Goal: Information Seeking & Learning: Understand process/instructions

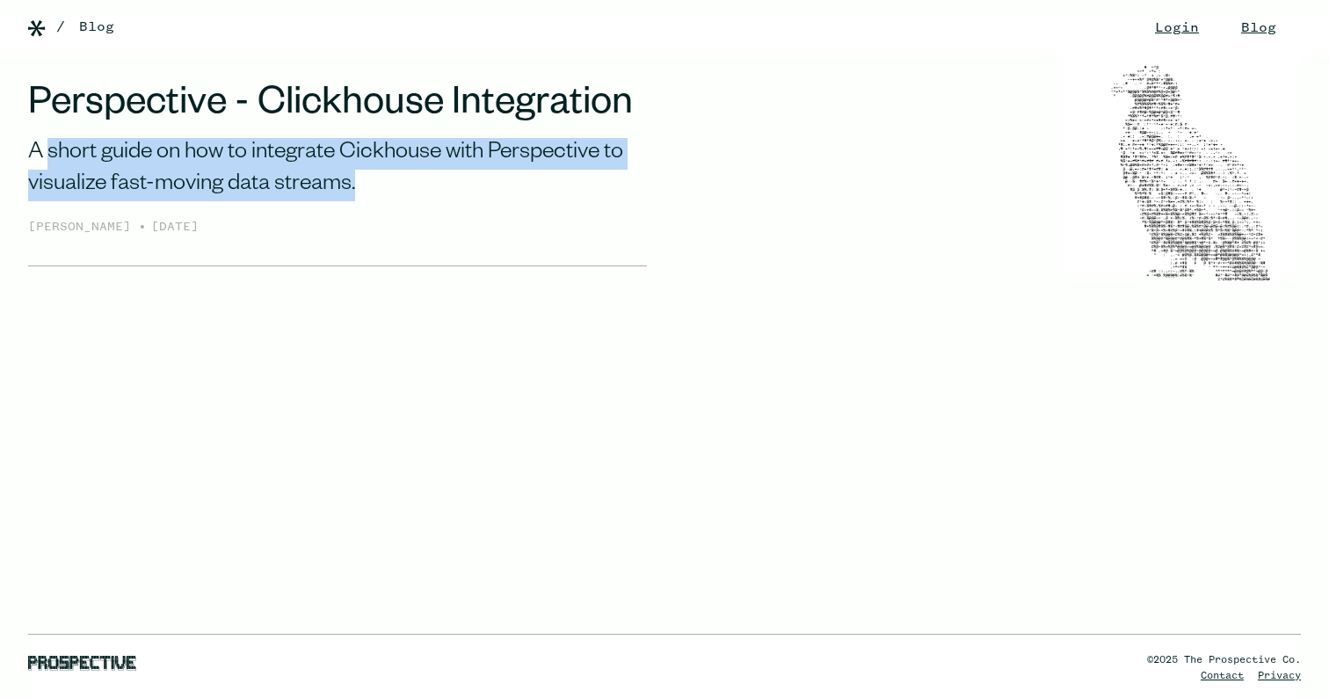
drag, startPoint x: 331, startPoint y: 181, endPoint x: 50, endPoint y: 149, distance: 283.0
click at [50, 149] on div "A short guide on how to integrate Cickhouse with Perspective to visualize fast-…" at bounding box center [337, 170] width 619 height 64
drag, startPoint x: 50, startPoint y: 149, endPoint x: 582, endPoint y: 171, distance: 532.2
click at [582, 171] on div "A short guide on how to integrate Cickhouse with Perspective to visualize fast-…" at bounding box center [337, 170] width 619 height 64
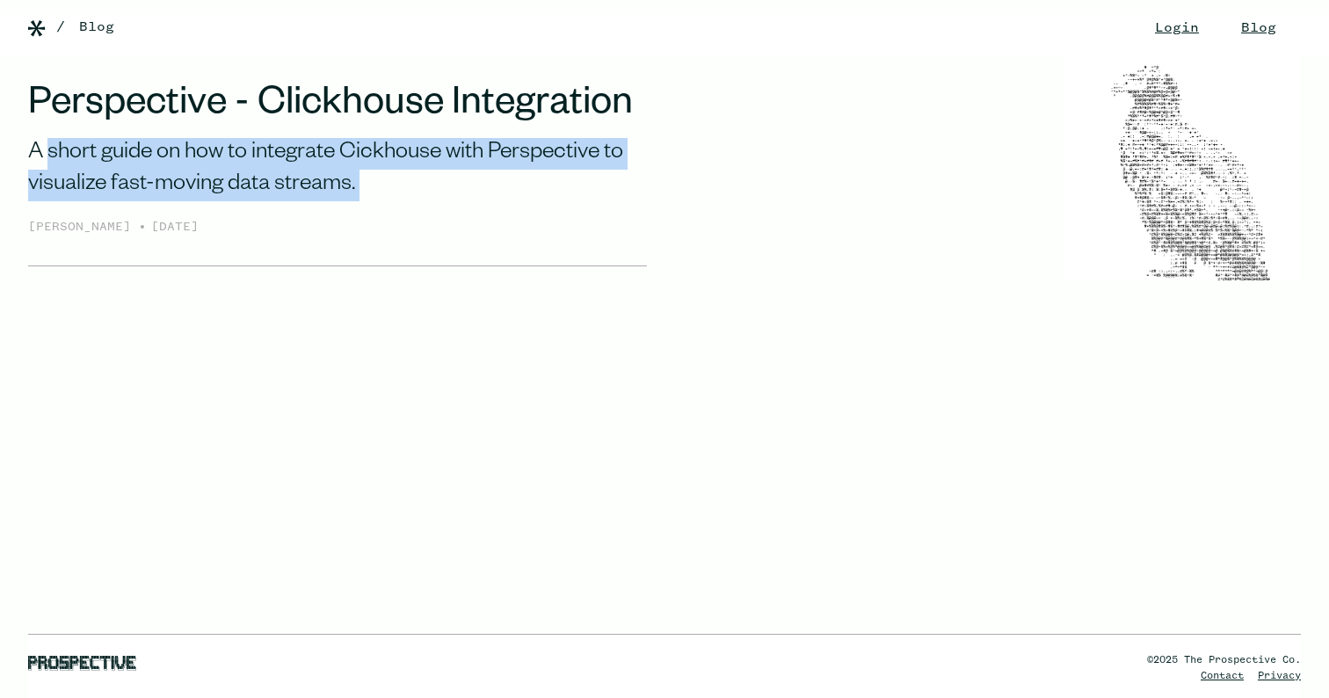
click at [582, 171] on div "A short guide on how to integrate Cickhouse with Perspective to visualize fast-…" at bounding box center [337, 170] width 619 height 64
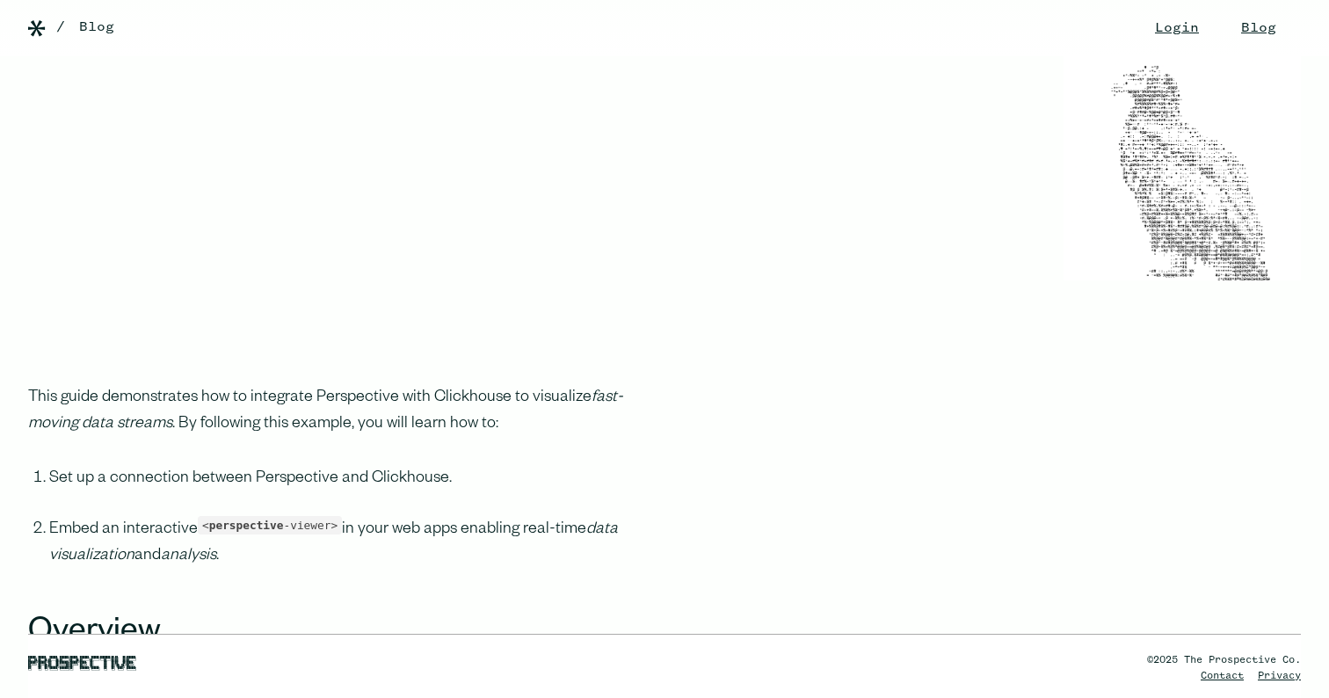
scroll to position [491, 0]
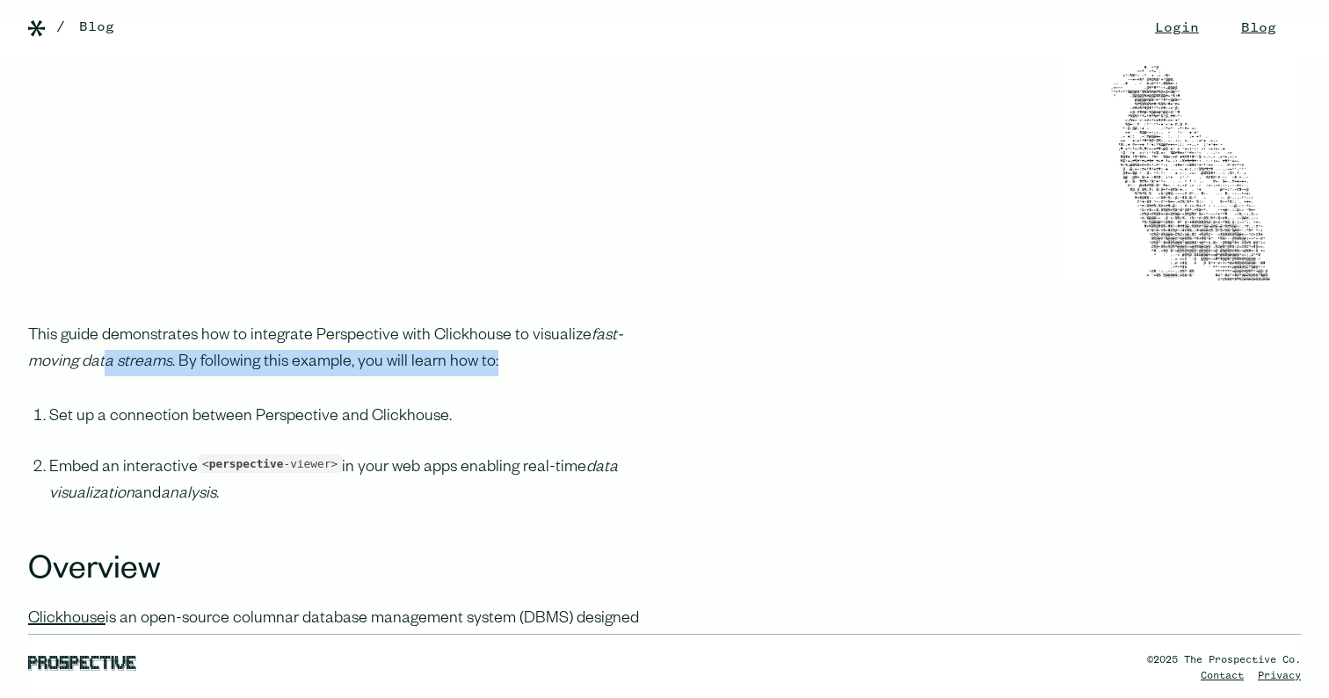
drag, startPoint x: 439, startPoint y: 362, endPoint x: 105, endPoint y: 351, distance: 334.2
click at [105, 351] on p "This guide demonstrates how to integrate Perspective with Clickhouse to visuali…" at bounding box center [337, 349] width 619 height 53
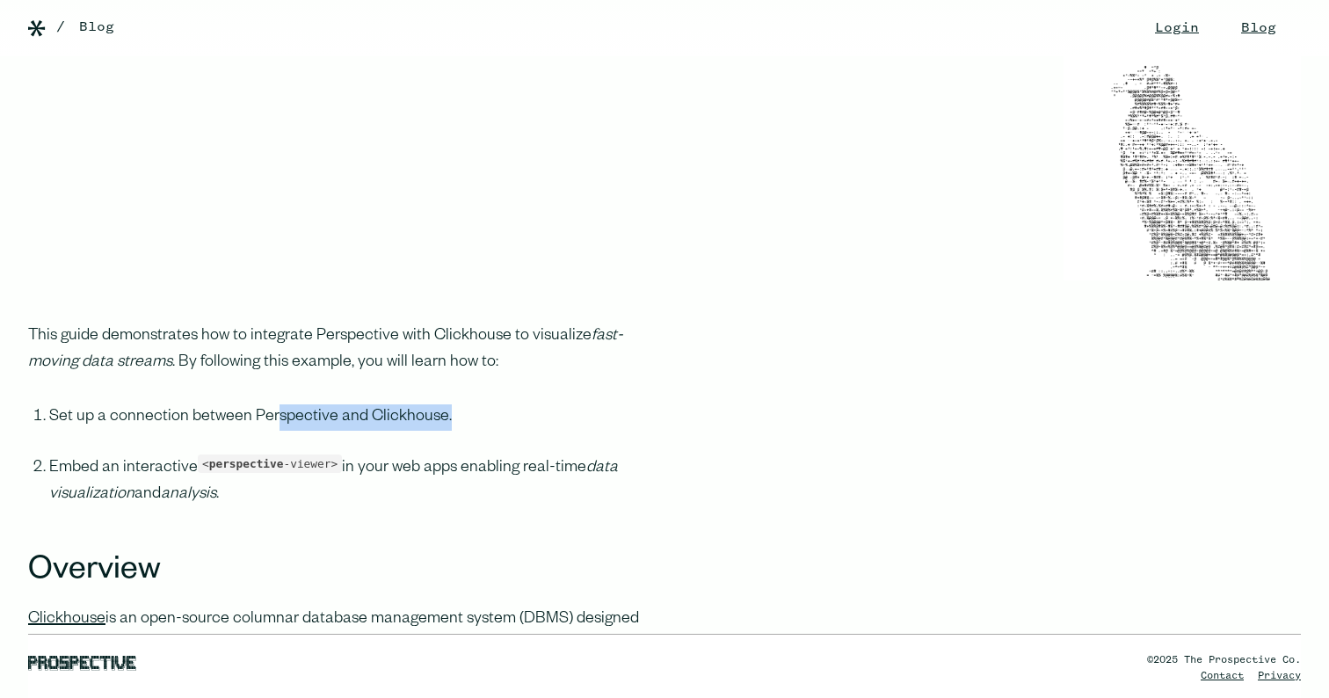
drag, startPoint x: 467, startPoint y: 411, endPoint x: 243, endPoint y: 418, distance: 223.4
click at [243, 418] on li "Set up a connection between Perspective and Clickhouse." at bounding box center [348, 429] width 598 height 51
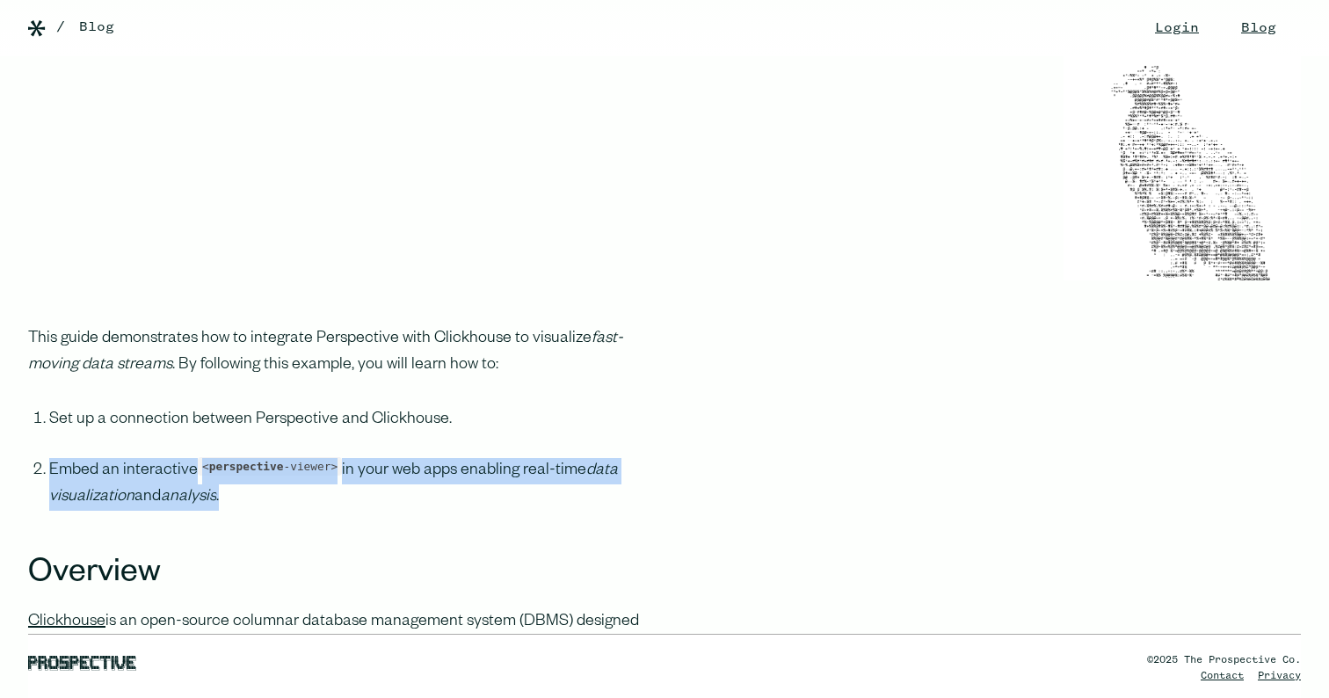
drag, startPoint x: 110, startPoint y: 479, endPoint x: 39, endPoint y: 476, distance: 71.3
click at [49, 476] on li "Embed an interactive < perspective -viewer> in your web apps enabling real-time…" at bounding box center [348, 496] width 598 height 77
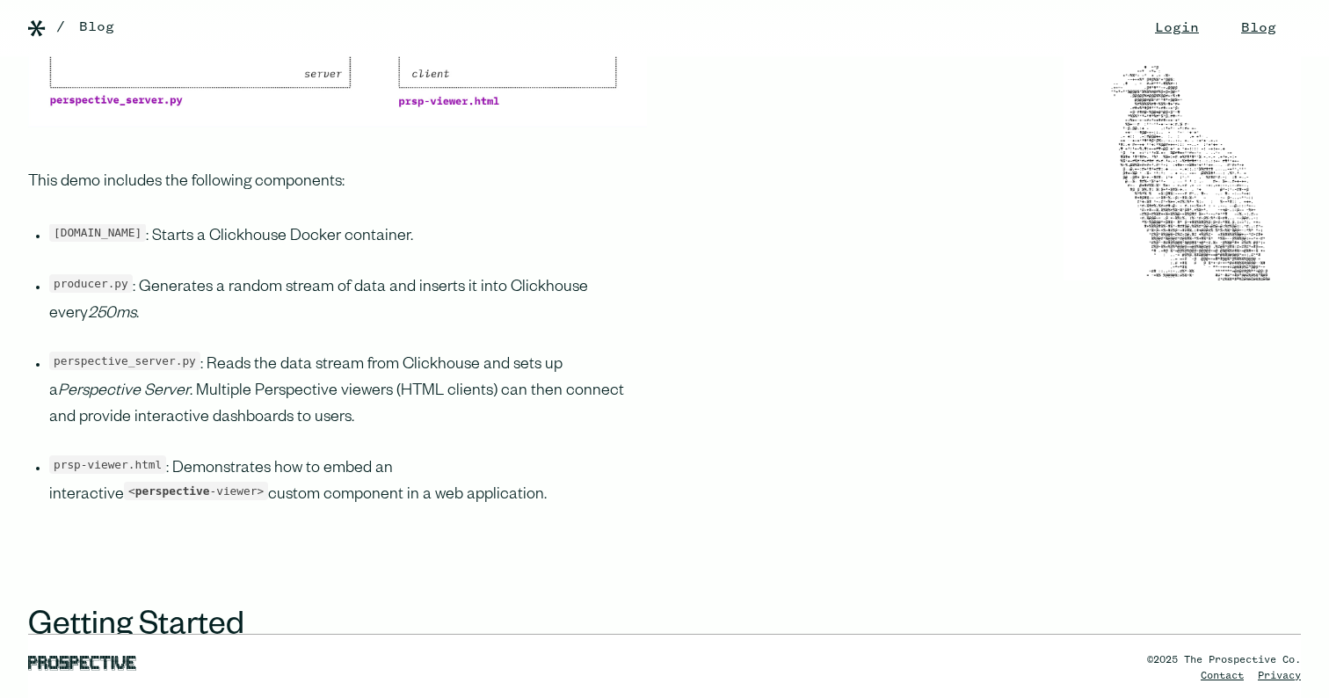
scroll to position [2778, 0]
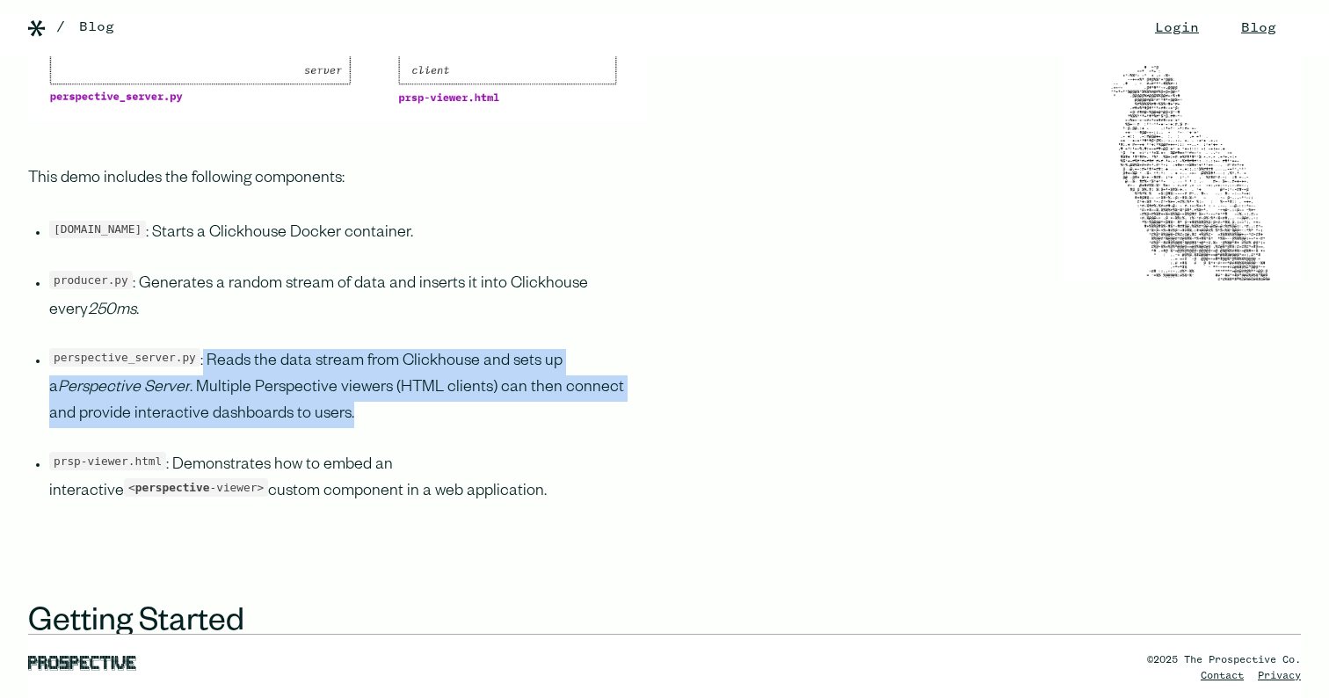
drag, startPoint x: 359, startPoint y: 406, endPoint x: 203, endPoint y: 339, distance: 170.1
click at [203, 349] on li "perspective_server.py : Reads the data stream from Clickhouse and sets up a Per…" at bounding box center [348, 401] width 598 height 104
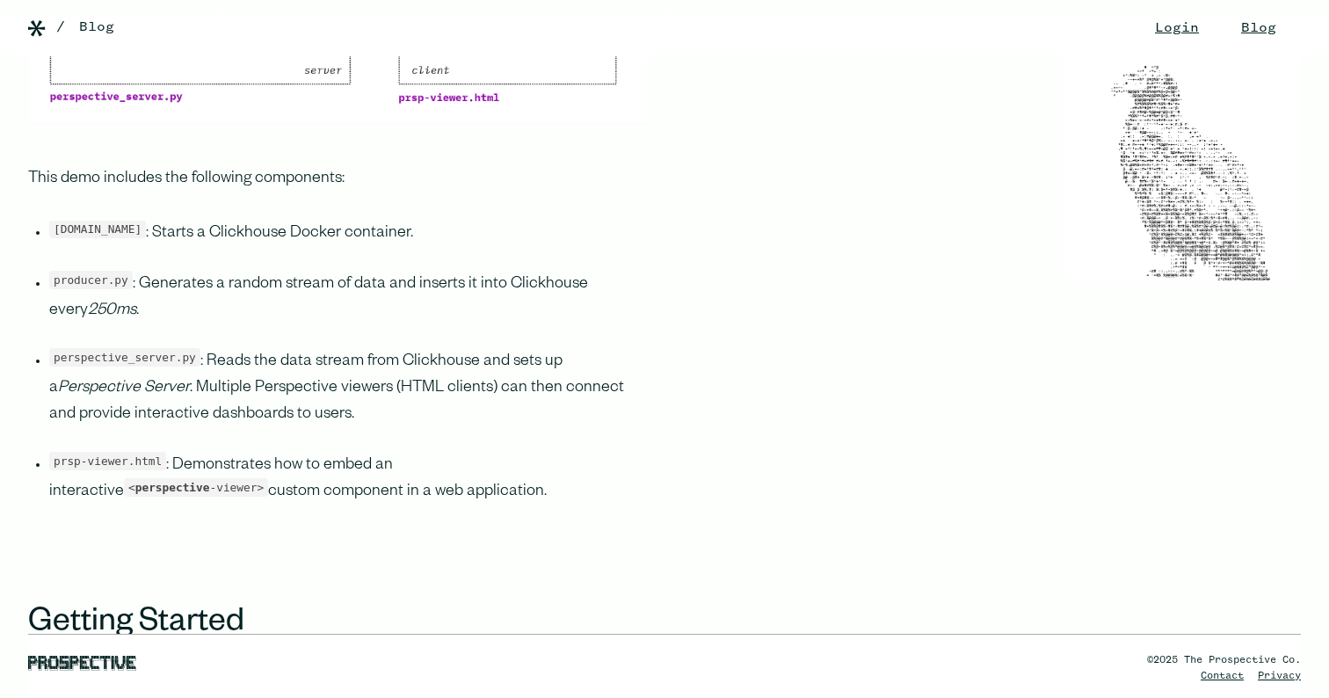
click at [203, 349] on li "perspective_server.py : Reads the data stream from Clickhouse and sets up a Per…" at bounding box center [348, 401] width 598 height 104
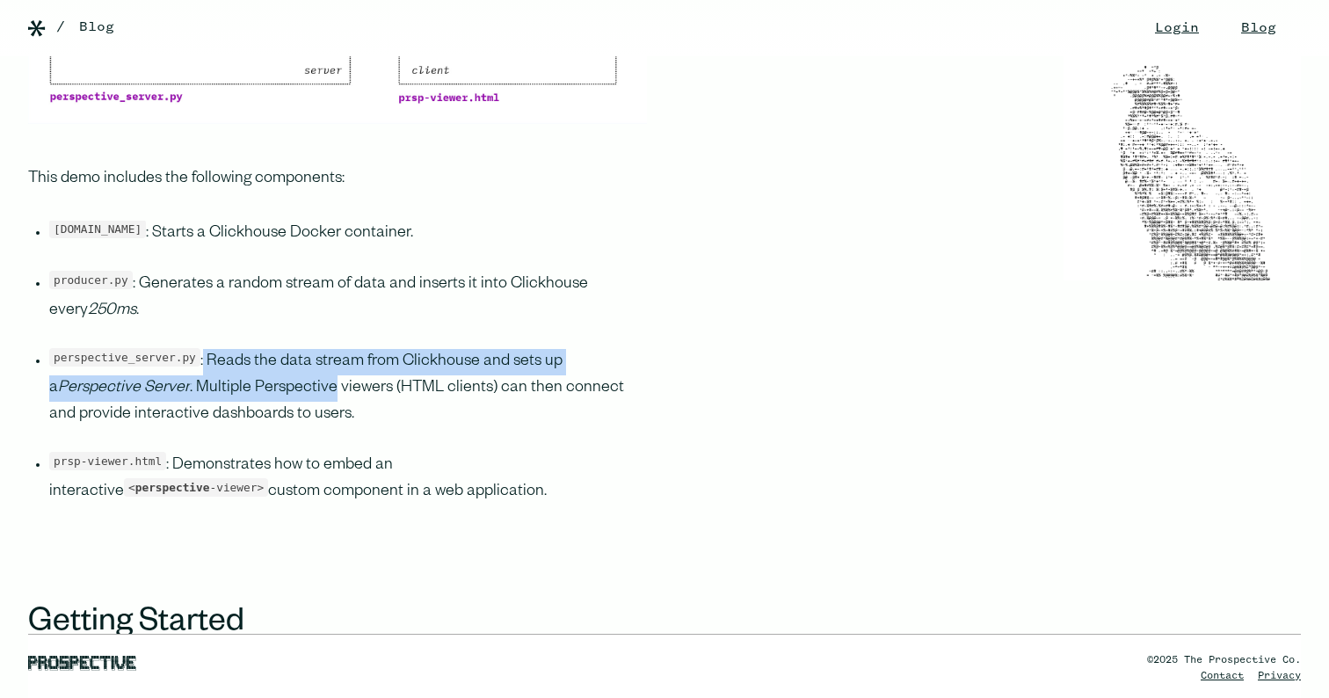
drag, startPoint x: 203, startPoint y: 339, endPoint x: 240, endPoint y: 364, distance: 44.4
click at [240, 364] on li "perspective_server.py : Reads the data stream from Clickhouse and sets up a Per…" at bounding box center [348, 401] width 598 height 104
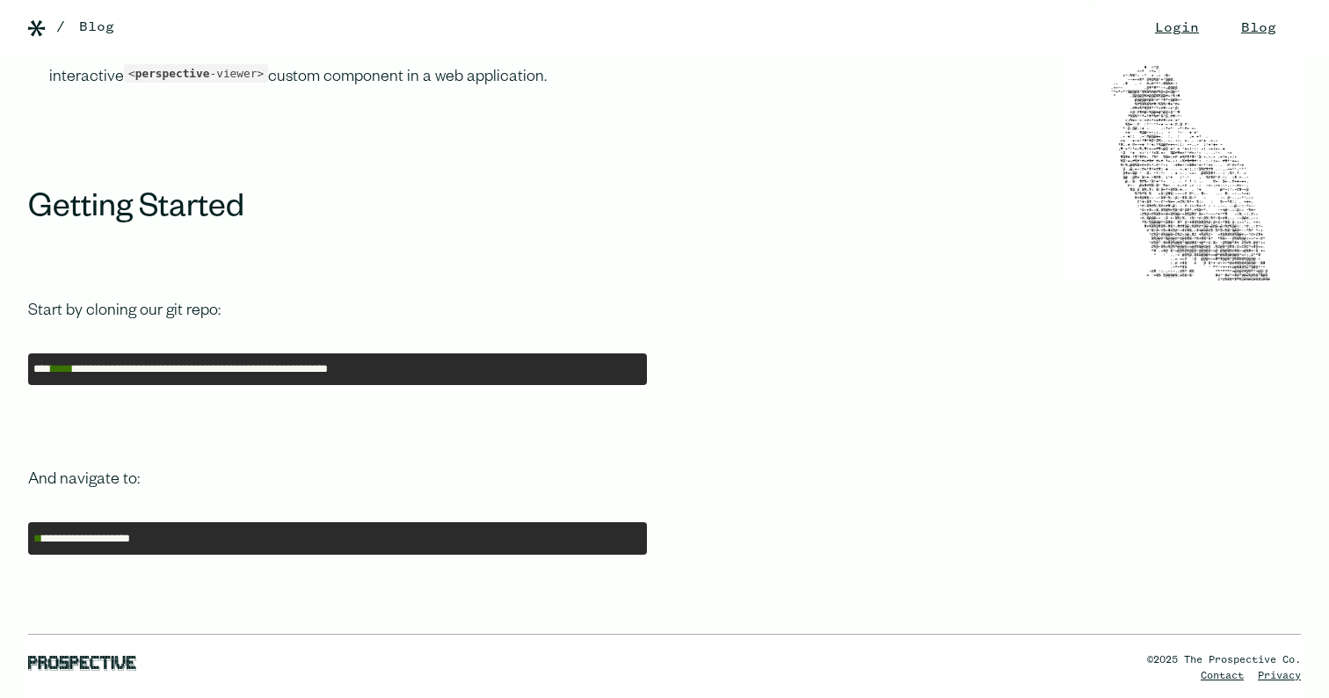
scroll to position [3241, 0]
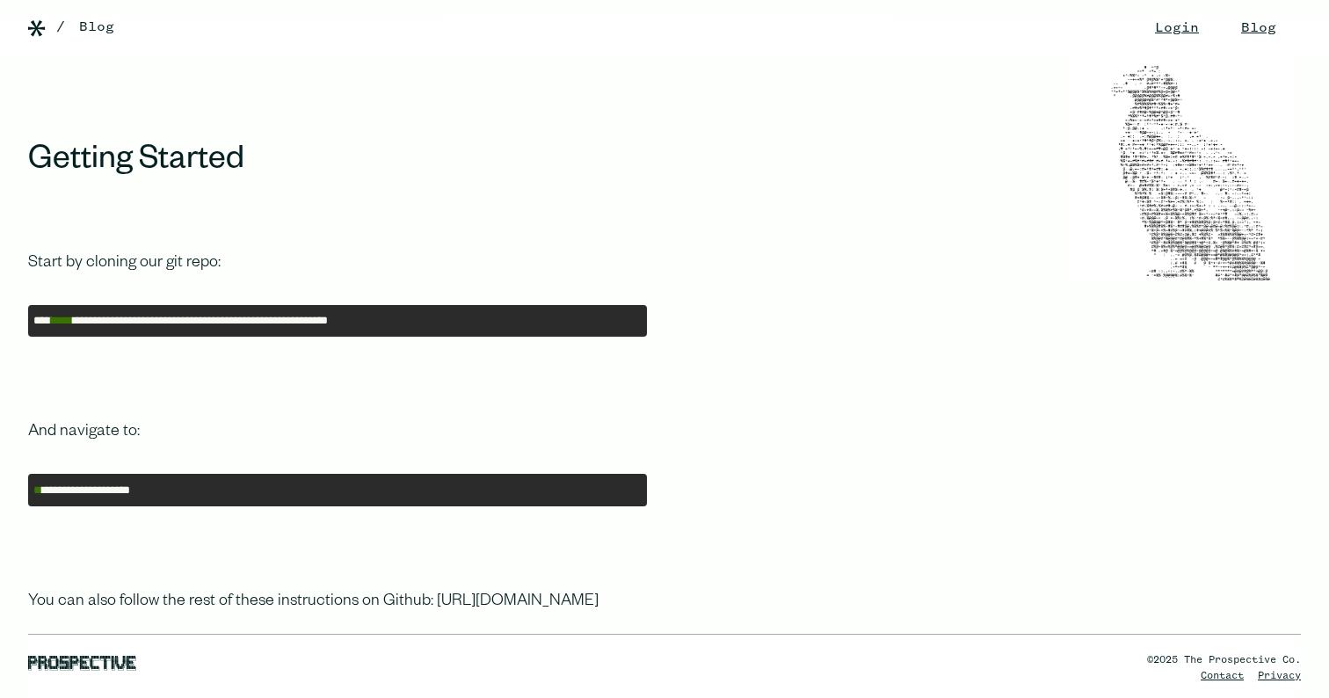
click at [411, 305] on pre "**********" at bounding box center [337, 321] width 619 height 33
click at [410, 305] on pre "**********" at bounding box center [337, 321] width 619 height 33
copy pre "**********"
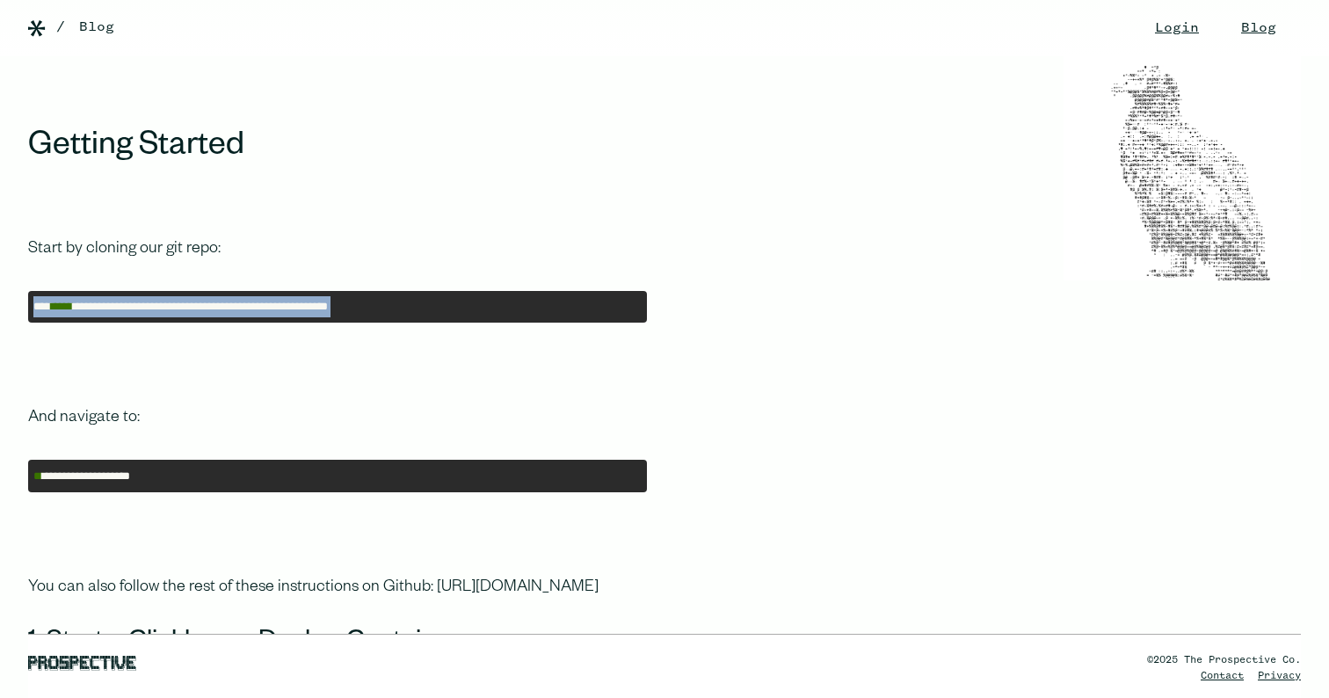
scroll to position [3234, 0]
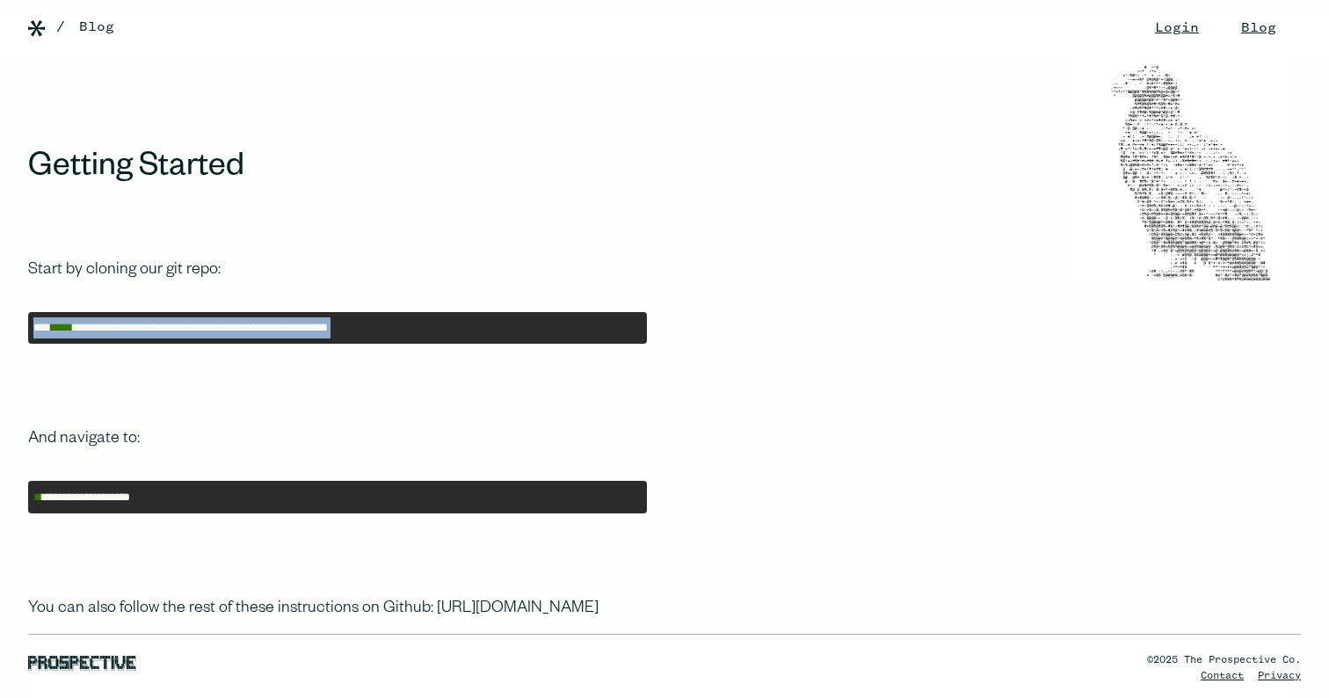
click at [152, 481] on pre "**********" at bounding box center [337, 497] width 619 height 33
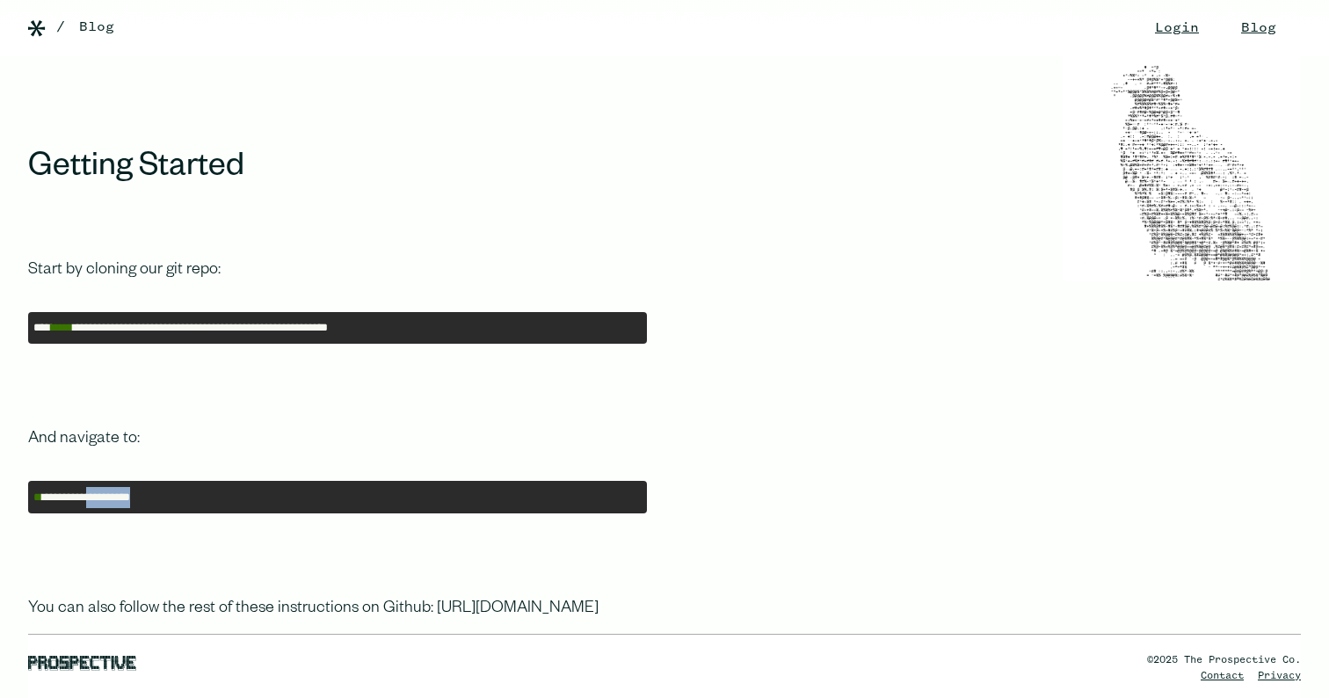
click at [151, 481] on pre "**********" at bounding box center [337, 497] width 619 height 33
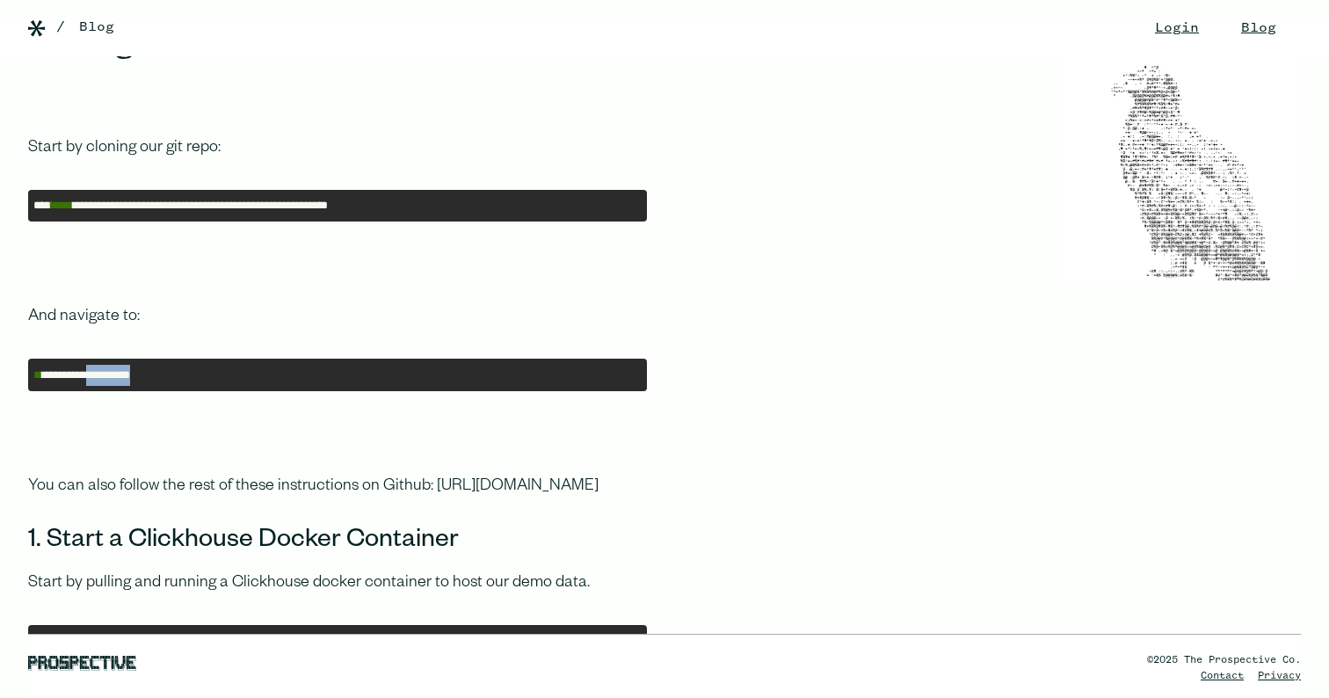
scroll to position [3714, 0]
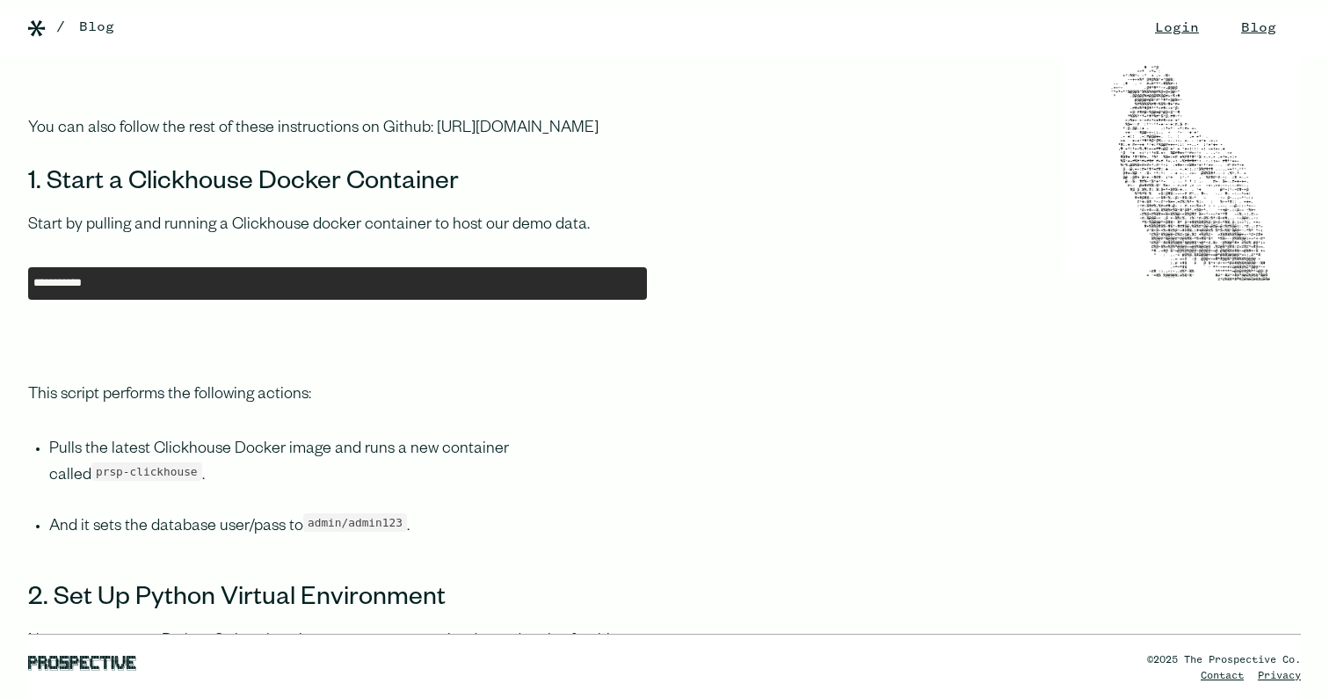
click at [124, 300] on pre "**********" at bounding box center [337, 283] width 619 height 33
copy pre "**********"
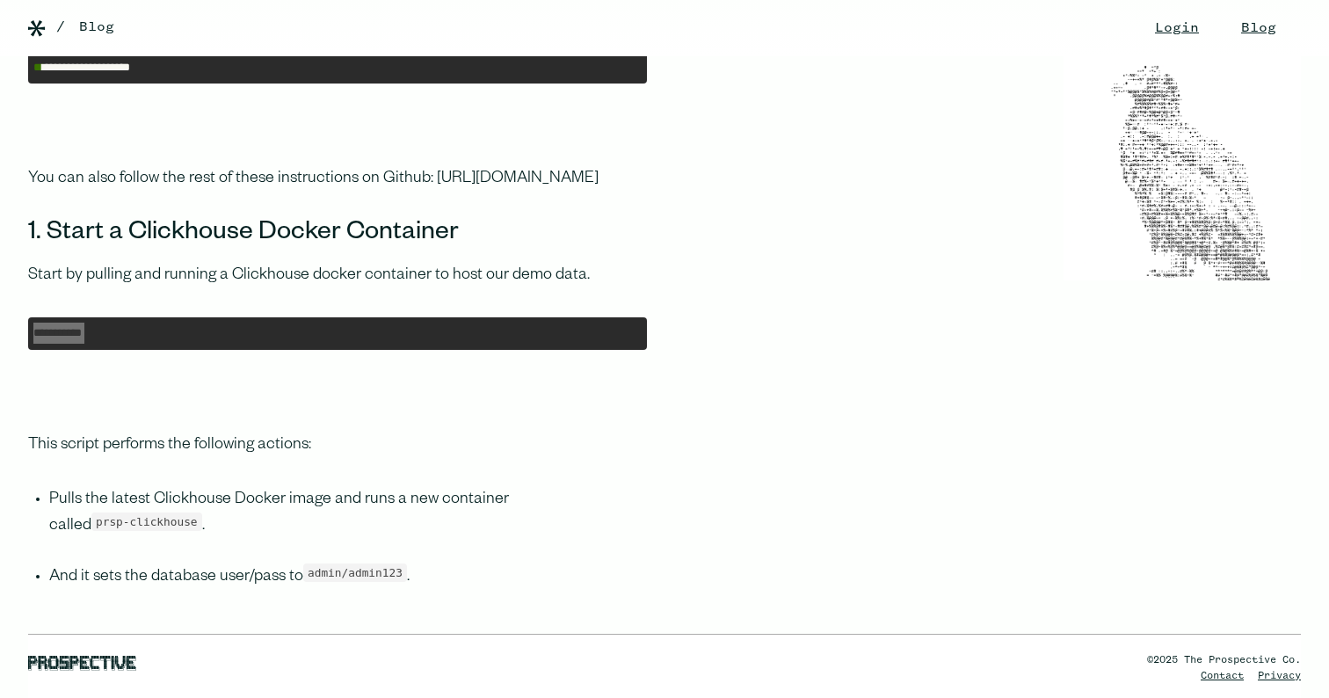
scroll to position [3672, 0]
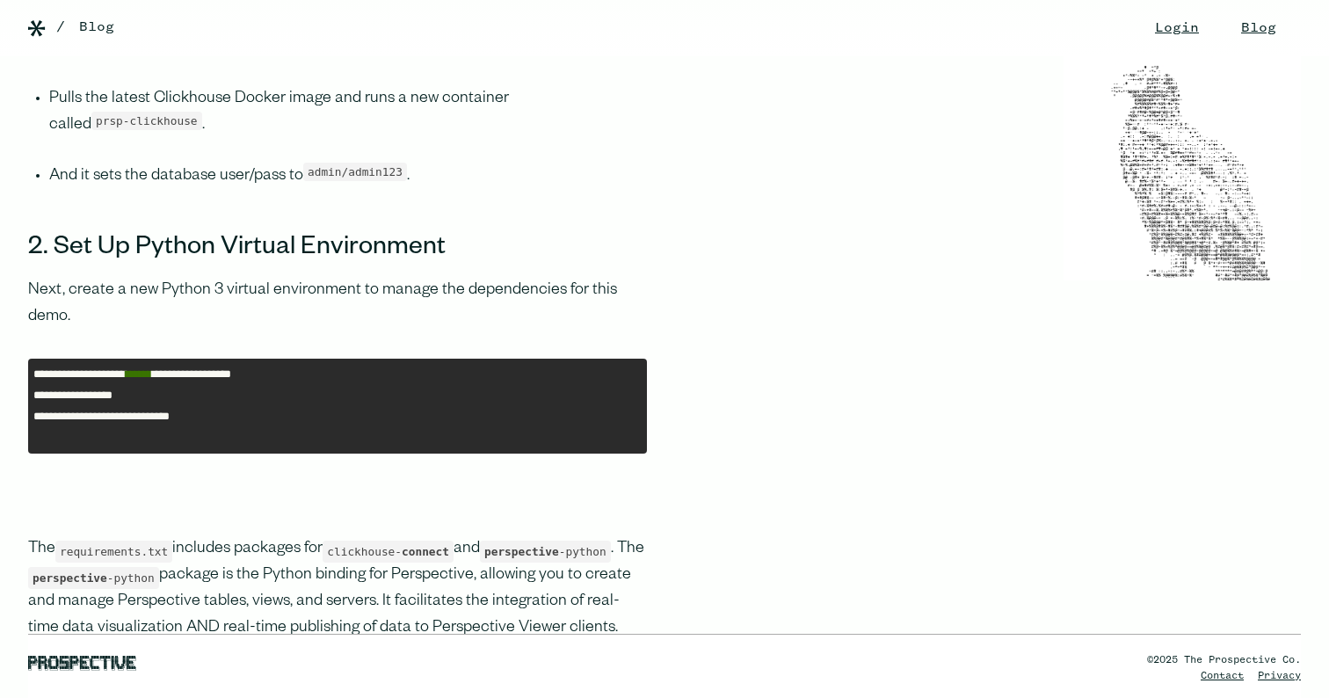
scroll to position [4092, 0]
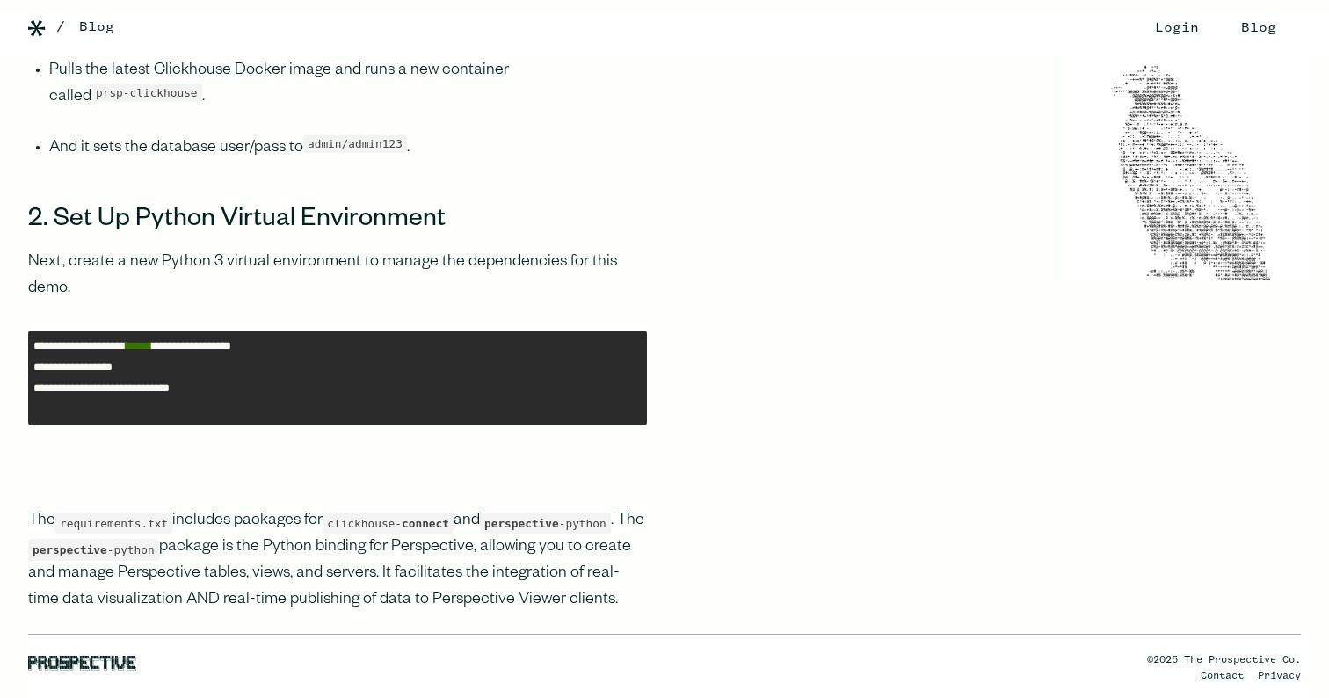
drag, startPoint x: 278, startPoint y: 417, endPoint x: 127, endPoint y: 356, distance: 162.9
click at [278, 417] on pre "**********" at bounding box center [337, 378] width 619 height 96
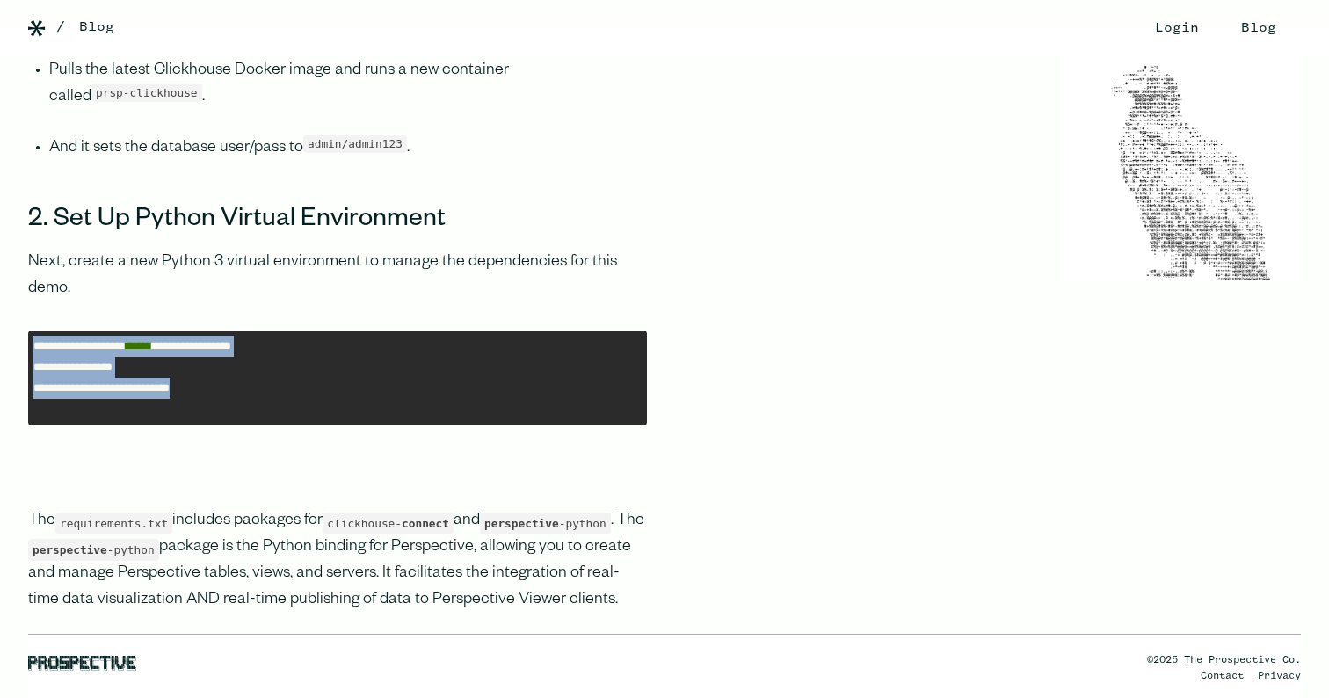
drag, startPoint x: 53, startPoint y: 346, endPoint x: 374, endPoint y: 399, distance: 326.0
click at [374, 399] on pre "**********" at bounding box center [337, 378] width 619 height 96
copy pre "**********"
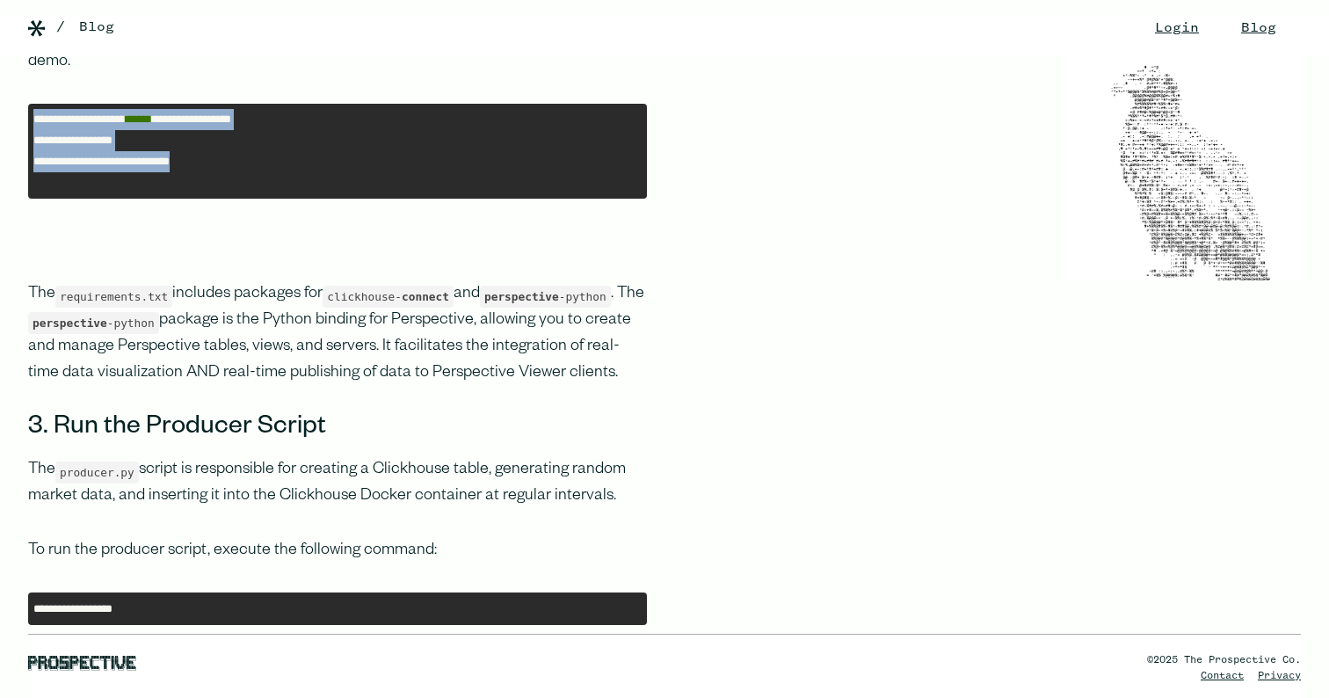
scroll to position [4318, 0]
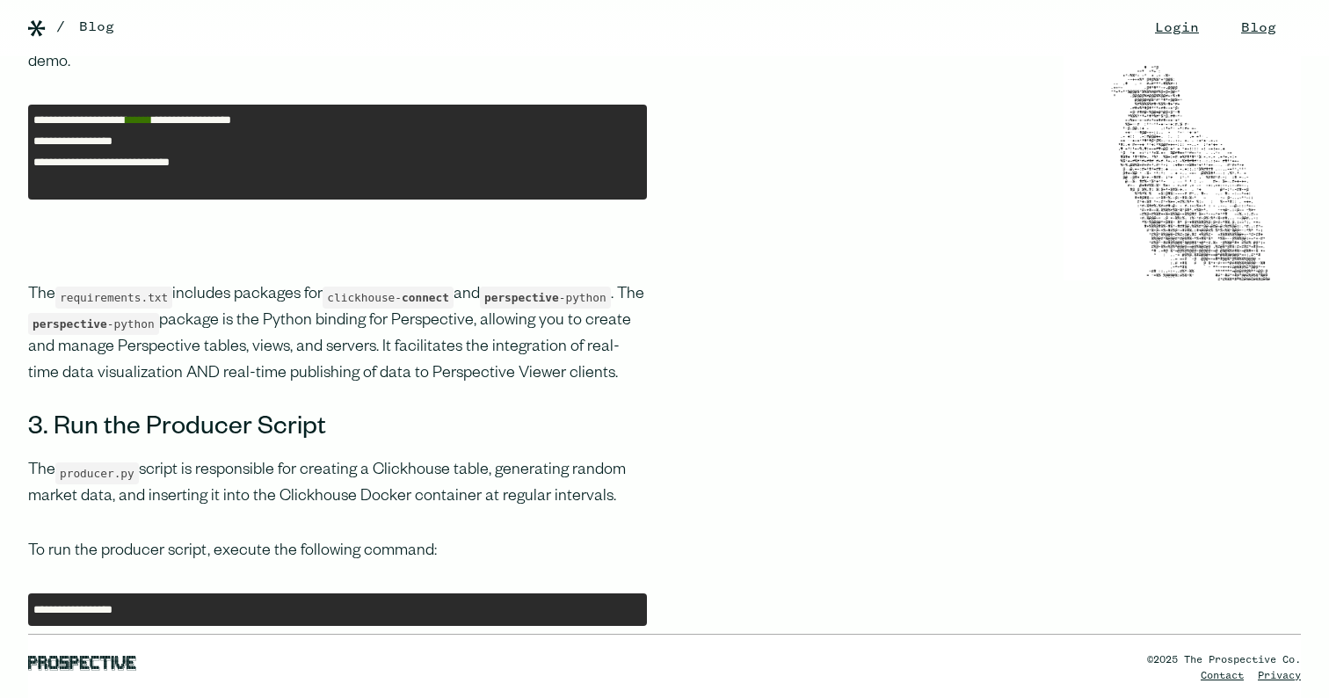
drag, startPoint x: 409, startPoint y: 519, endPoint x: 273, endPoint y: 502, distance: 136.4
drag, startPoint x: 24, startPoint y: 467, endPoint x: 605, endPoint y: 497, distance: 581.8
click at [605, 497] on p "The producer.py script is responsible for creating a Clickhouse table, generati…" at bounding box center [337, 484] width 619 height 53
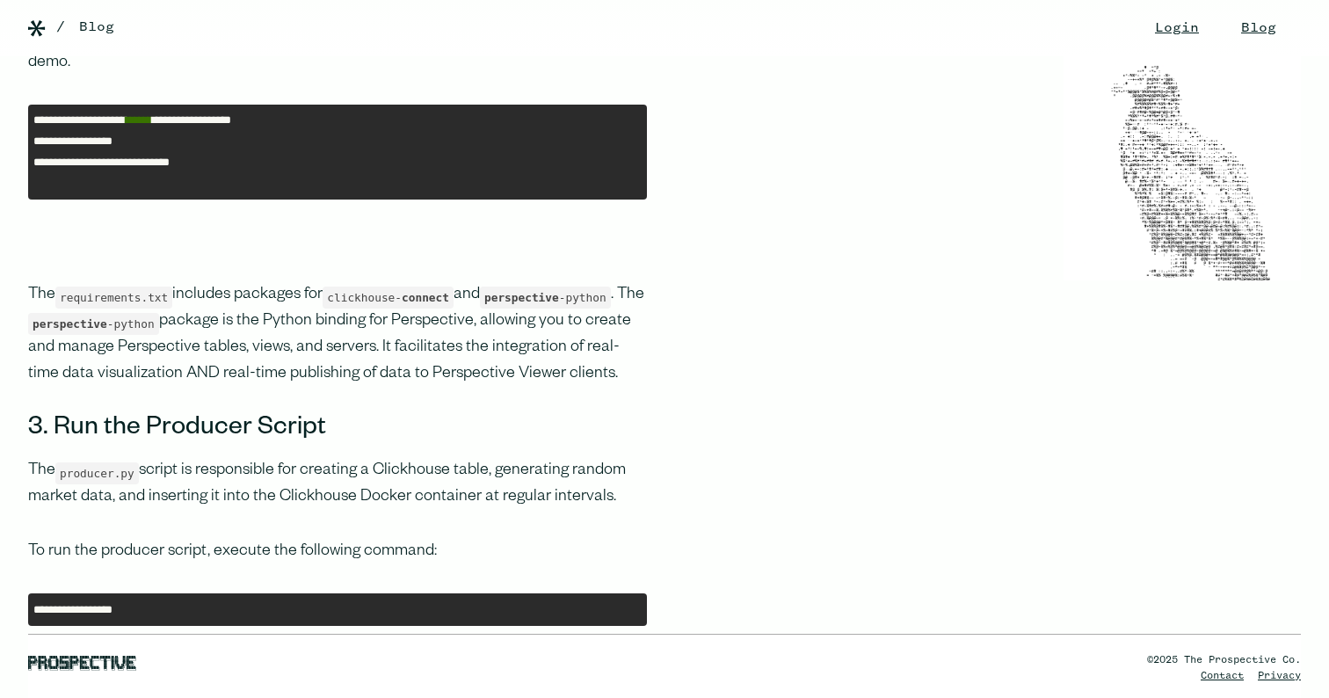
drag, startPoint x: 202, startPoint y: 484, endPoint x: 183, endPoint y: 483, distance: 19.4
click at [184, 483] on p "The producer.py script is responsible for creating a Clickhouse table, generati…" at bounding box center [337, 484] width 619 height 53
click at [183, 483] on p "The producer.py script is responsible for creating a Clickhouse table, generati…" at bounding box center [337, 484] width 619 height 53
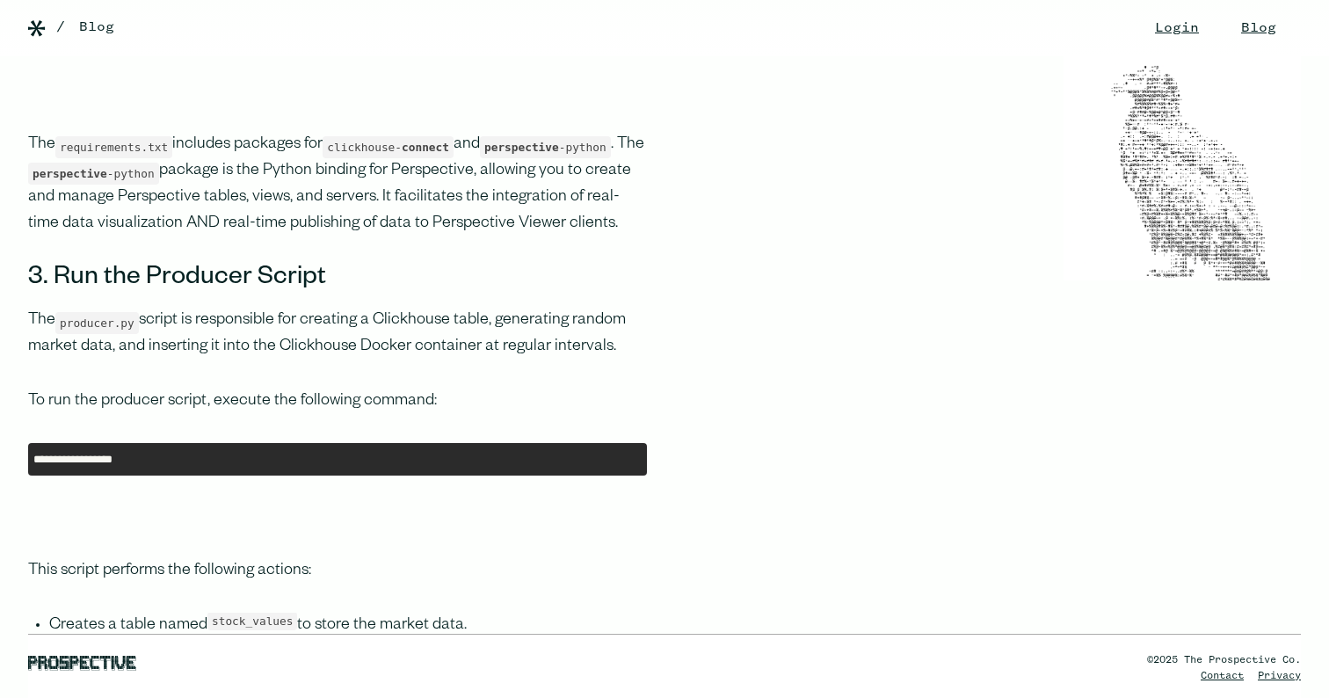
scroll to position [4523, 0]
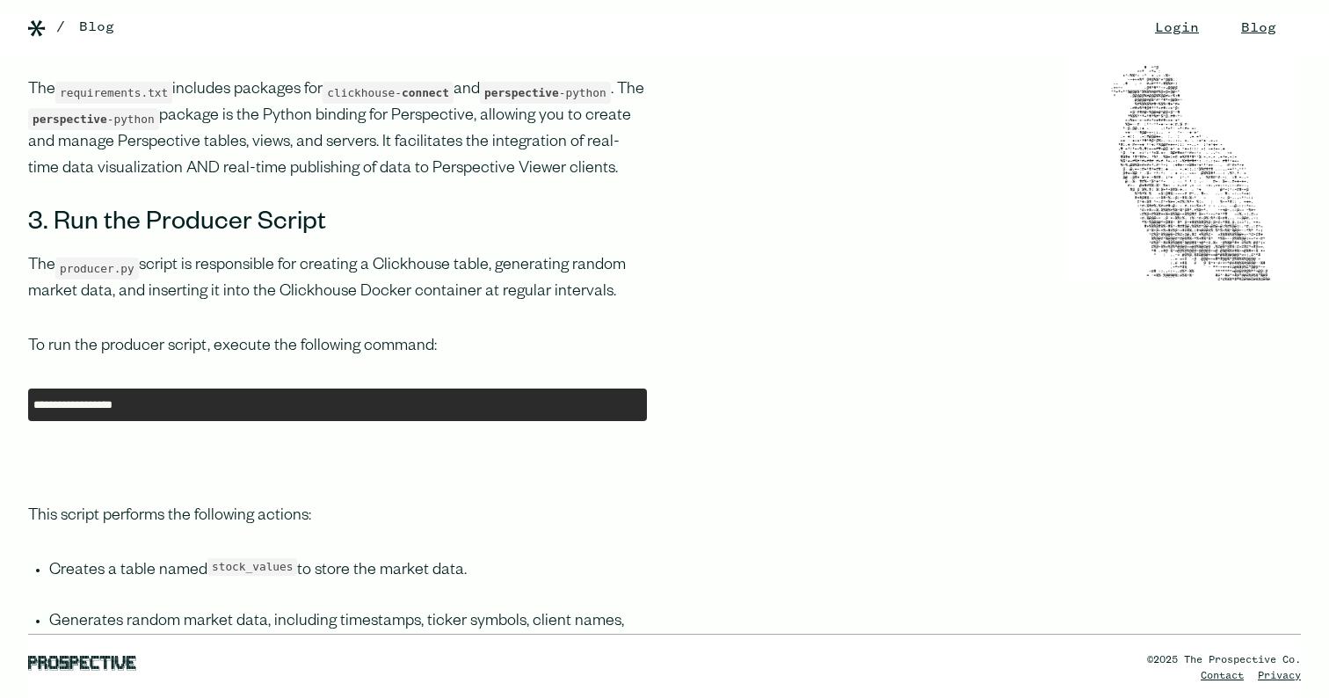
click at [128, 409] on pre "**********" at bounding box center [337, 404] width 619 height 33
copy pre "**********"
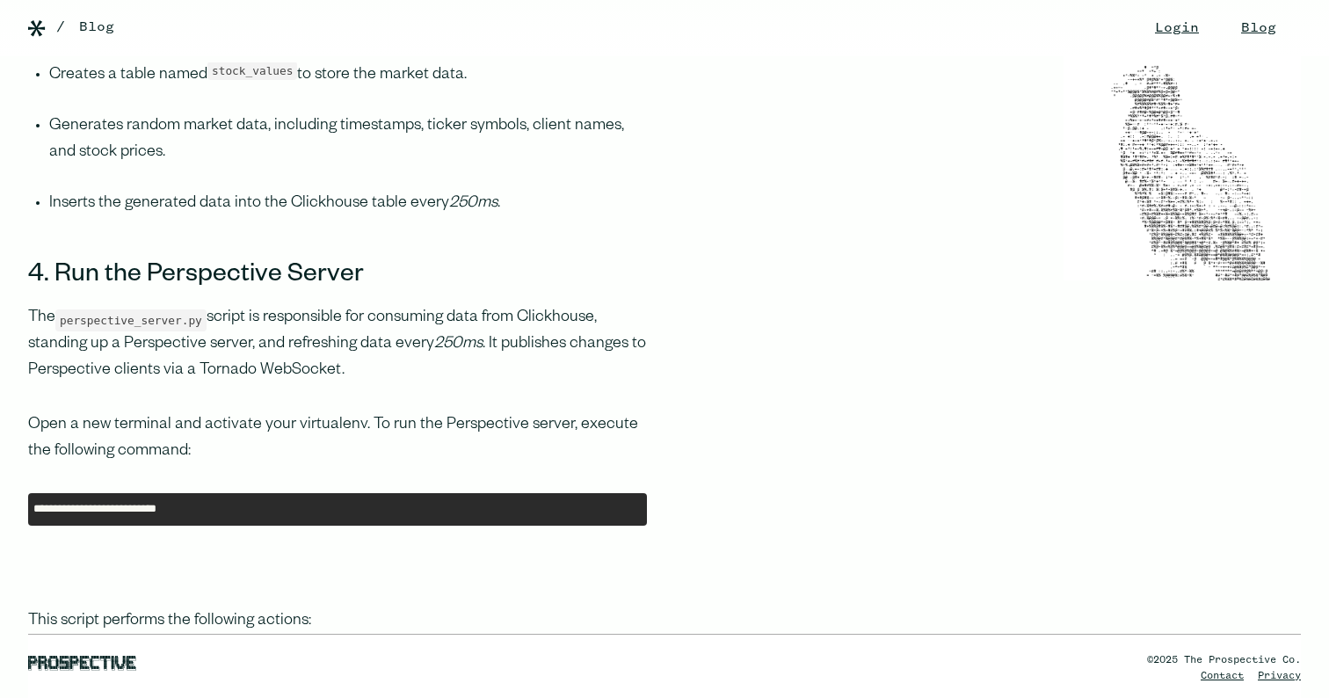
click at [186, 518] on pre "**********" at bounding box center [337, 509] width 619 height 33
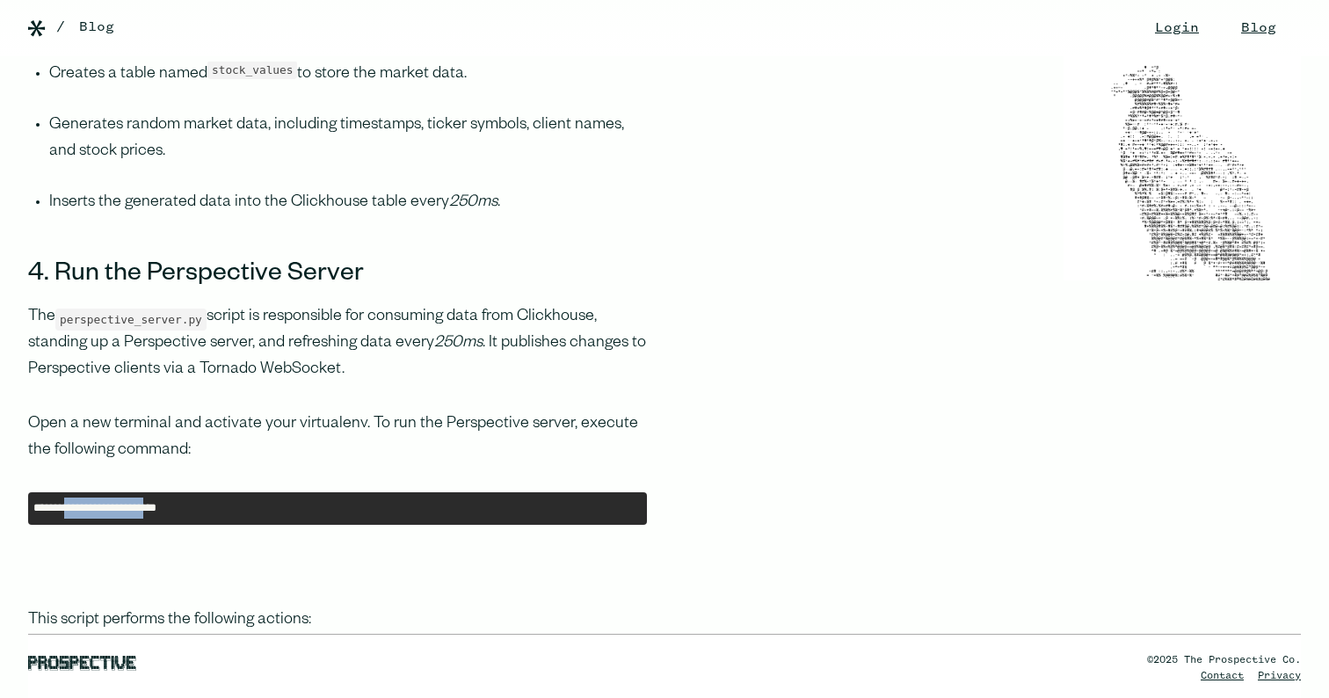
click at [186, 518] on pre "**********" at bounding box center [337, 508] width 619 height 33
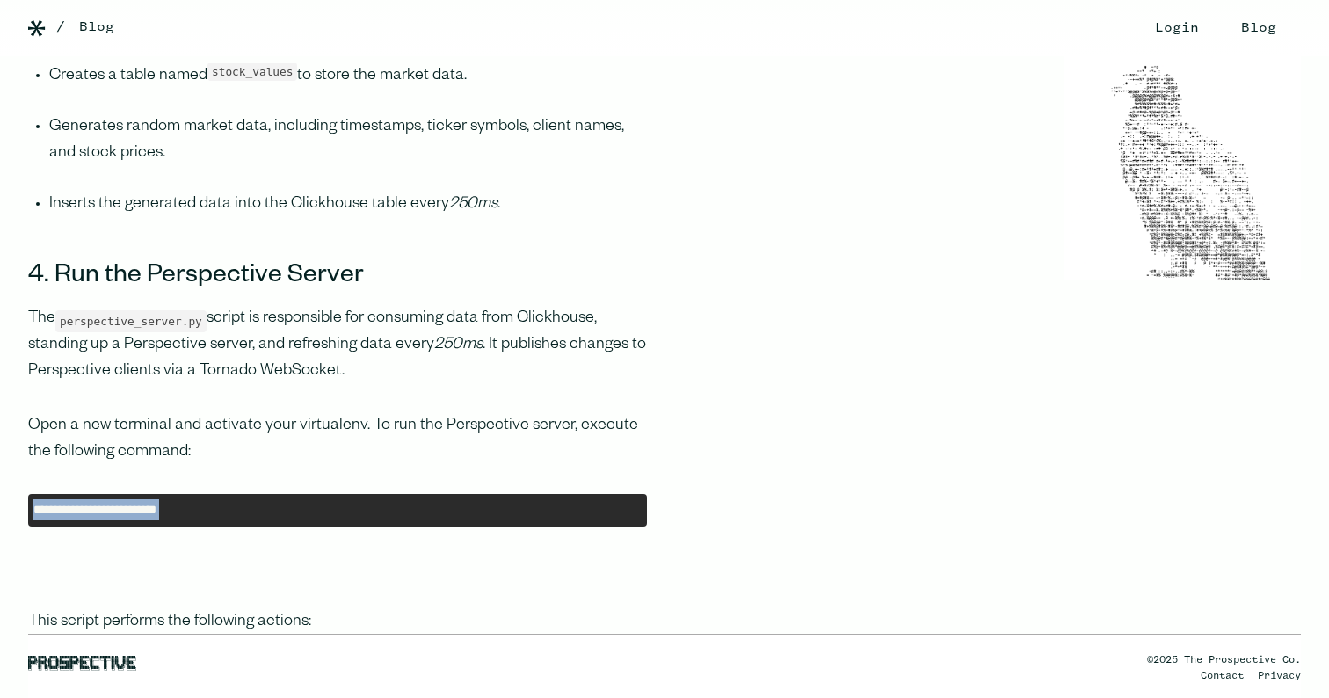
click at [186, 518] on pre "**********" at bounding box center [337, 510] width 619 height 33
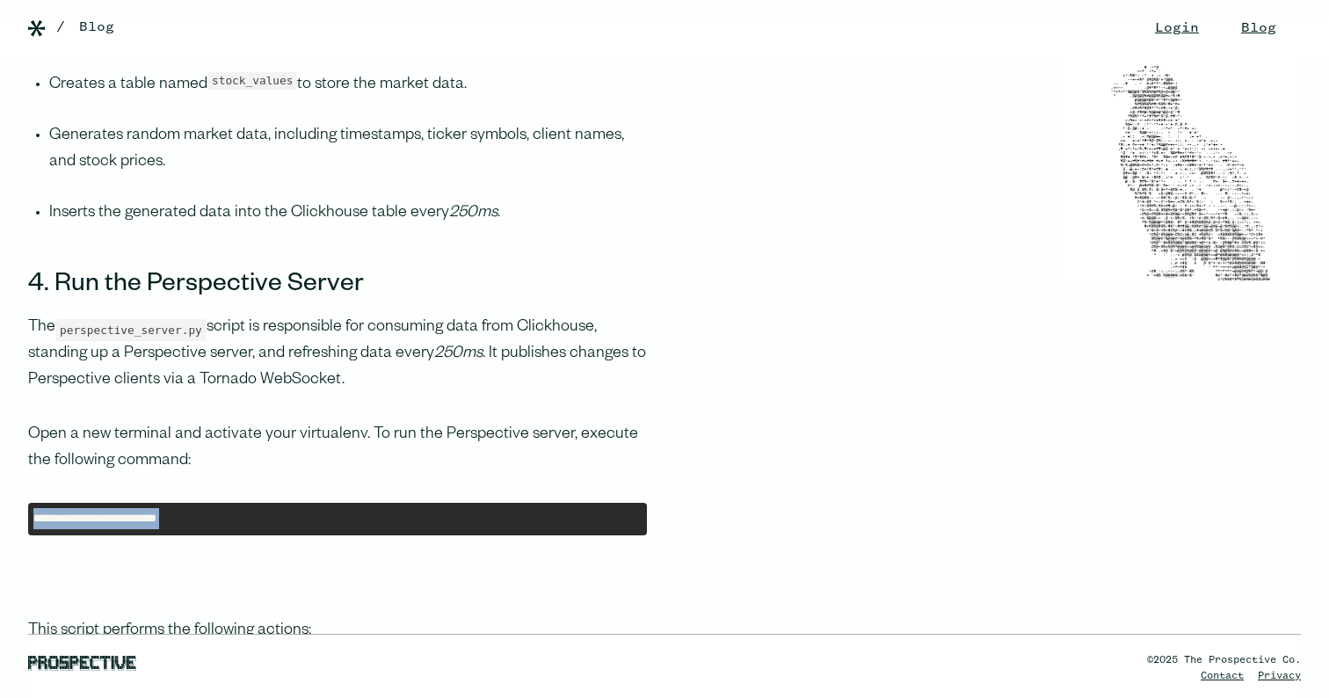
copy pre "**********"
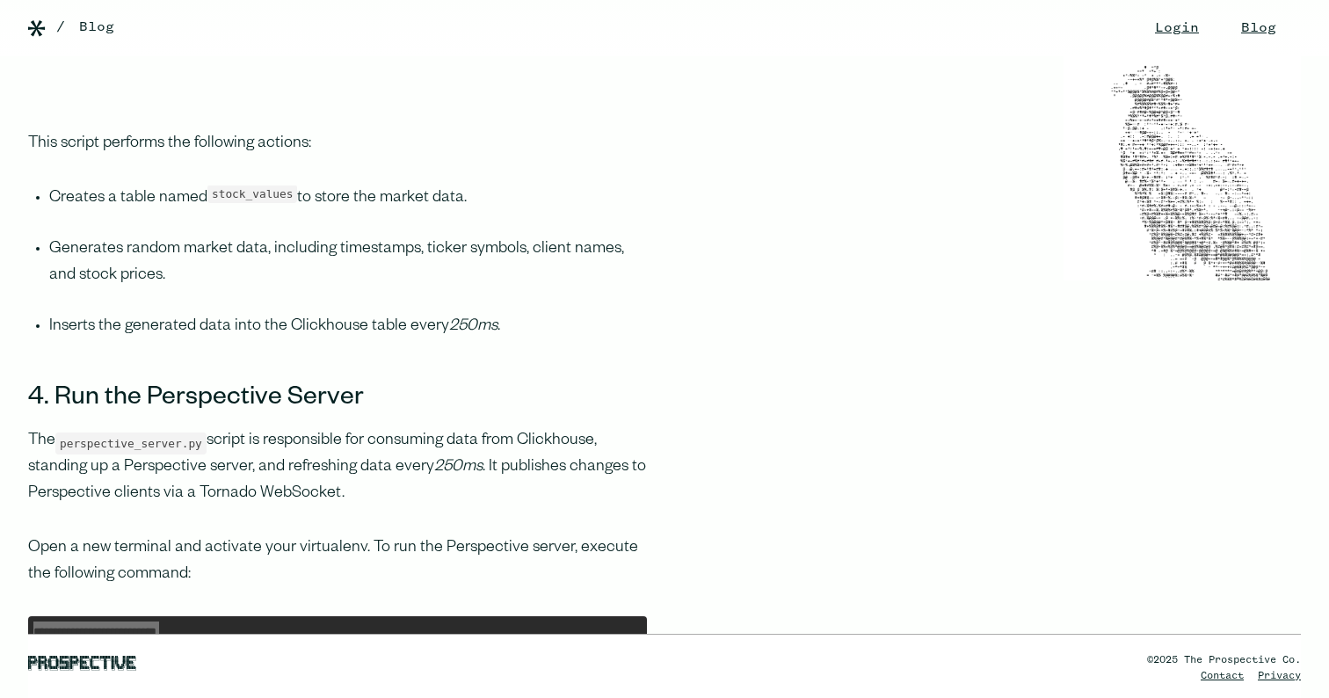
scroll to position [4883, 0]
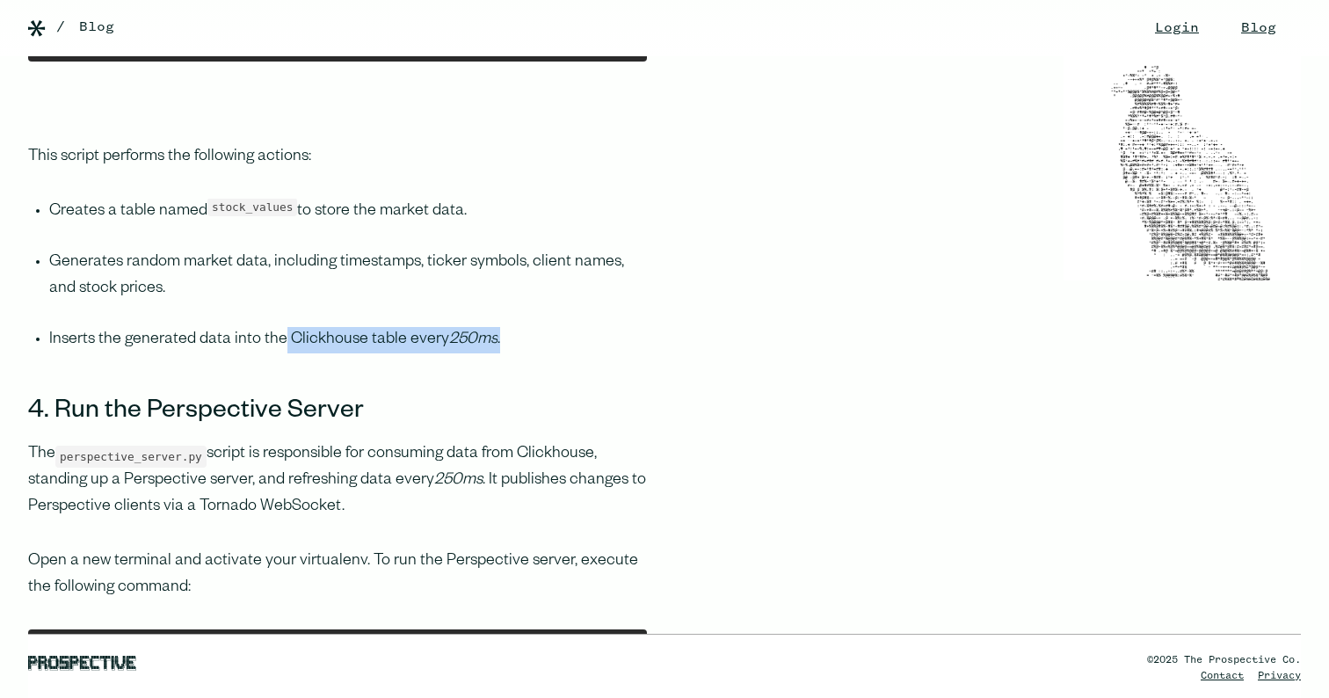
drag, startPoint x: 477, startPoint y: 338, endPoint x: 277, endPoint y: 337, distance: 200.4
click at [277, 337] on li "Inserts the generated data into the Clickhouse table every 250ms ." at bounding box center [348, 352] width 598 height 51
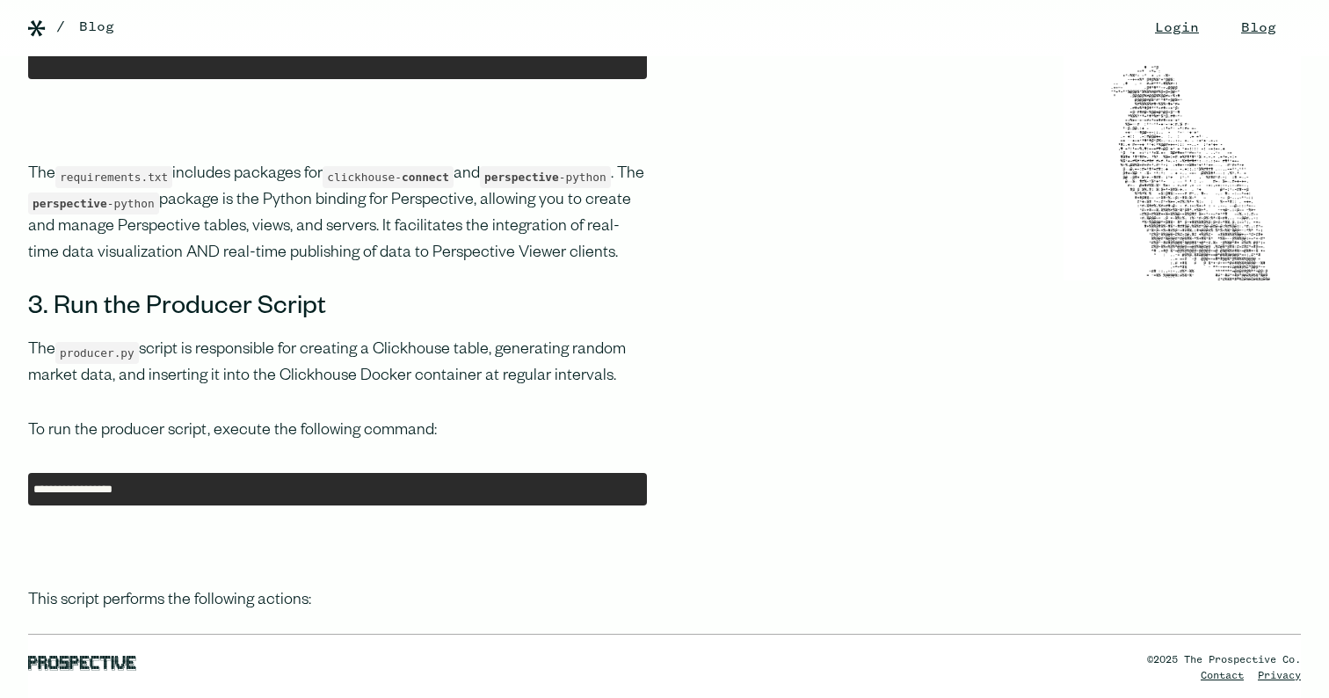
scroll to position [4182, 0]
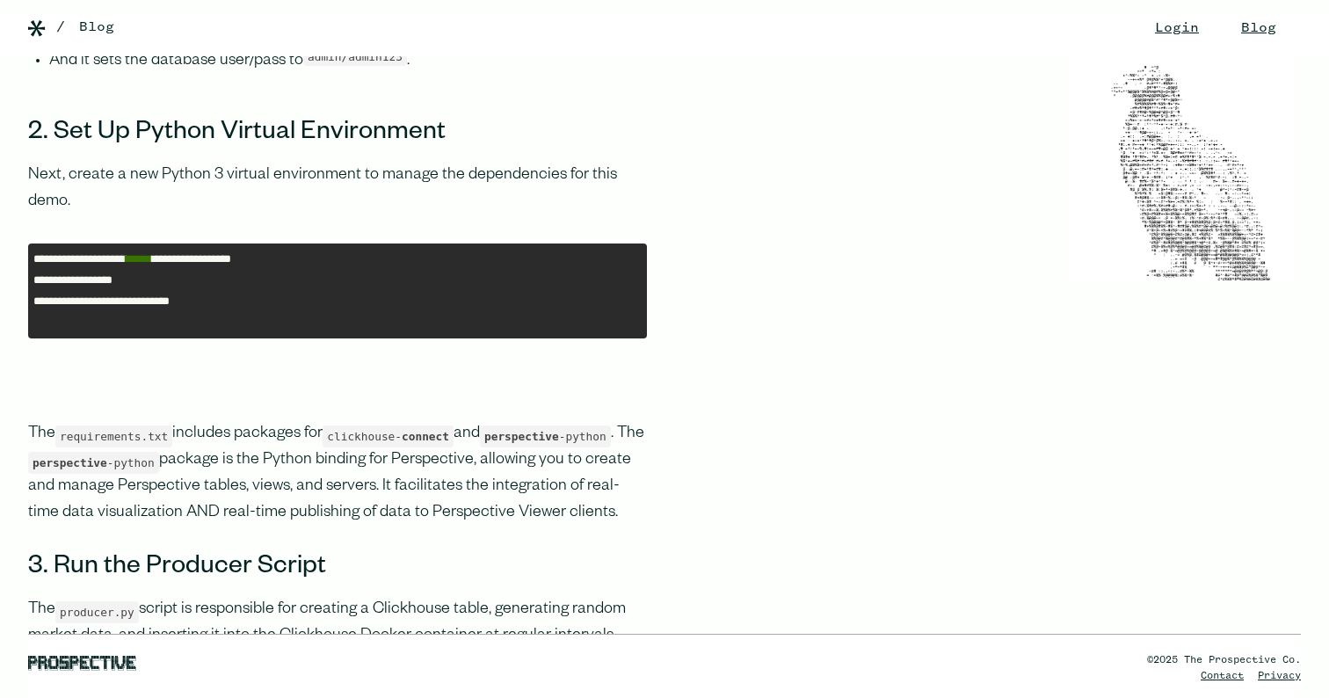
click at [127, 273] on pre "**********" at bounding box center [337, 291] width 619 height 96
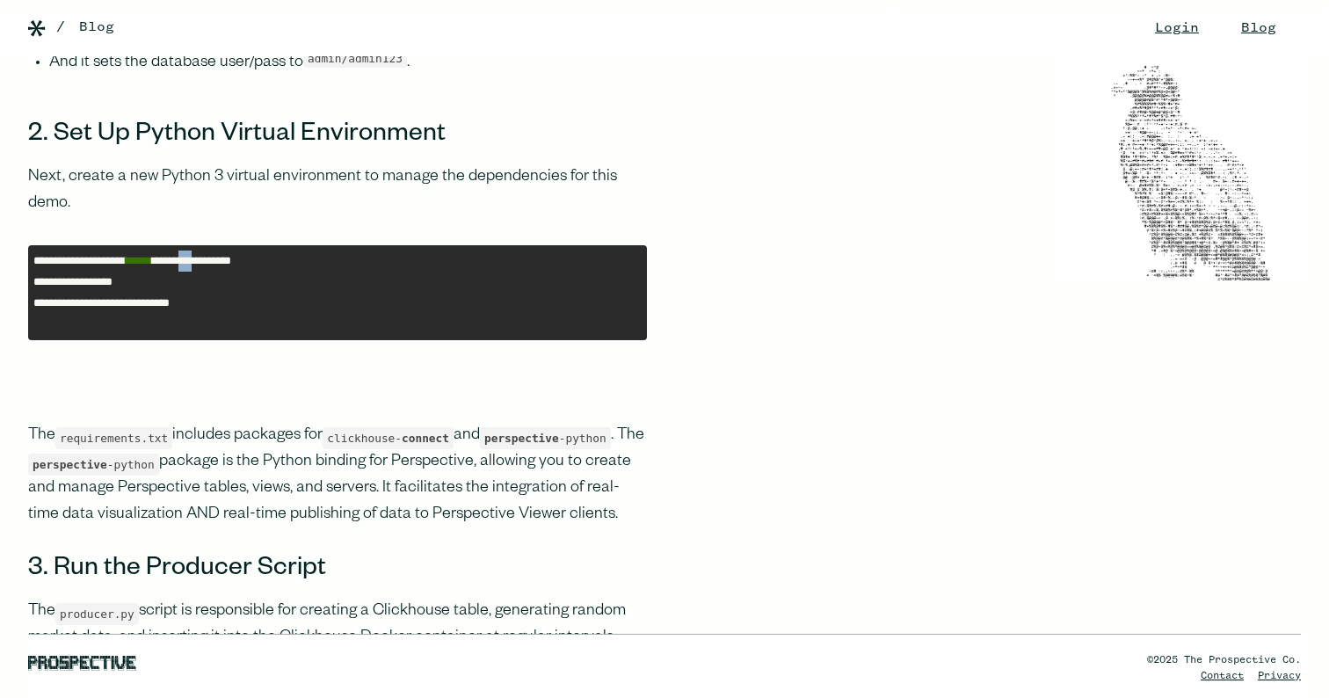
click at [127, 273] on pre "**********" at bounding box center [337, 293] width 619 height 96
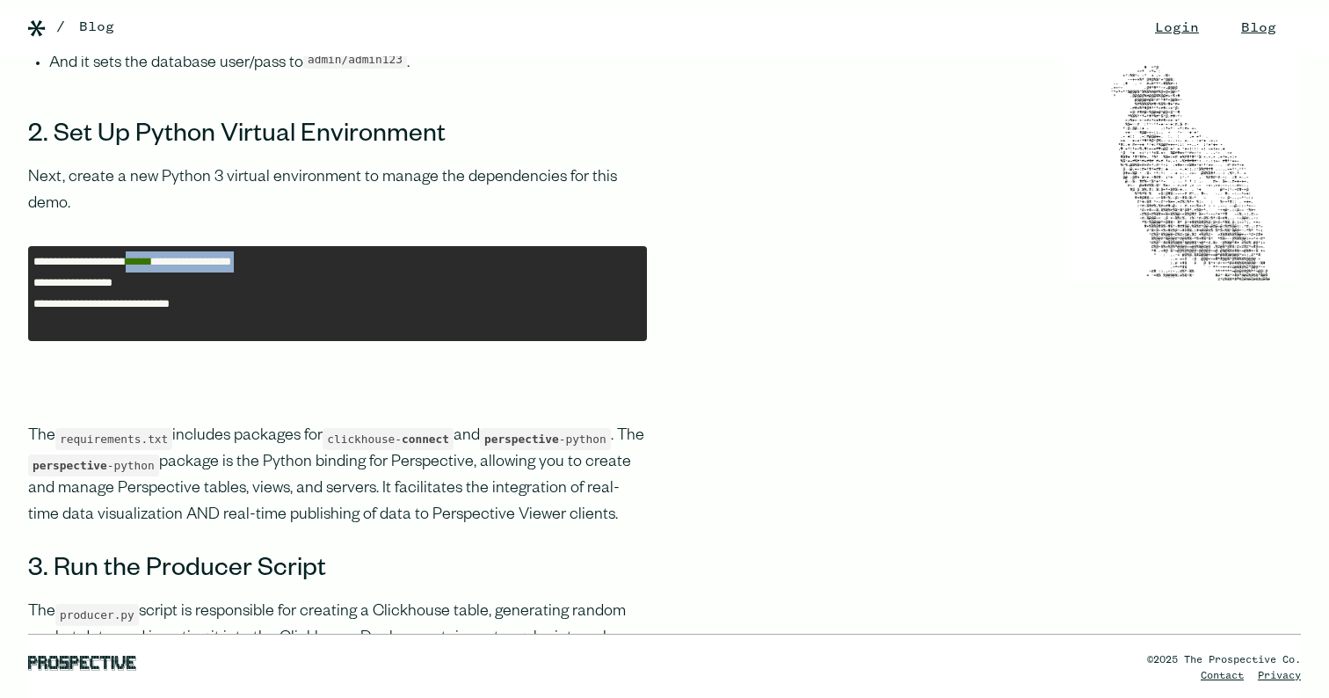
click at [127, 273] on pre "**********" at bounding box center [337, 294] width 619 height 96
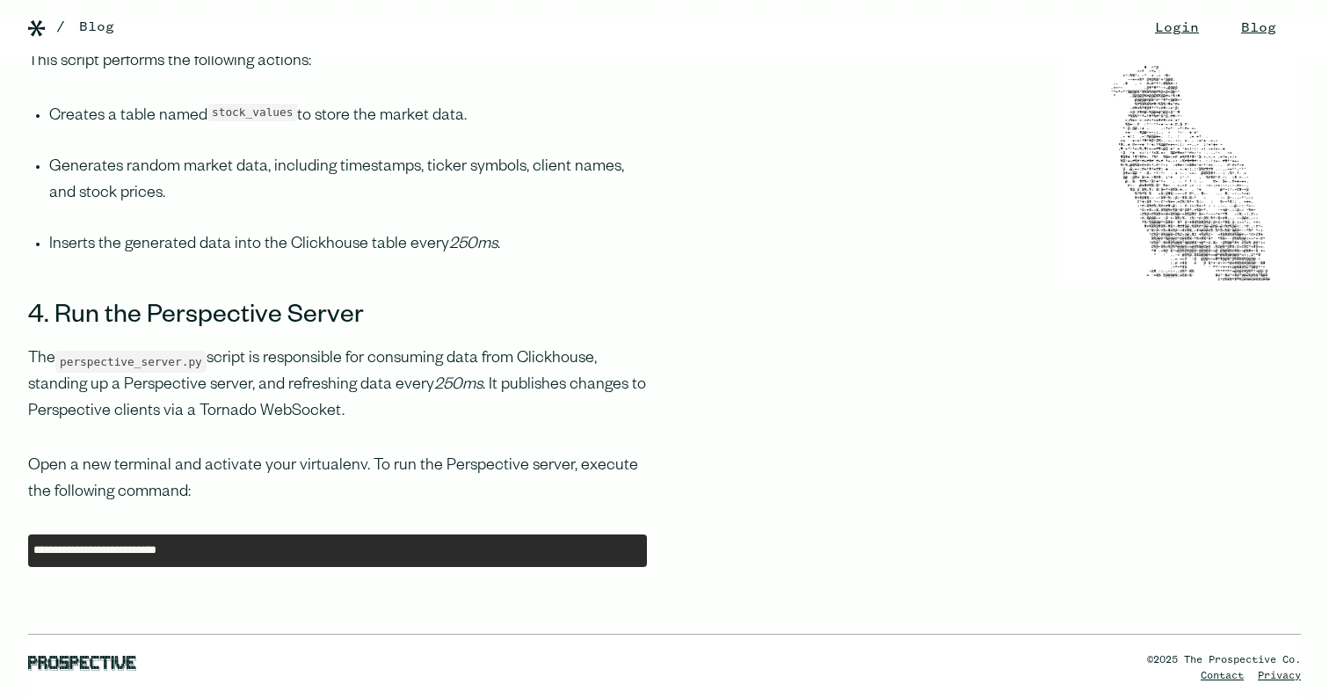
scroll to position [5048, 0]
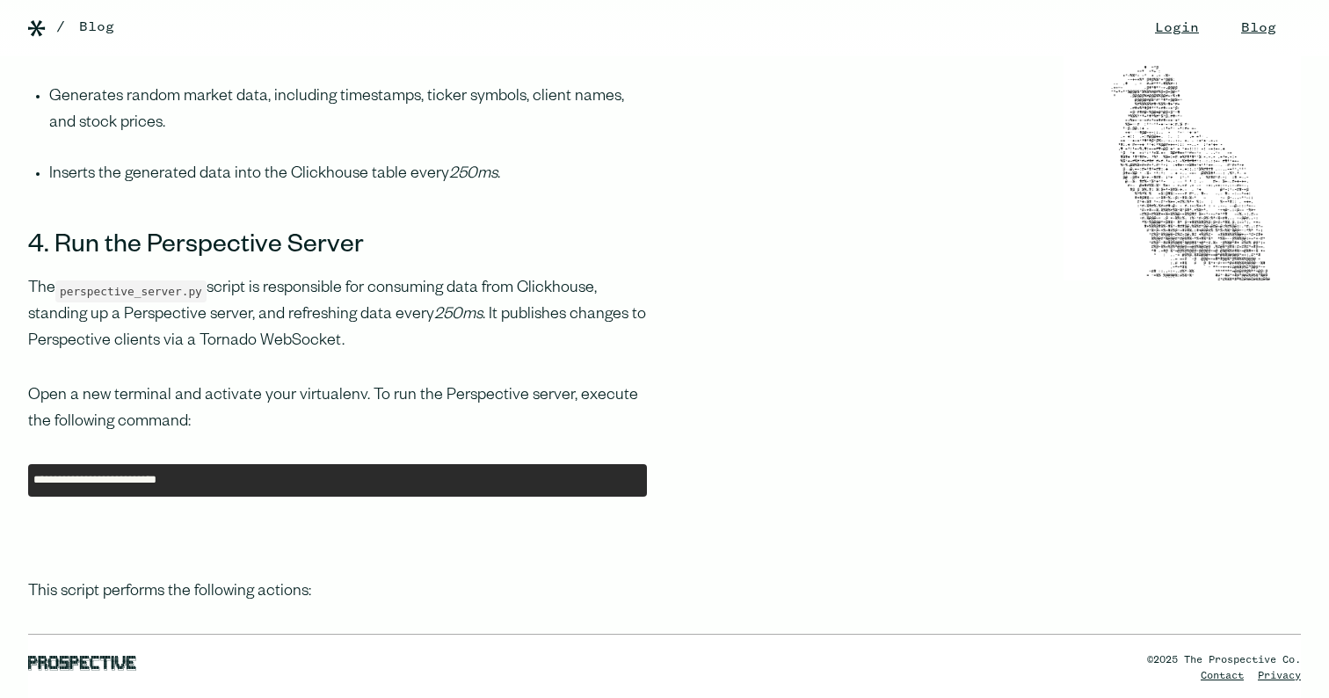
click at [191, 470] on pre "**********" at bounding box center [337, 480] width 619 height 33
click at [191, 469] on pre "**********" at bounding box center [337, 480] width 619 height 33
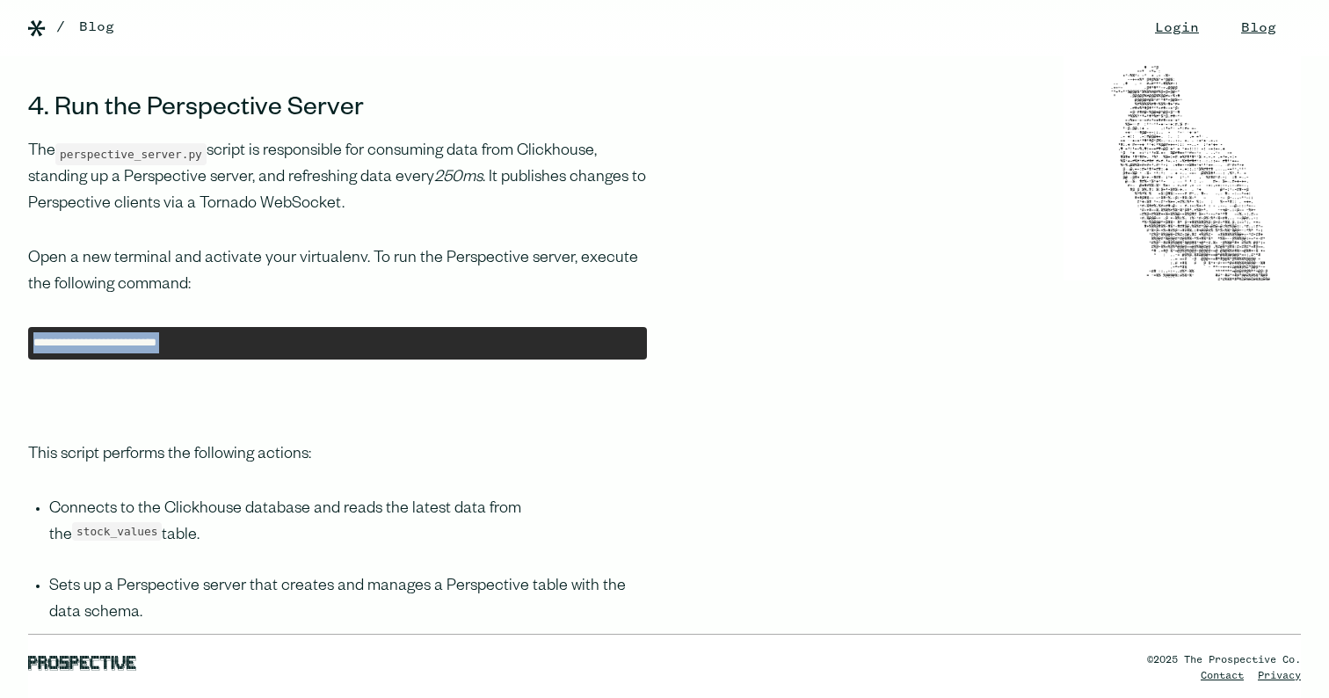
scroll to position [5258, 0]
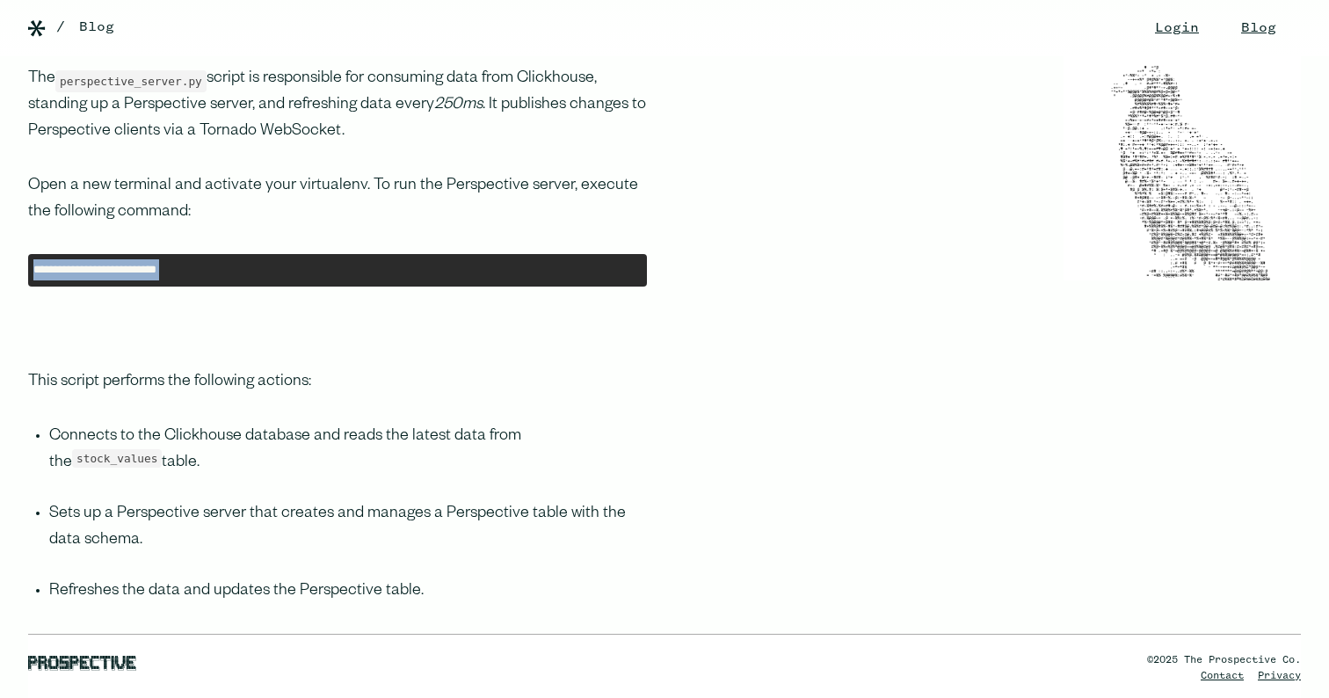
drag, startPoint x: 79, startPoint y: 457, endPoint x: 29, endPoint y: 434, distance: 55.1
click at [29, 434] on ul "Connects to the Clickhouse database and reads the latest data from the stock_va…" at bounding box center [337, 565] width 619 height 283
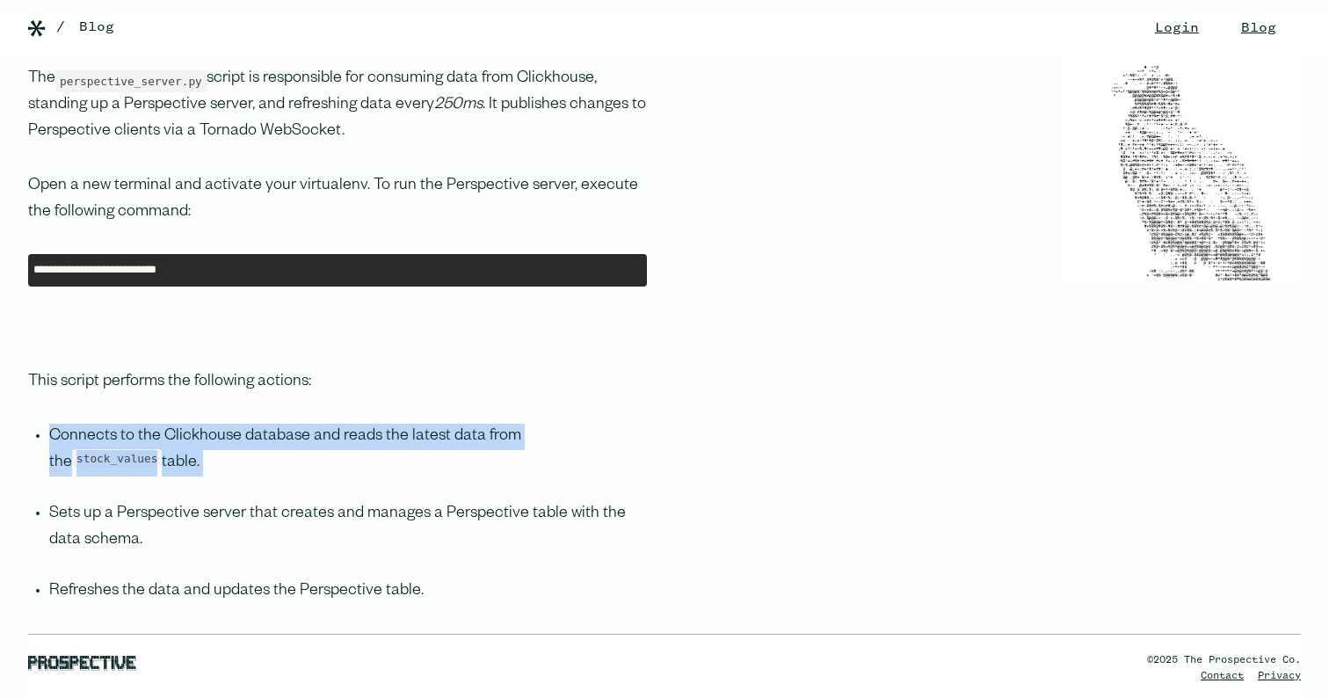
drag, startPoint x: 29, startPoint y: 434, endPoint x: 289, endPoint y: 464, distance: 261.9
click at [289, 464] on ul "Connects to the Clickhouse database and reads the latest data from the stock_va…" at bounding box center [337, 565] width 619 height 283
click at [289, 464] on li "Connects to the Clickhouse database and reads the latest data from the stock_va…" at bounding box center [348, 462] width 598 height 77
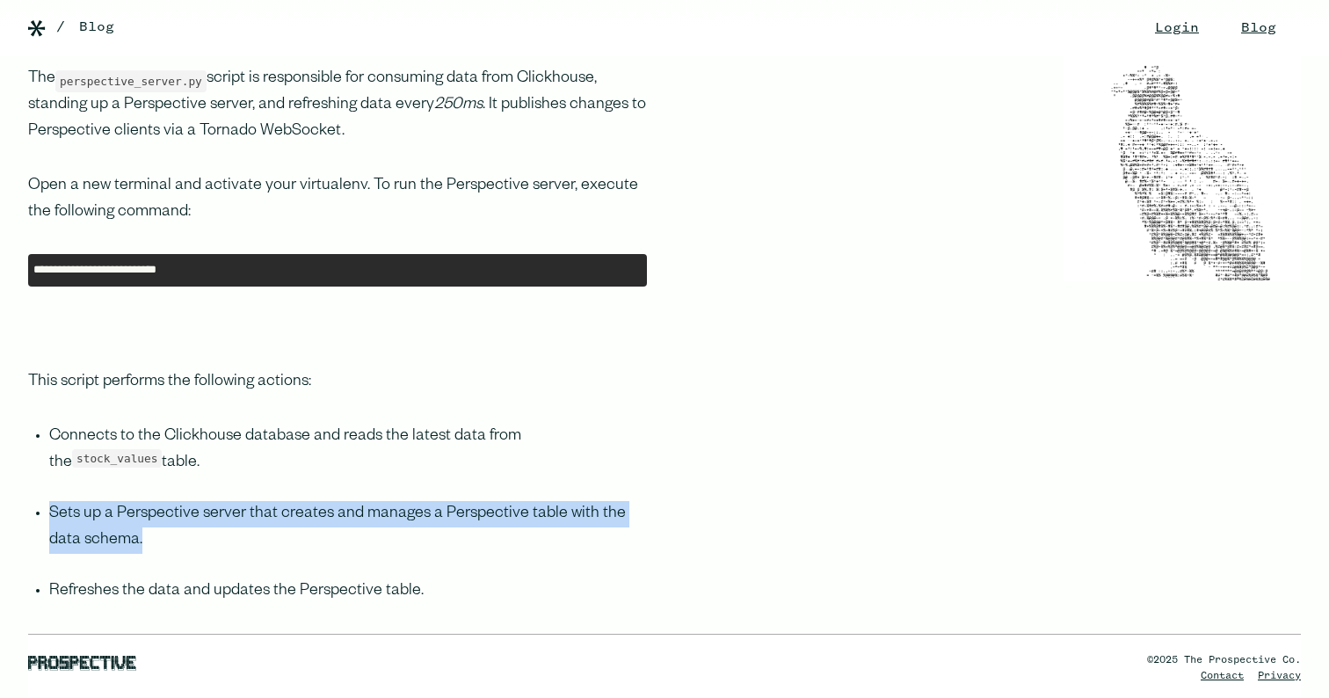
drag, startPoint x: 181, startPoint y: 543, endPoint x: 26, endPoint y: 505, distance: 159.2
drag, startPoint x: 329, startPoint y: 505, endPoint x: 173, endPoint y: 530, distance: 157.6
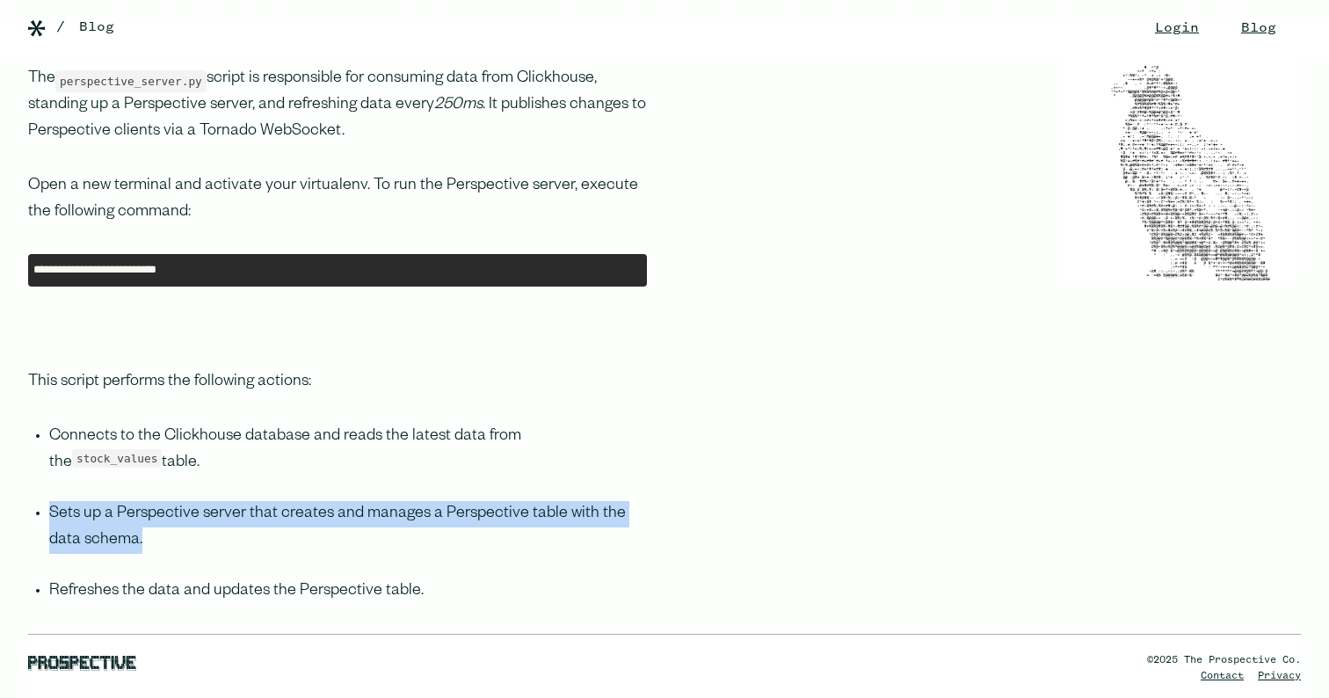
click at [173, 530] on li "Sets up a Perspective server that creates and manages a Perspective table with …" at bounding box center [348, 539] width 598 height 77
drag, startPoint x: 171, startPoint y: 531, endPoint x: 22, endPoint y: 520, distance: 148.9
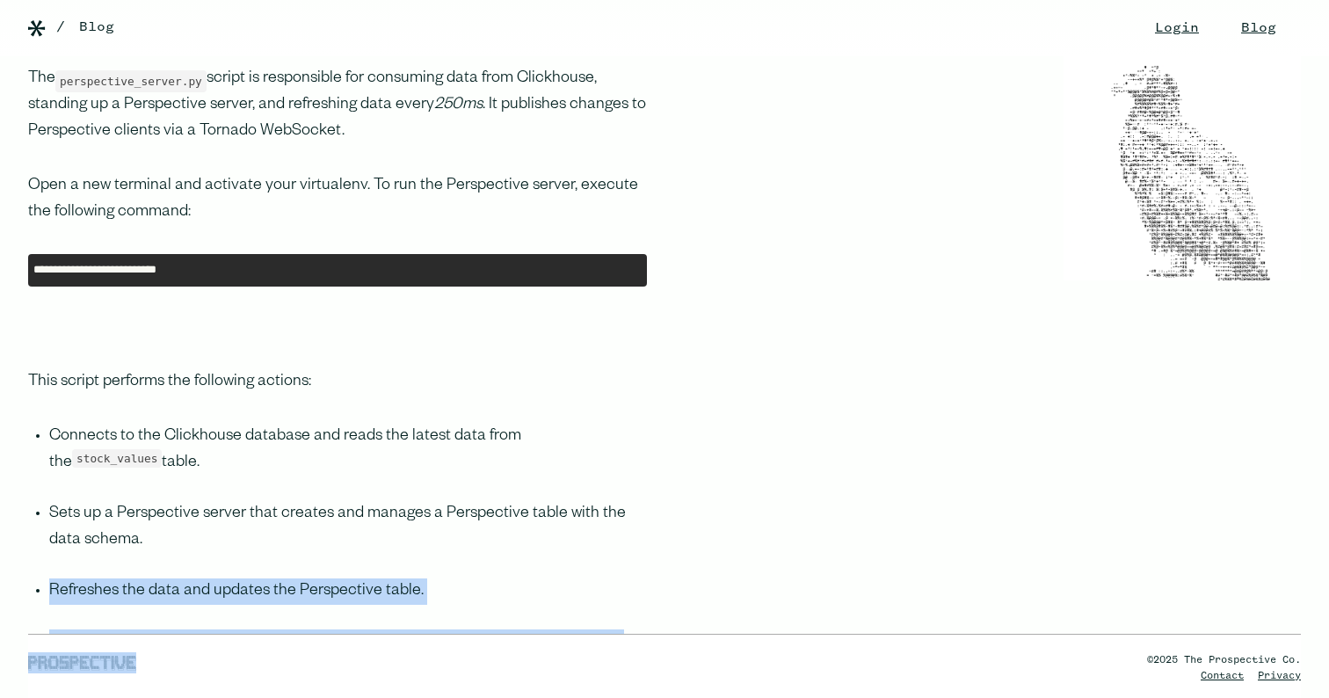
drag, startPoint x: 50, startPoint y: 576, endPoint x: 429, endPoint y: 578, distance: 378.8
click at [429, 578] on main "Login Blog Changelog / Blog Perspective - Clickhouse Integration A short guide …" at bounding box center [664, 268] width 1329 height 10885
click at [429, 578] on div "©2025 The Prospective Co. Contact Privacy" at bounding box center [664, 637] width 1329 height 120
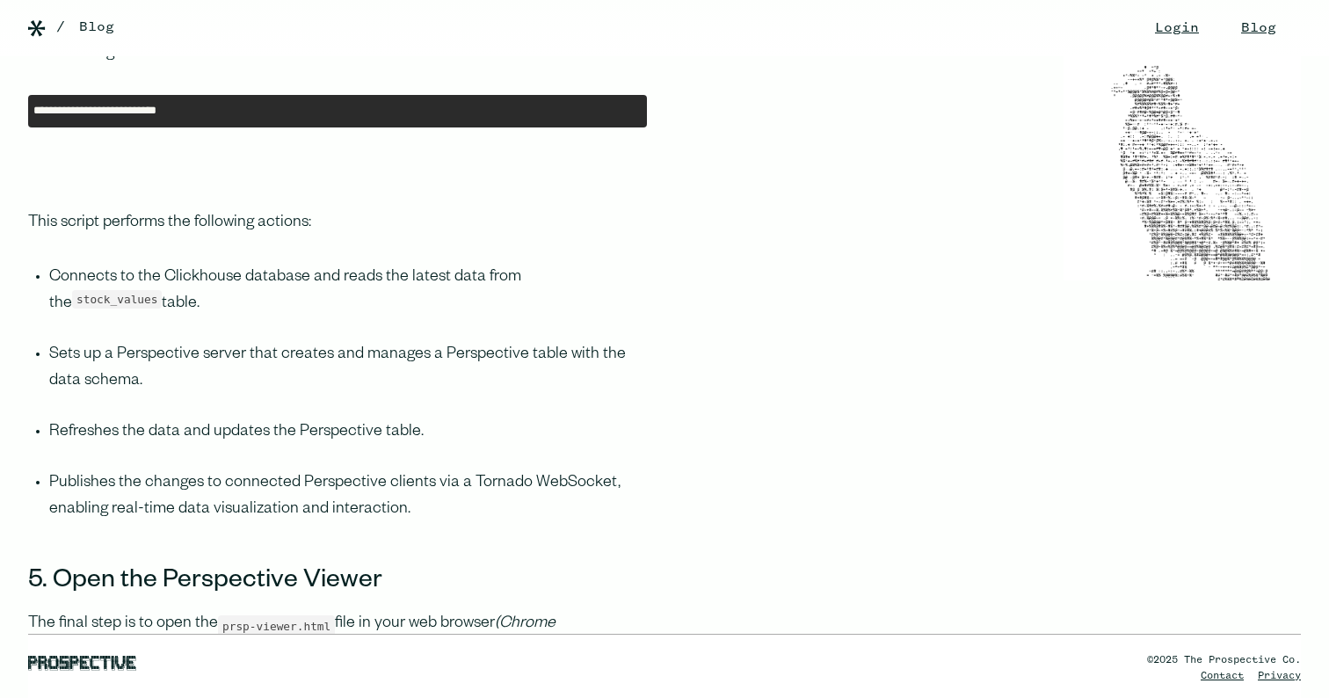
scroll to position [5462, 0]
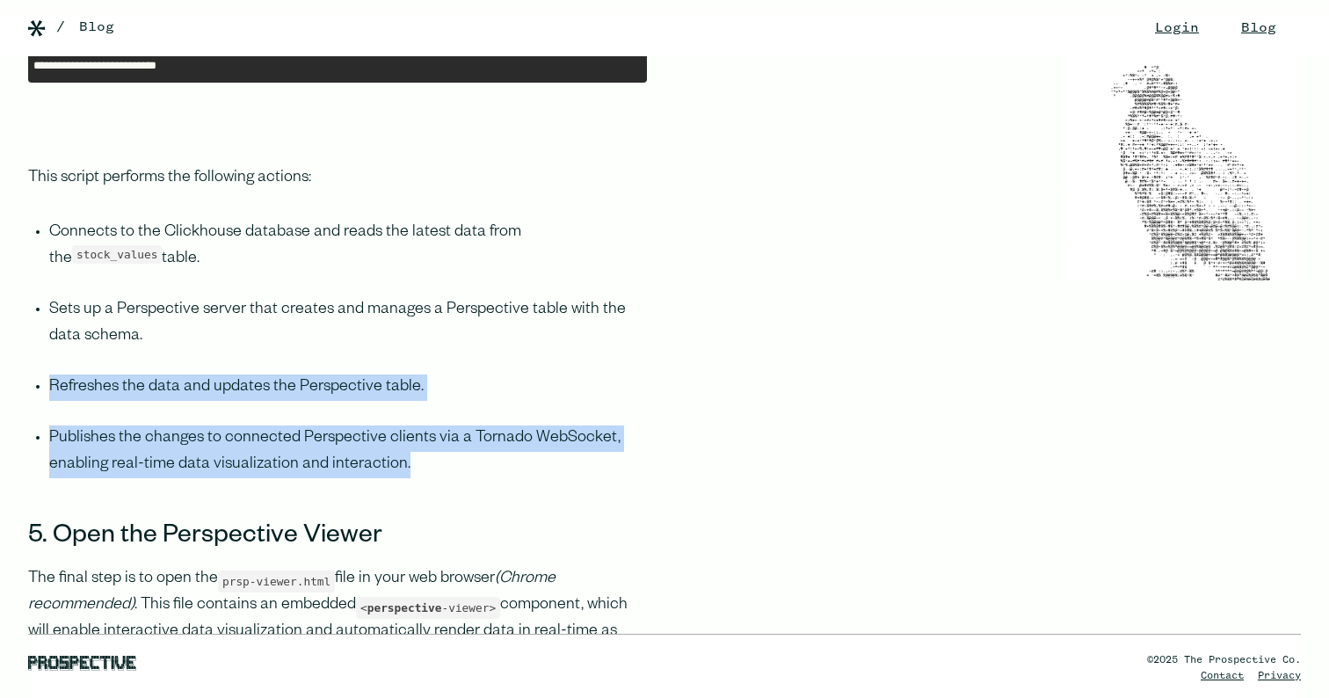
drag, startPoint x: 477, startPoint y: 453, endPoint x: 39, endPoint y: 374, distance: 445.5
click at [39, 374] on ul "Connects to the Clickhouse database and reads the latest data from the stock_va…" at bounding box center [337, 361] width 619 height 283
click at [49, 374] on li "Refreshes the data and updates the Perspective table." at bounding box center [348, 399] width 598 height 51
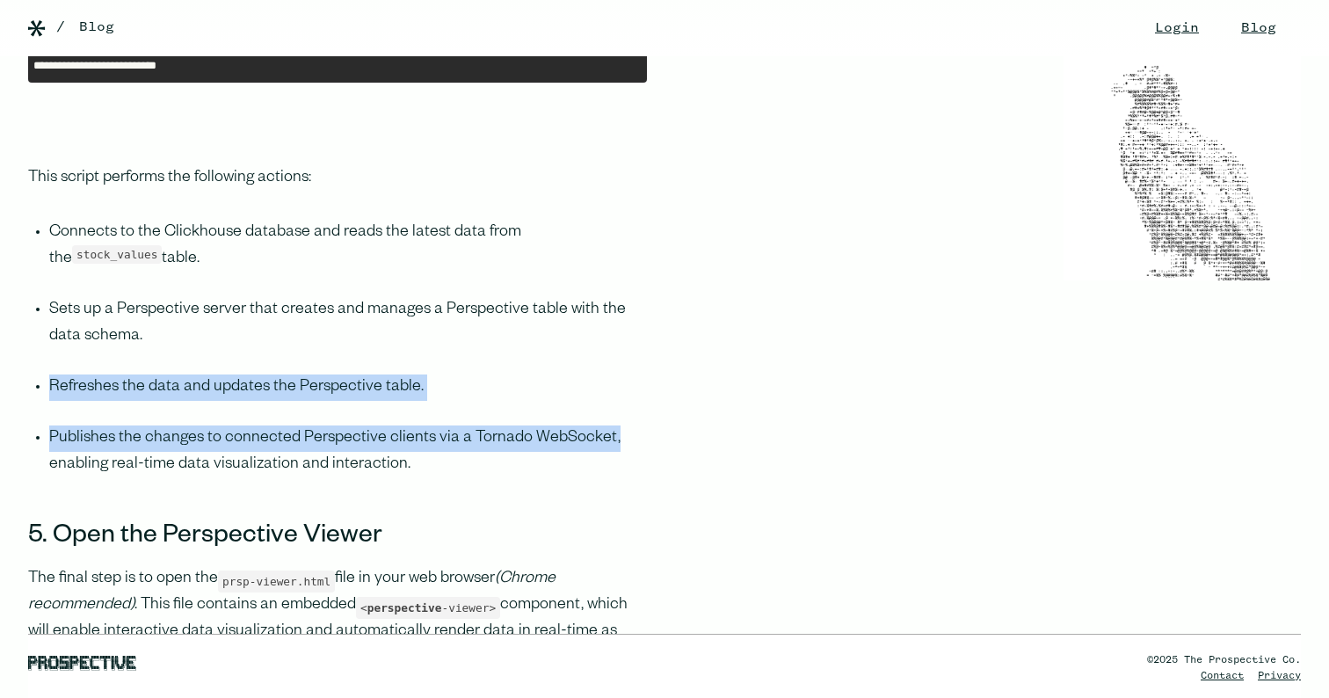
drag, startPoint x: 236, startPoint y: 393, endPoint x: 678, endPoint y: 445, distance: 444.3
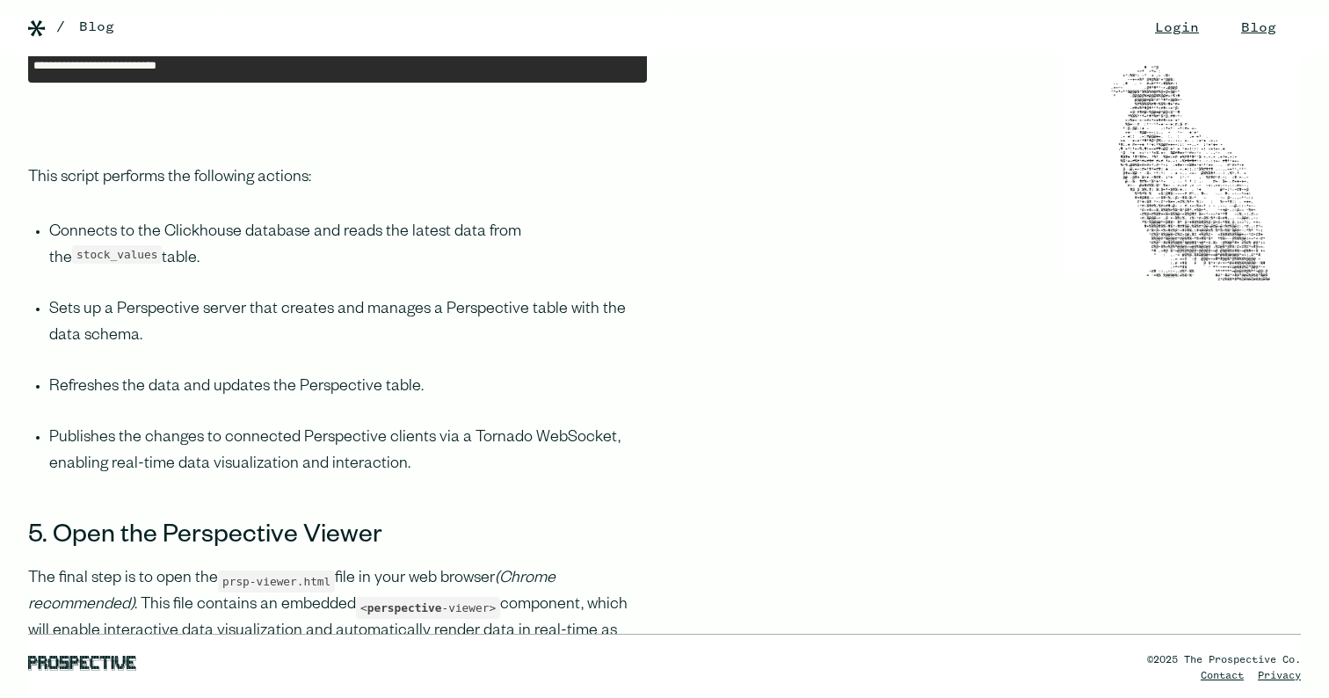
drag, startPoint x: 678, startPoint y: 445, endPoint x: 524, endPoint y: 476, distance: 156.9
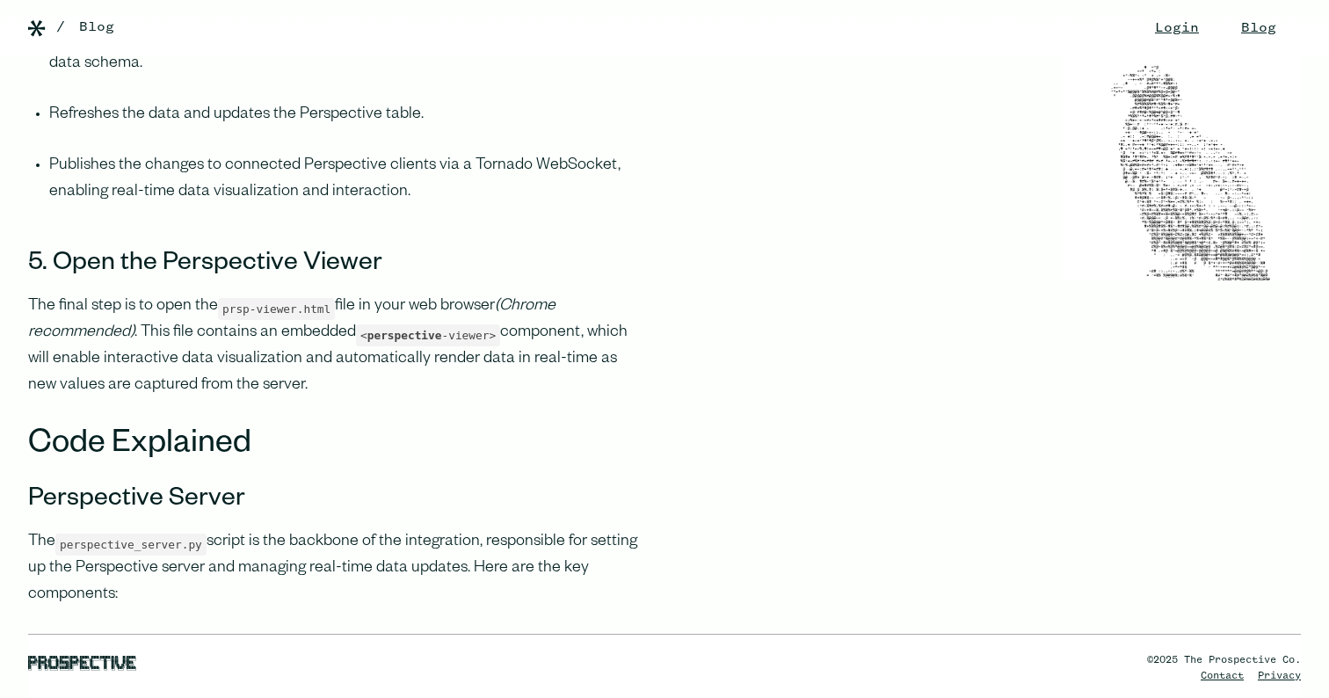
scroll to position [5776, 0]
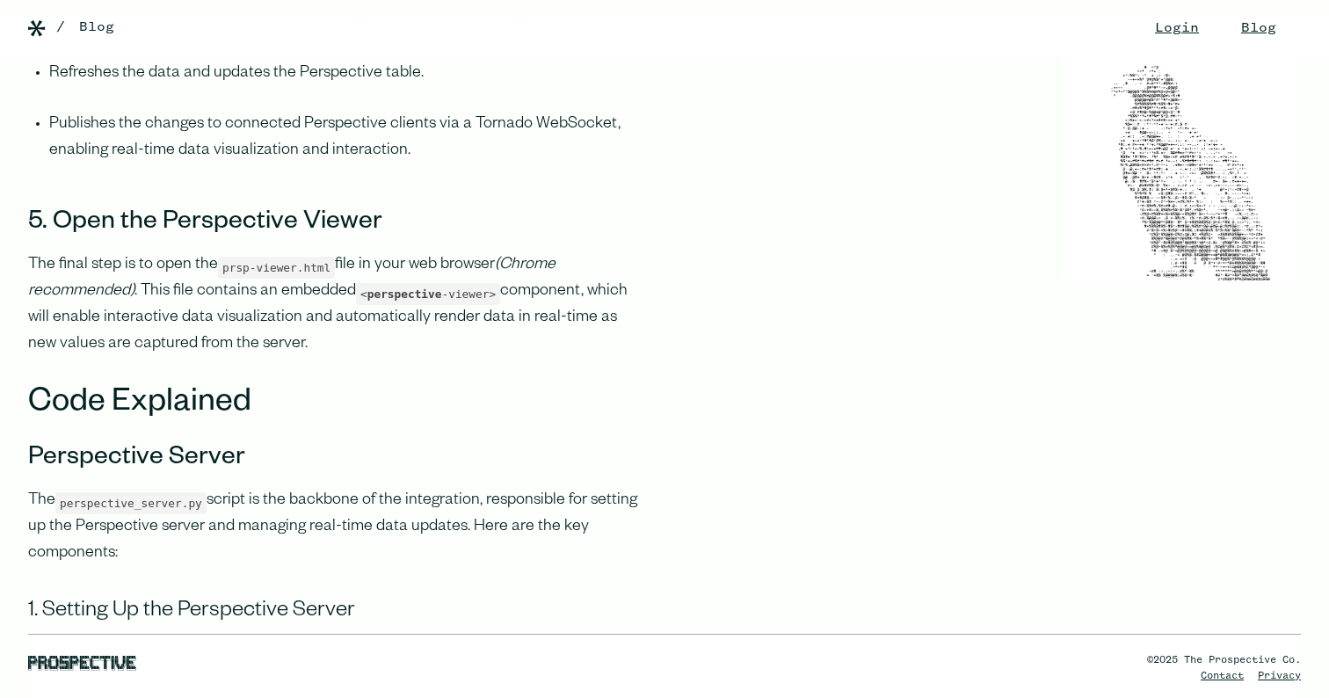
drag, startPoint x: 347, startPoint y: 342, endPoint x: 0, endPoint y: 256, distance: 357.7
click at [142, 289] on p "The final step is to open the prsp-viewer.html file in your web browser (Chrome…" at bounding box center [337, 304] width 619 height 105
drag, startPoint x: 495, startPoint y: 300, endPoint x: 530, endPoint y: 300, distance: 35.2
click at [530, 300] on p "The final step is to open the prsp-viewer.html file in your web browser (Chrome…" at bounding box center [337, 304] width 619 height 105
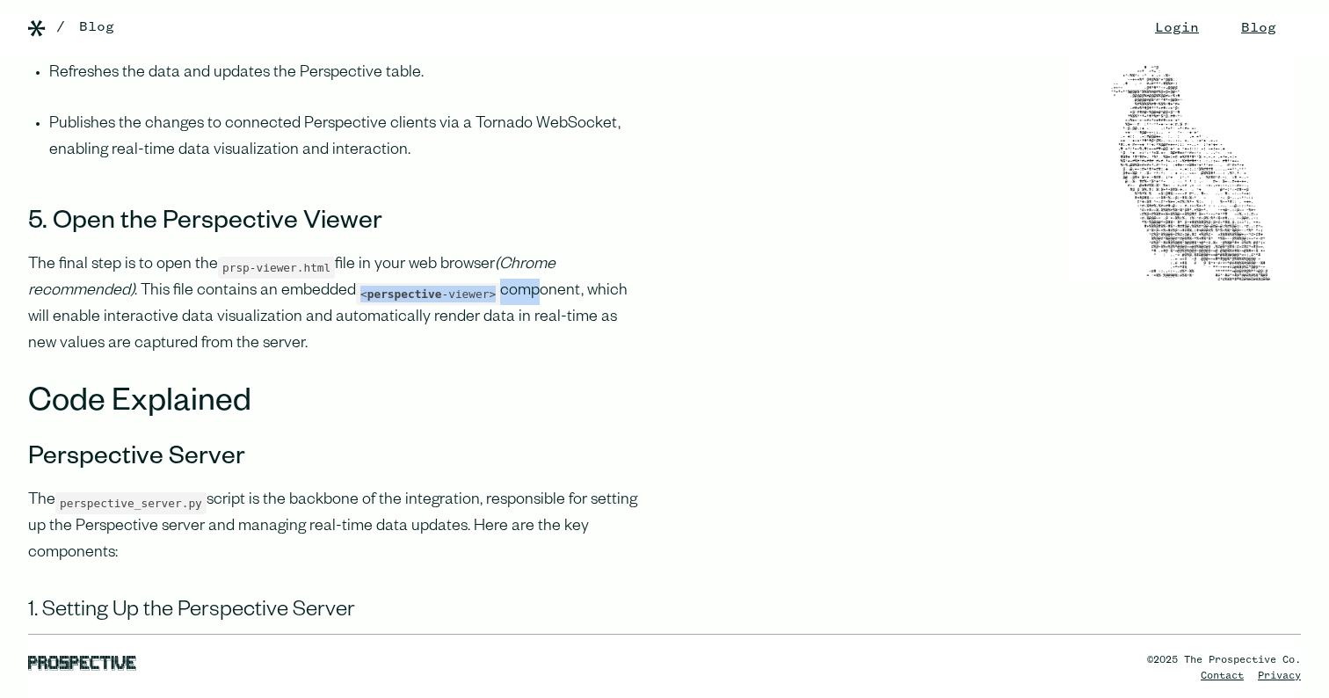
click at [530, 300] on p "The final step is to open the prsp-viewer.html file in your web browser (Chrome…" at bounding box center [337, 304] width 619 height 105
drag, startPoint x: 447, startPoint y: 349, endPoint x: 1, endPoint y: 264, distance: 454.6
click at [332, 352] on p "The final step is to open the prsp-viewer.html file in your web browser (Chrome…" at bounding box center [337, 304] width 619 height 105
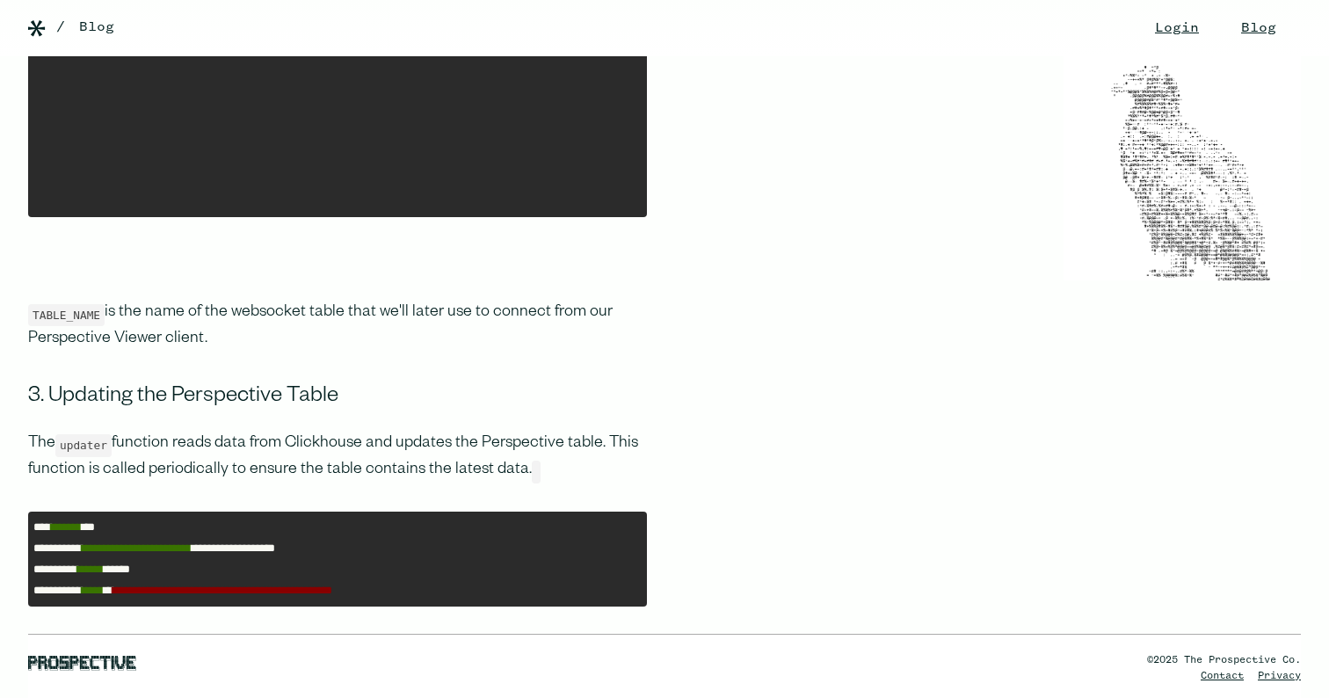
scroll to position [6741, 0]
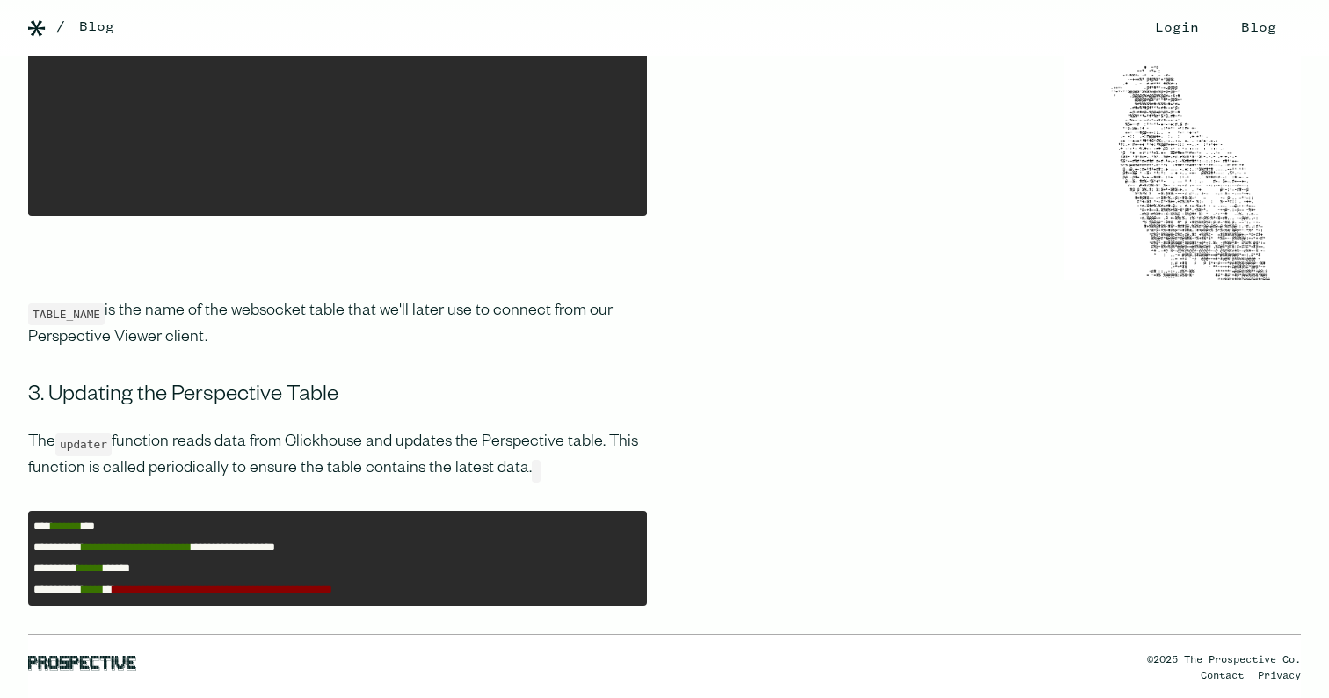
drag, startPoint x: 217, startPoint y: 341, endPoint x: 0, endPoint y: 316, distance: 218.6
click at [305, 323] on p "TABLE_NAME is the name of the websocket table that we'll later use to connect f…" at bounding box center [337, 325] width 619 height 53
drag, startPoint x: 306, startPoint y: 337, endPoint x: 18, endPoint y: 325, distance: 288.5
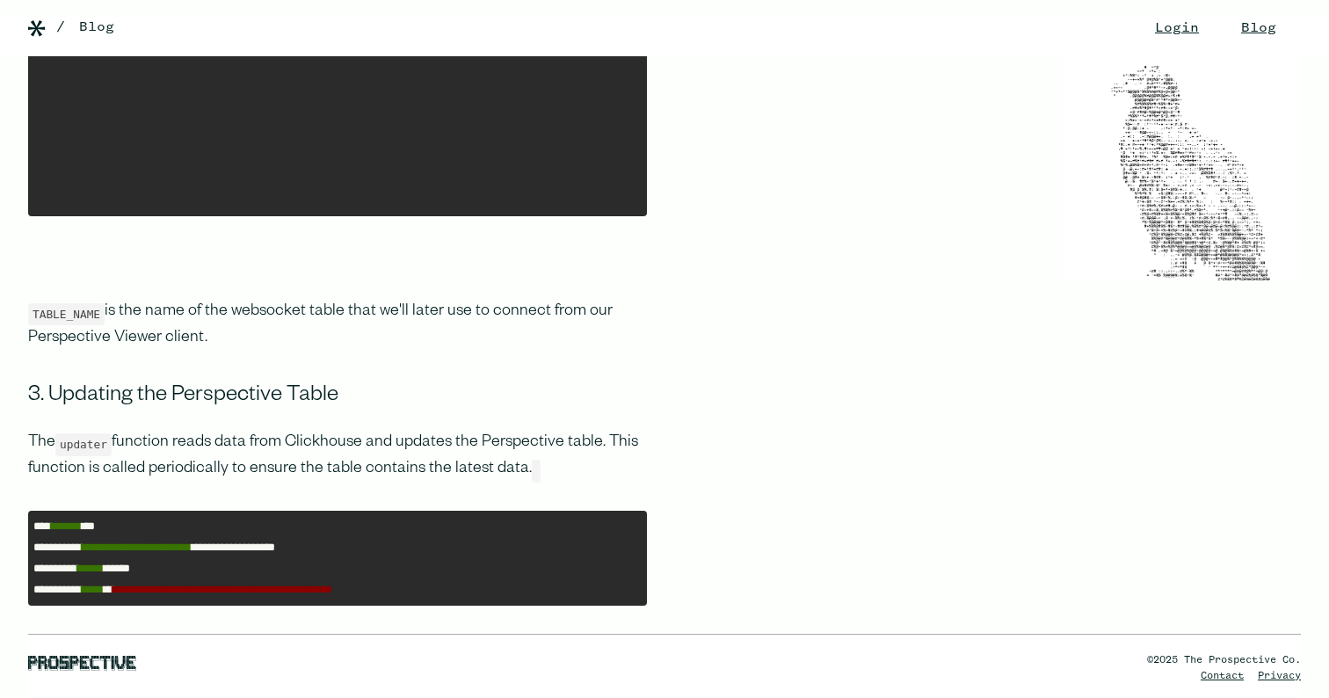
drag, startPoint x: 293, startPoint y: 342, endPoint x: 360, endPoint y: 347, distance: 67.9
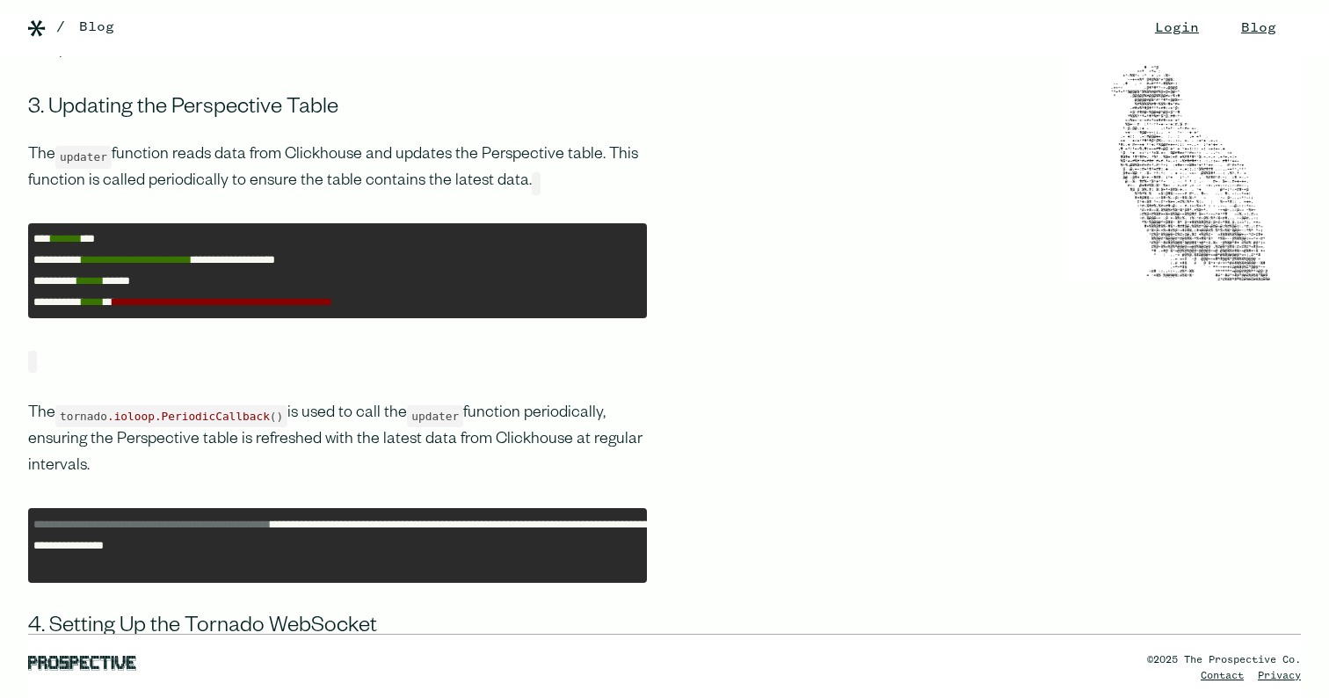
scroll to position [7035, 0]
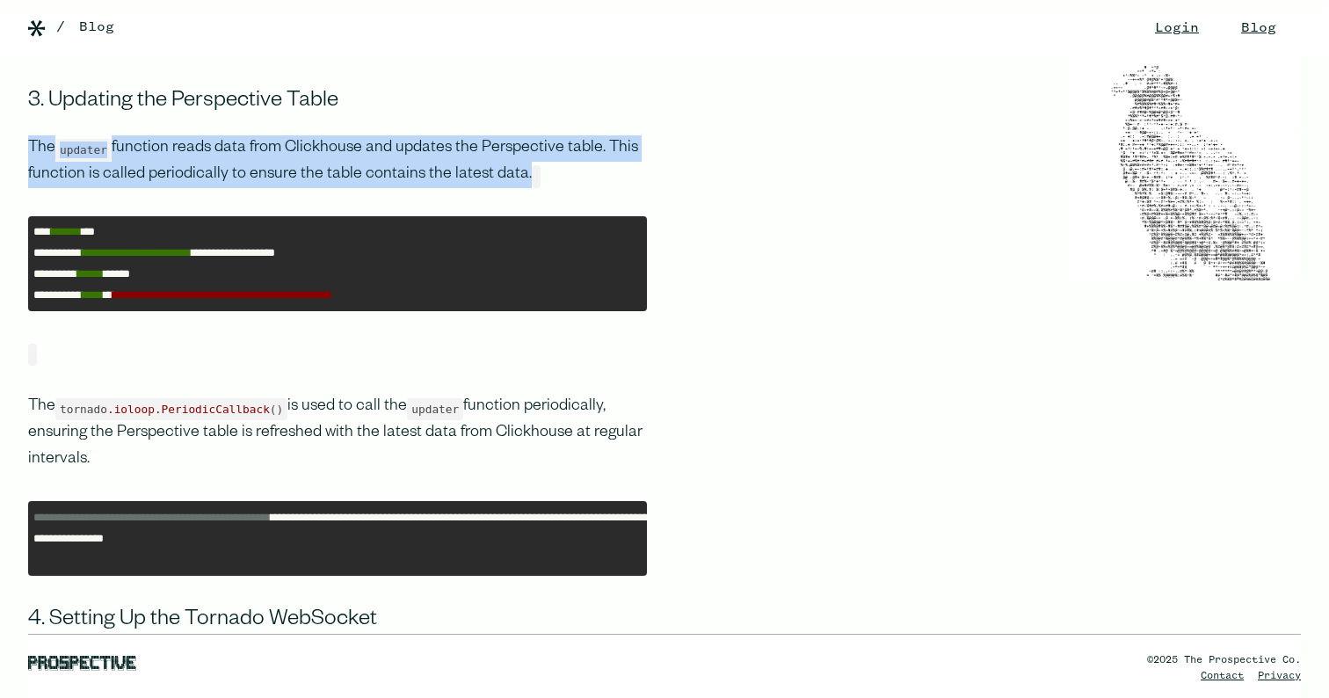
drag, startPoint x: 25, startPoint y: 138, endPoint x: 623, endPoint y: 162, distance: 599.0
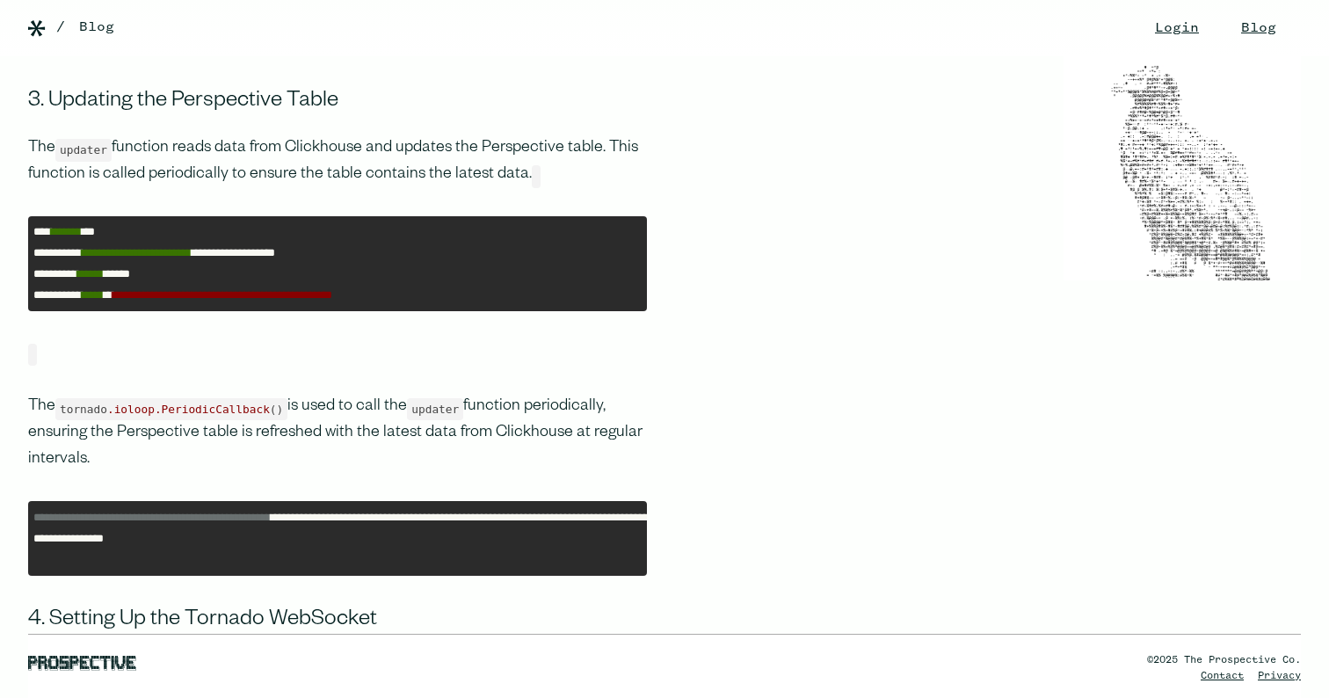
click at [623, 163] on p "The updater function reads data from Clickhouse and updates the Perspective tab…" at bounding box center [337, 161] width 619 height 53
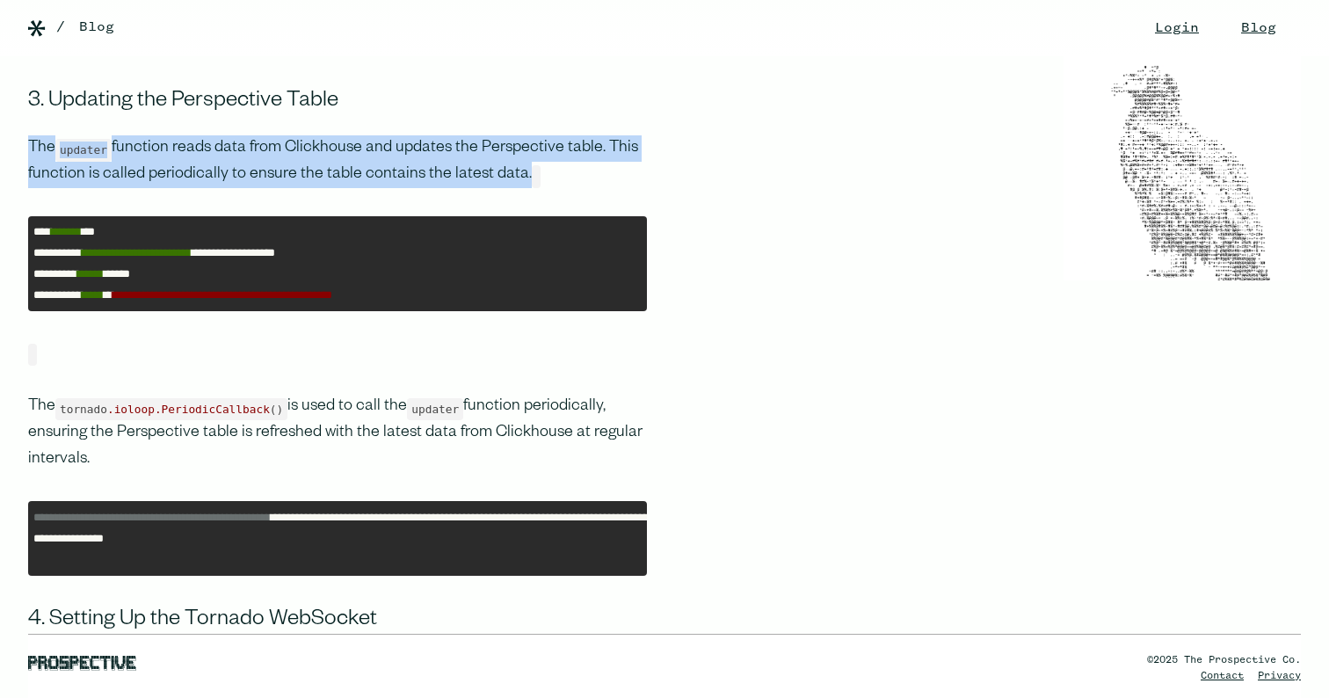
scroll to position [7031, 0]
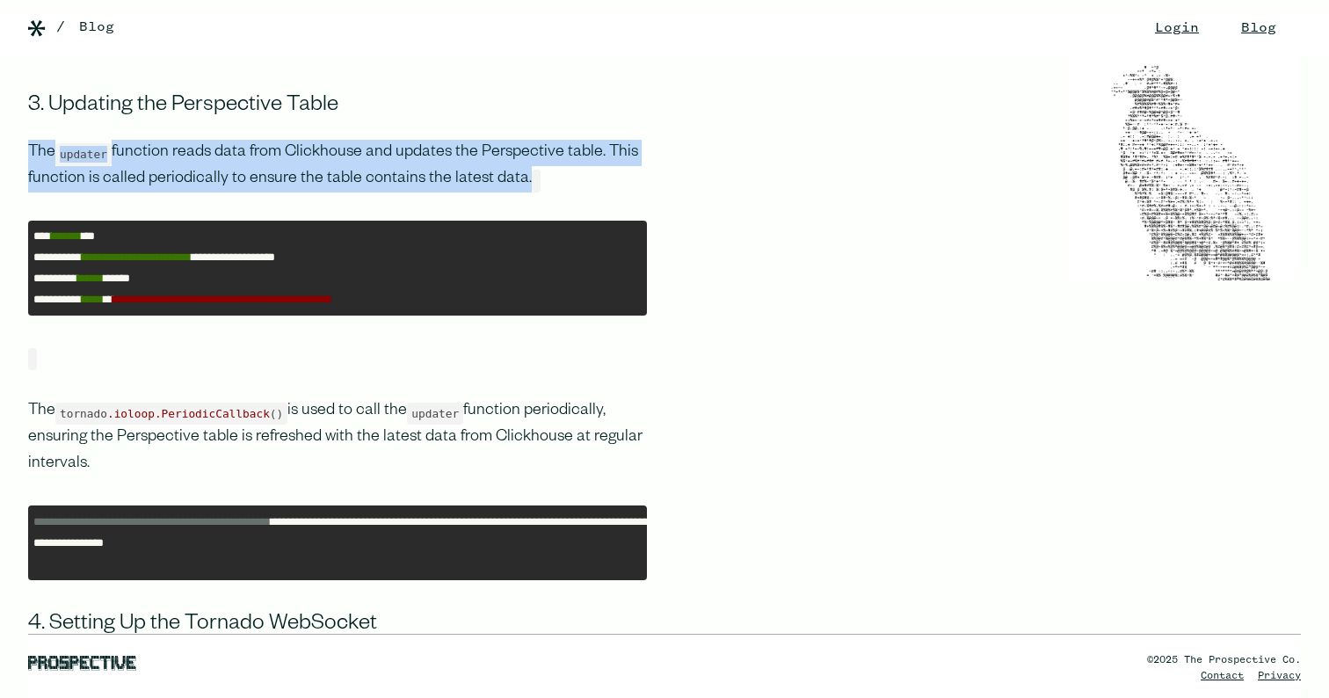
drag, startPoint x: 301, startPoint y: 172, endPoint x: 7, endPoint y: 144, distance: 294.9
drag, startPoint x: 7, startPoint y: 144, endPoint x: 643, endPoint y: 173, distance: 637.0
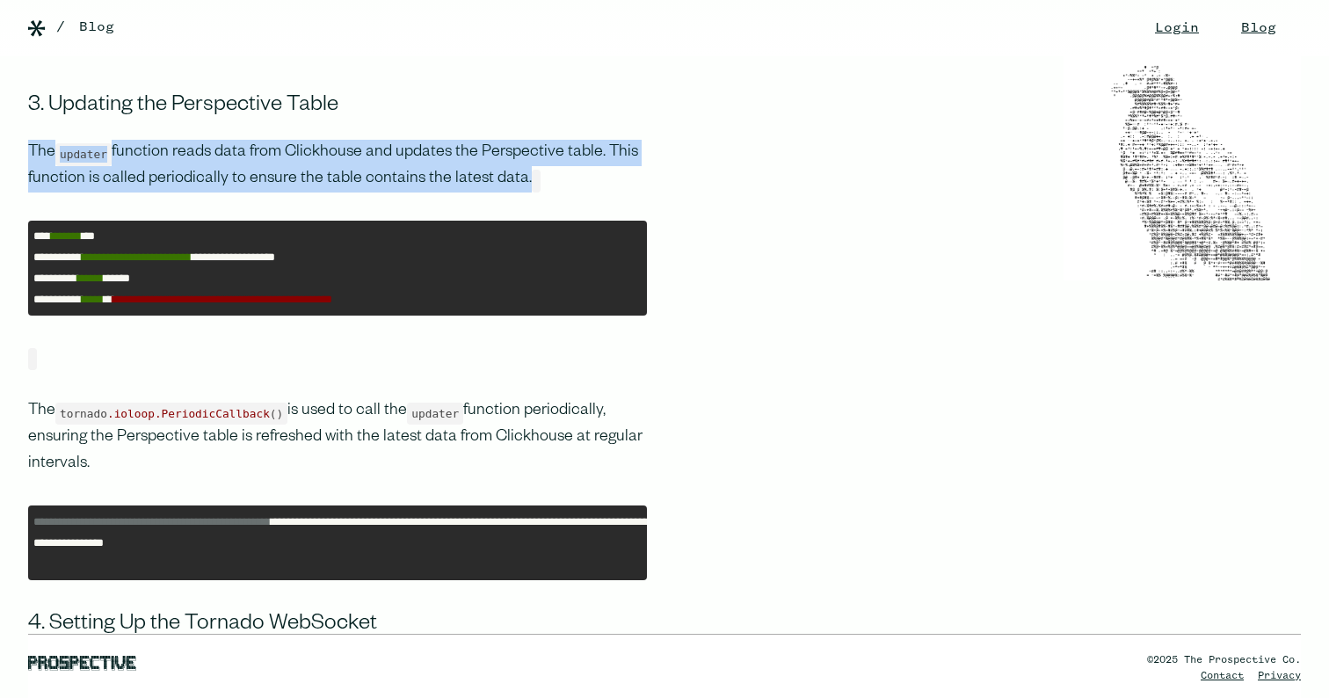
click at [643, 173] on p "The updater function reads data from Clickhouse and updates the Perspective tab…" at bounding box center [337, 166] width 619 height 53
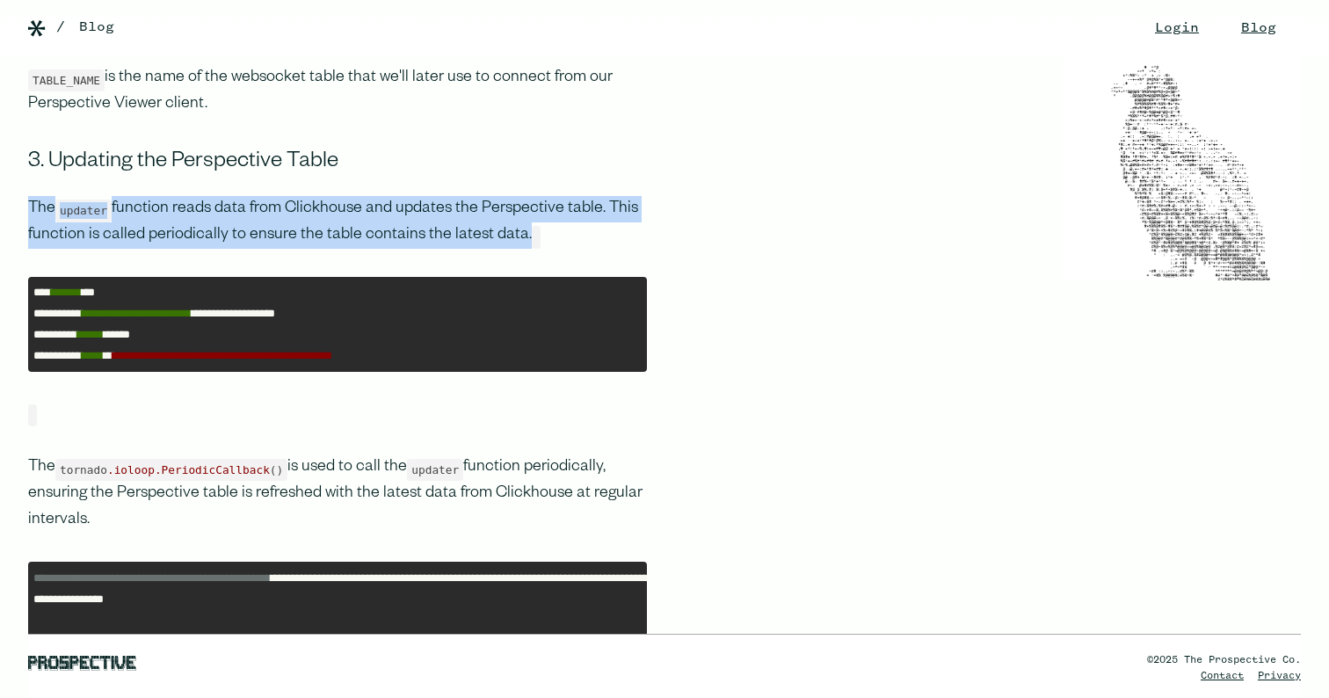
drag, startPoint x: 242, startPoint y: 516, endPoint x: 9, endPoint y: 457, distance: 240.3
drag, startPoint x: 456, startPoint y: 483, endPoint x: 381, endPoint y: 499, distance: 77.2
click at [455, 483] on p "The tornado .ioloop .PeriodicCallback () is used to call the updater function p…" at bounding box center [337, 494] width 619 height 79
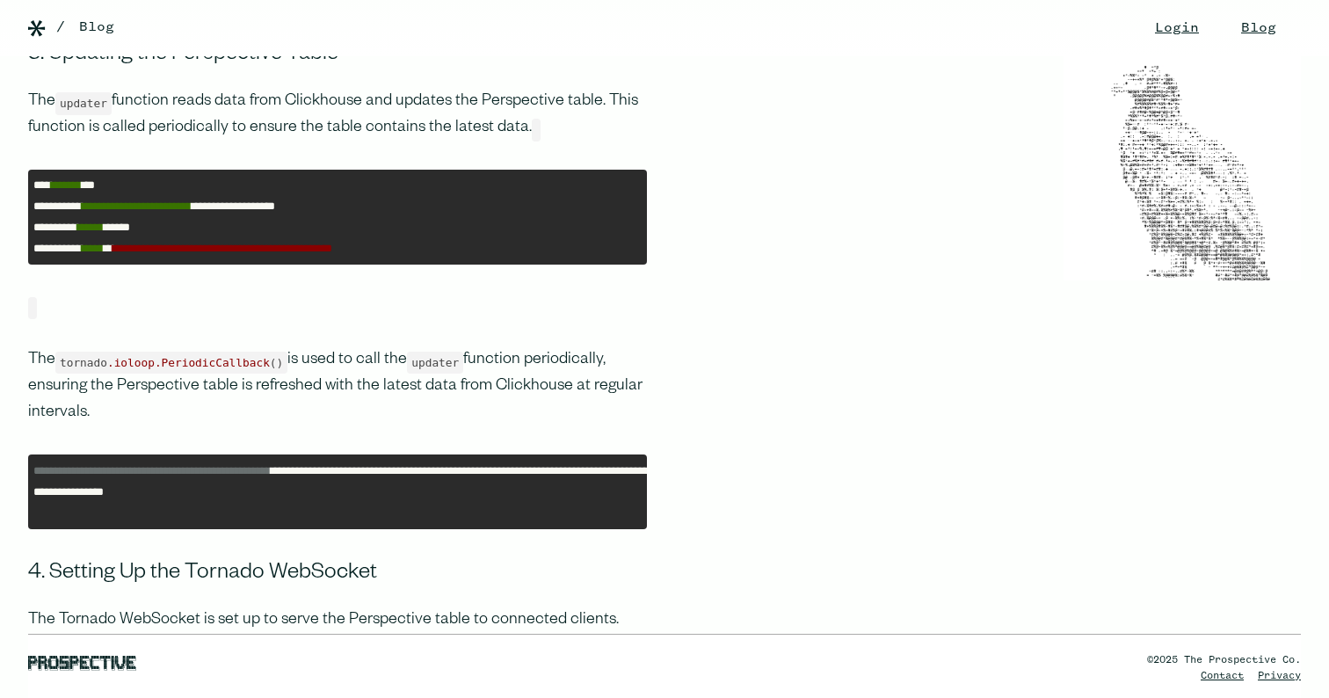
click at [429, 524] on pre "**********" at bounding box center [337, 491] width 619 height 75
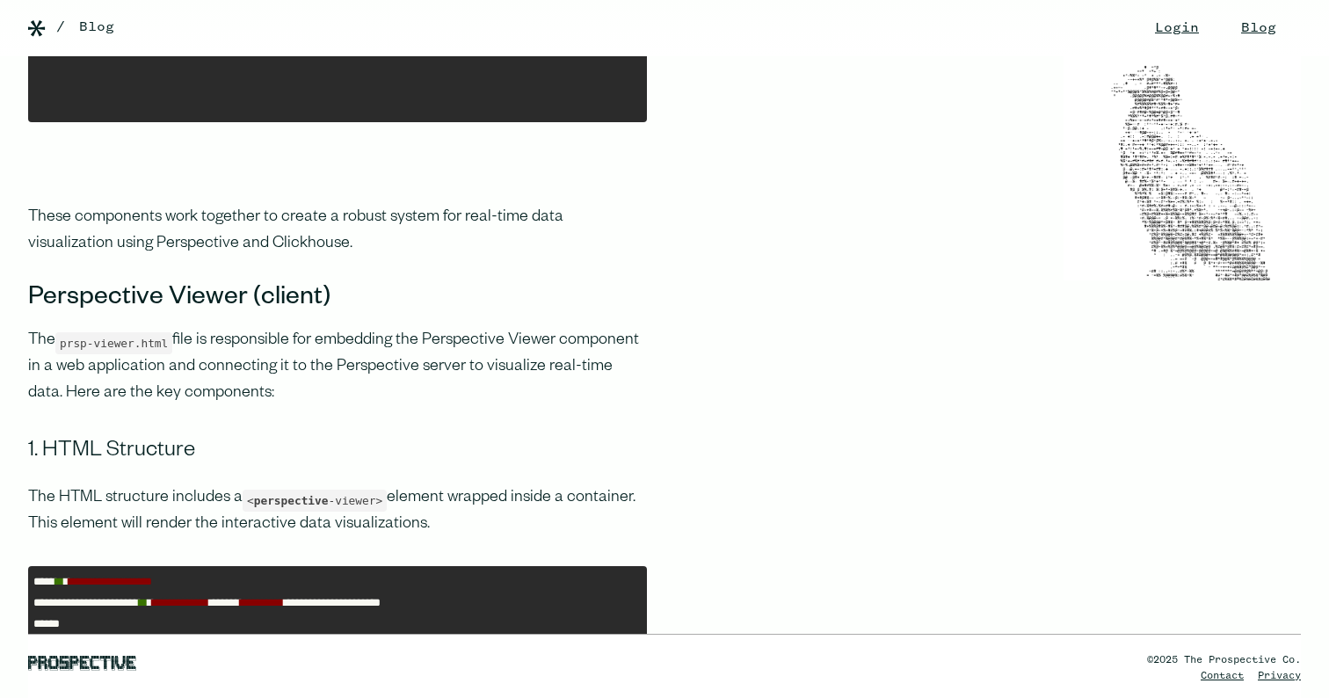
scroll to position [8085, 0]
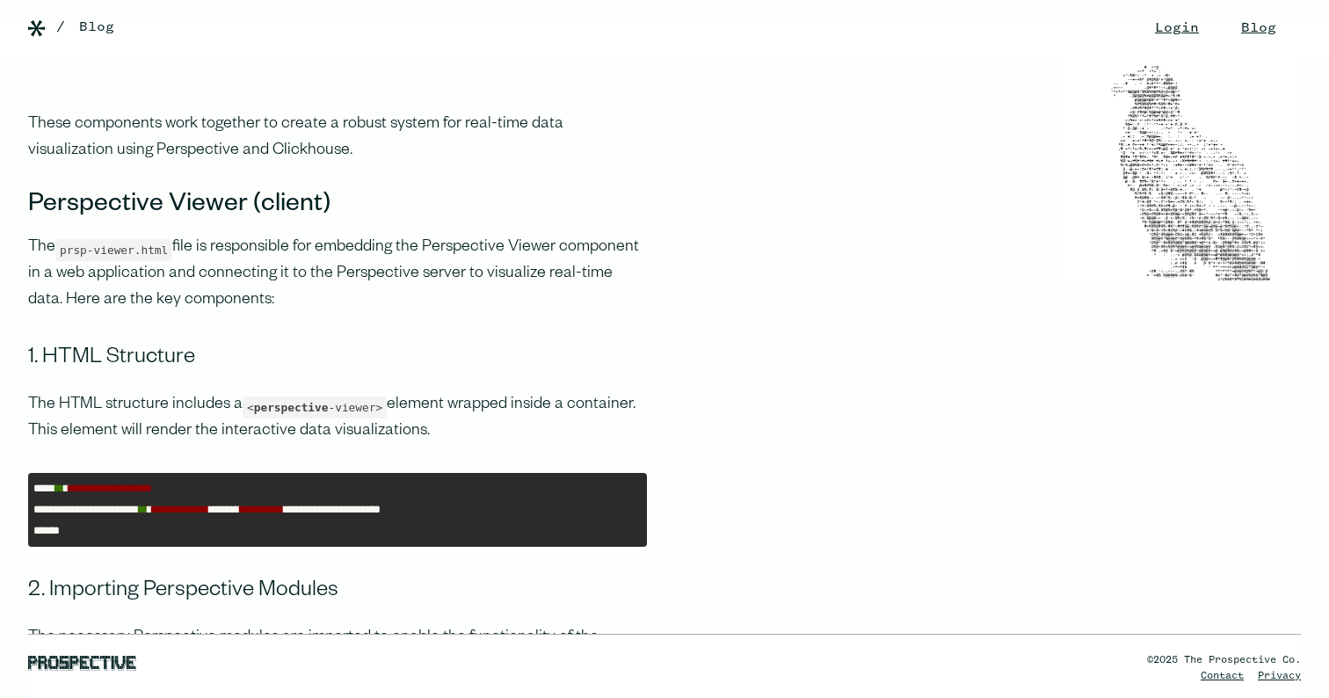
drag, startPoint x: 24, startPoint y: 256, endPoint x: 0, endPoint y: 239, distance: 29.0
click at [419, 271] on p "The prsp-viewer.html file is responsible for embedding the Perspective Viewer c…" at bounding box center [337, 274] width 619 height 79
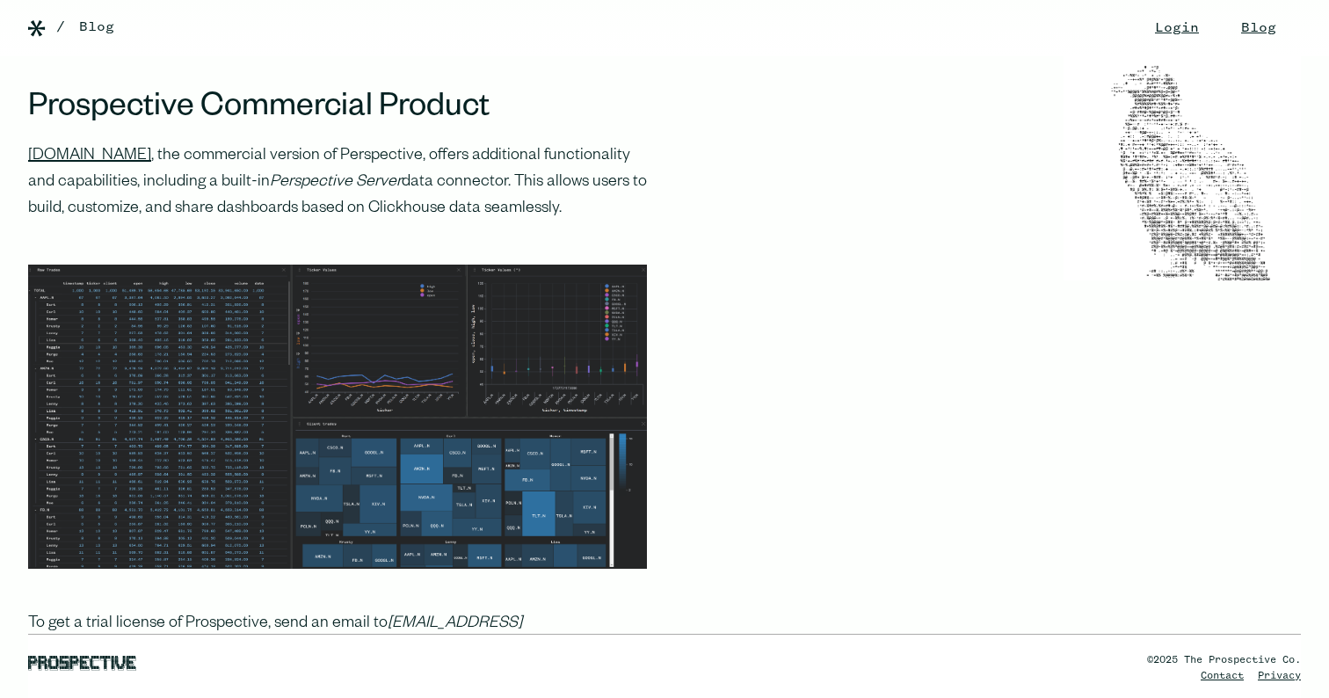
scroll to position [9410, 0]
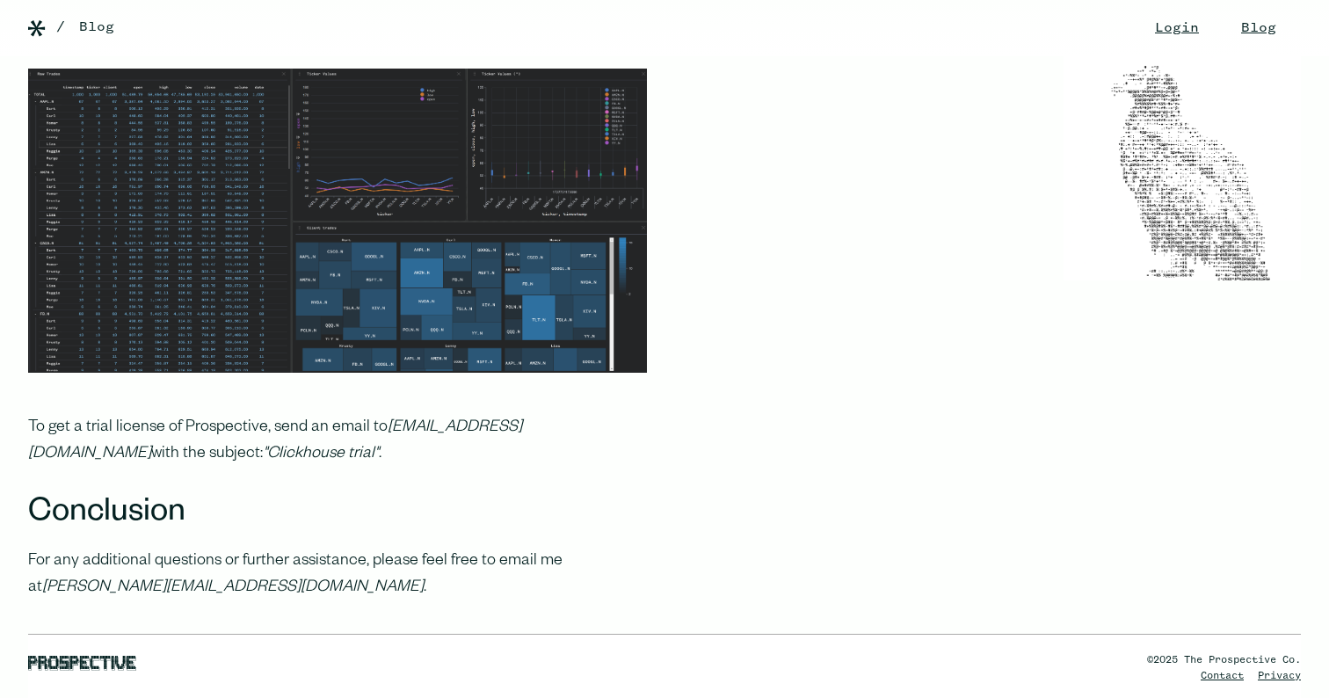
drag, startPoint x: 265, startPoint y: 195, endPoint x: 466, endPoint y: 193, distance: 200.4
drag, startPoint x: 45, startPoint y: 221, endPoint x: 472, endPoint y: 219, distance: 427.2
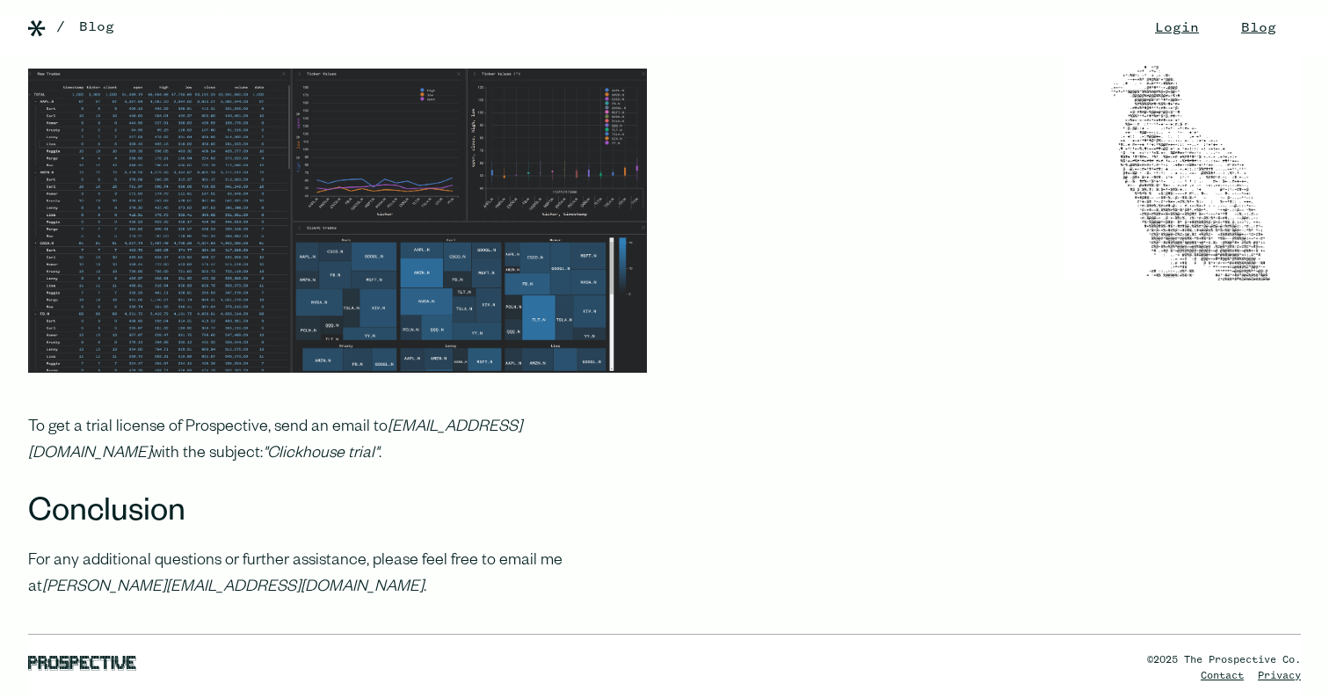
drag, startPoint x: 472, startPoint y: 219, endPoint x: 497, endPoint y: 220, distance: 25.5
drag, startPoint x: 519, startPoint y: 217, endPoint x: 420, endPoint y: 215, distance: 99.3
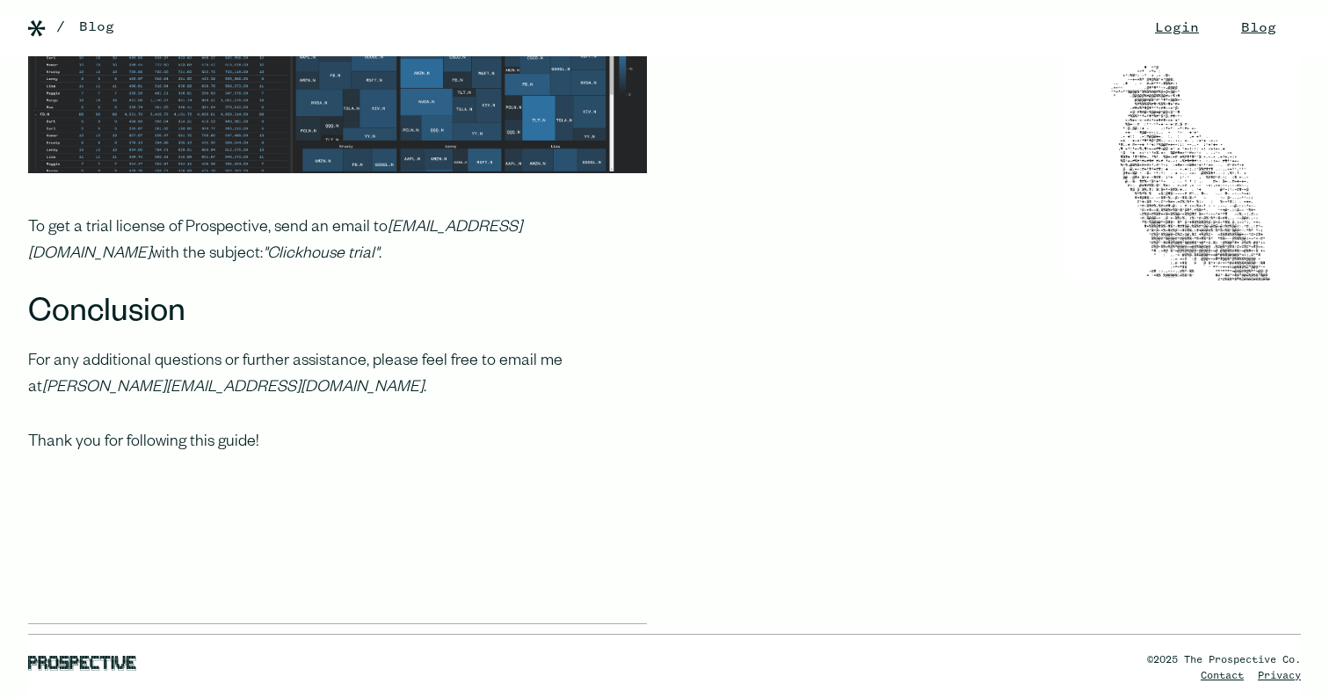
scroll to position [9667, 0]
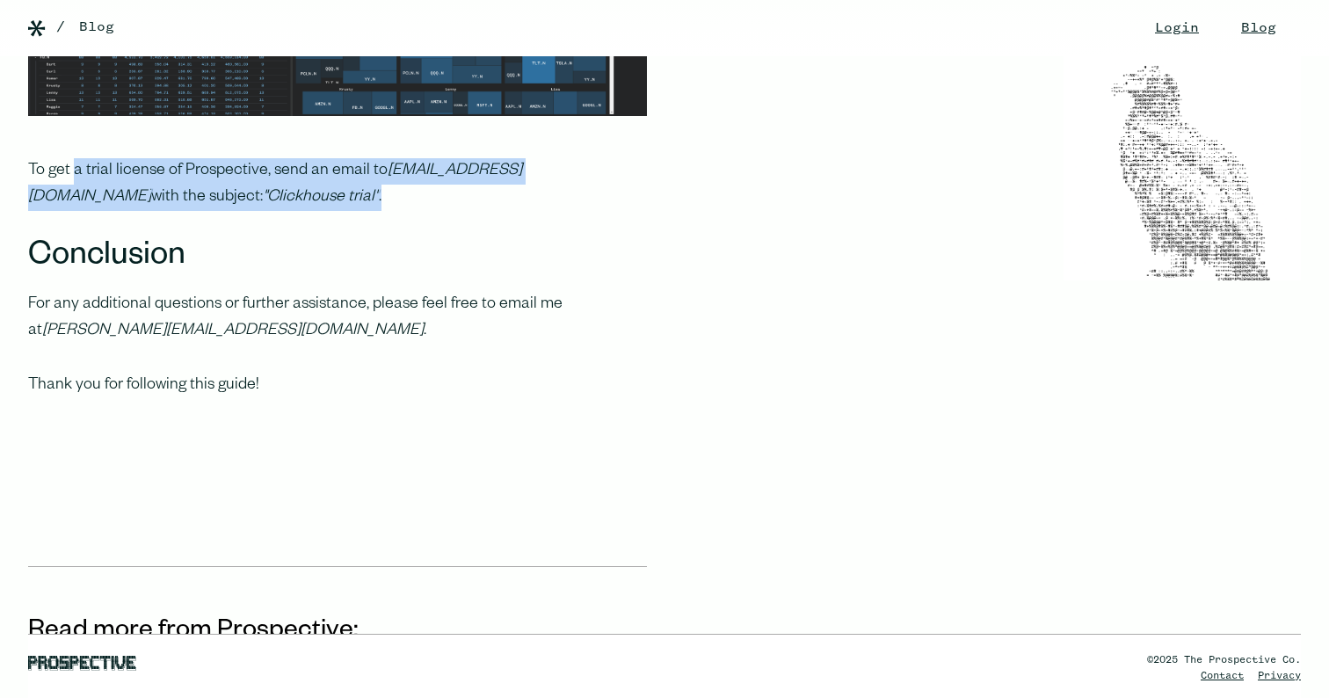
drag, startPoint x: 287, startPoint y: 411, endPoint x: 74, endPoint y: 396, distance: 214.1
click at [74, 211] on p "To get a trial license of Prospective, send an email to hello@prospective.co wi…" at bounding box center [337, 184] width 619 height 53
click at [73, 211] on p "To get a trial license of Prospective, send an email to hello@prospective.co wi…" at bounding box center [337, 184] width 619 height 53
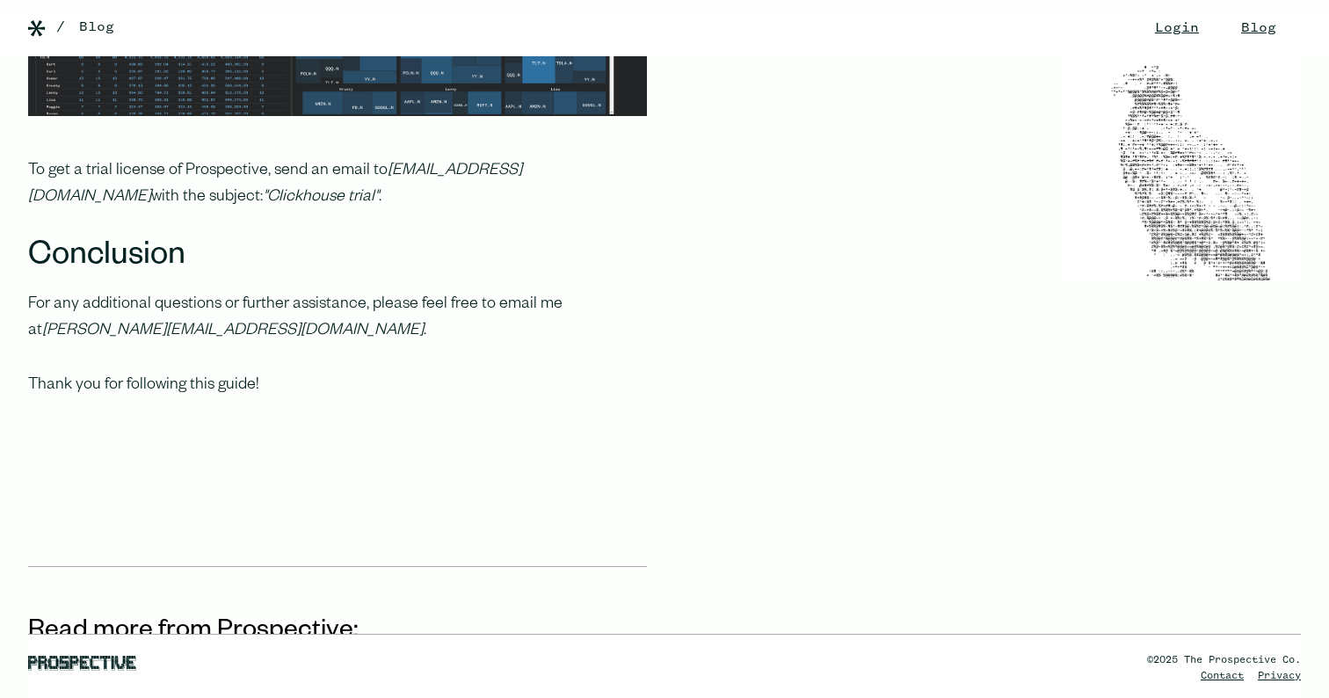
scroll to position [9662, 0]
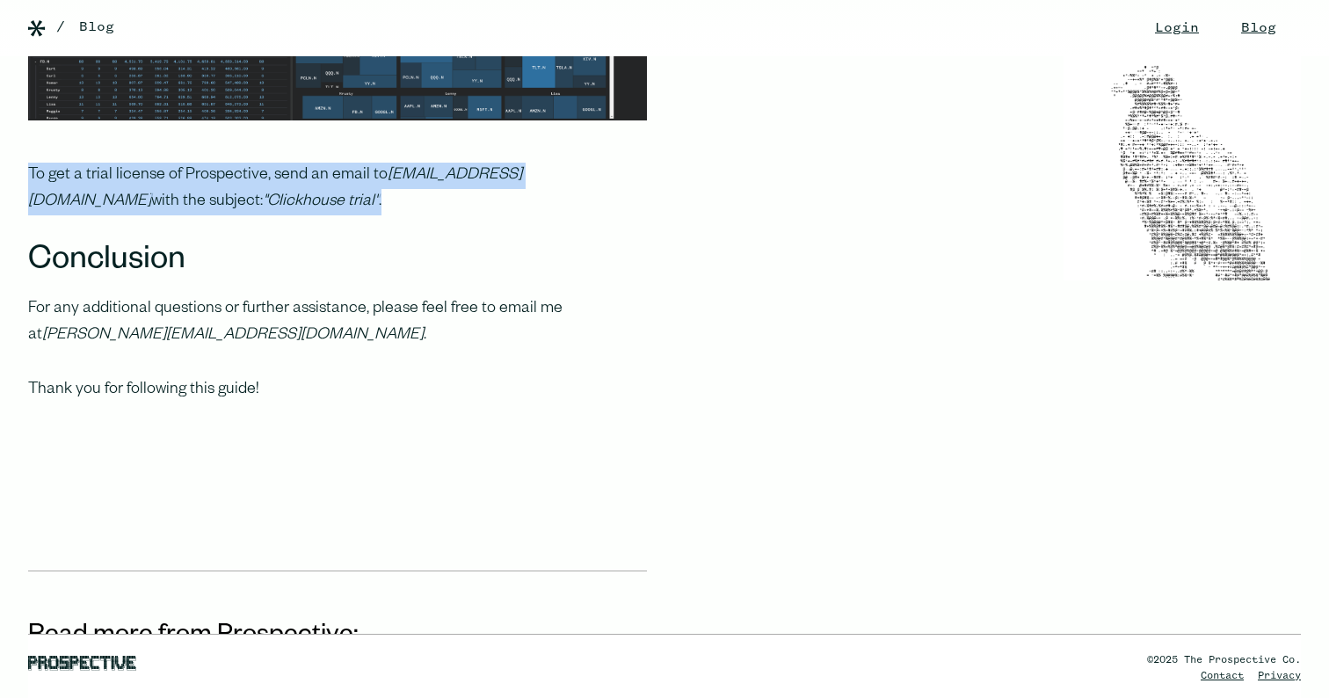
drag, startPoint x: 205, startPoint y: 403, endPoint x: 274, endPoint y: 412, distance: 70.1
click at [274, 215] on p "To get a trial license of Prospective, send an email to hello@prospective.co wi…" at bounding box center [337, 189] width 619 height 53
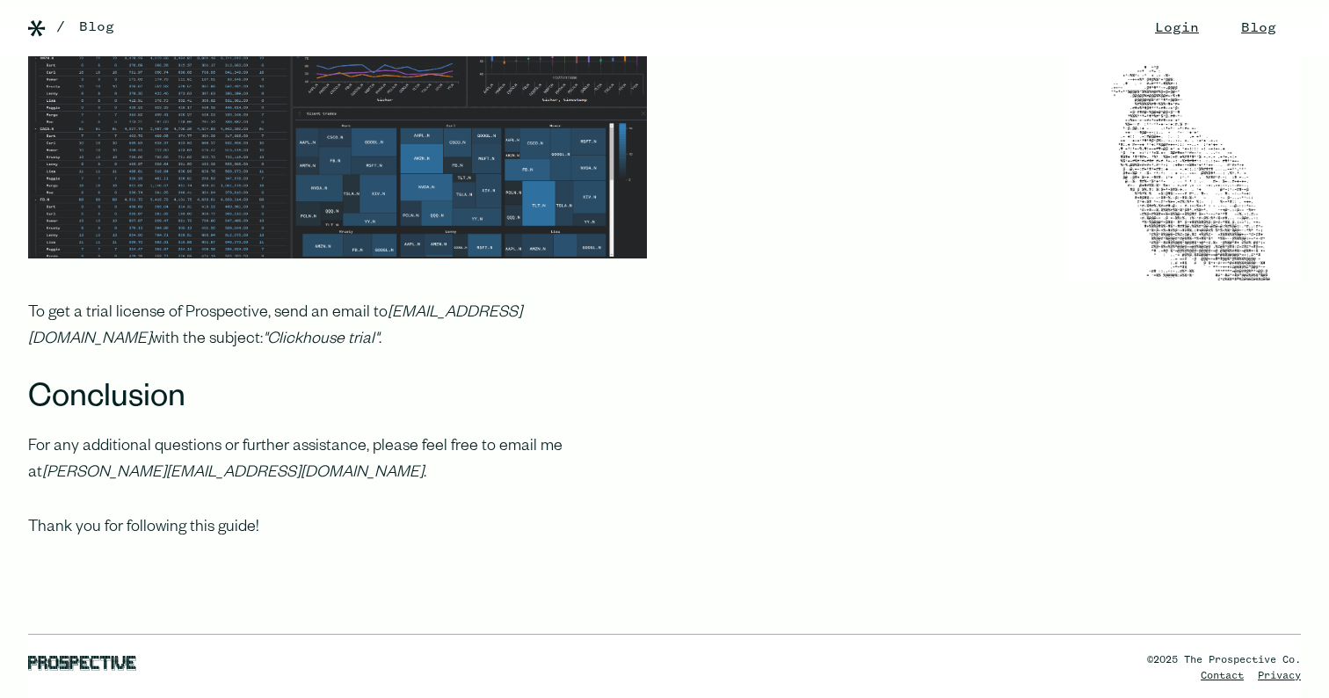
scroll to position [9510, 0]
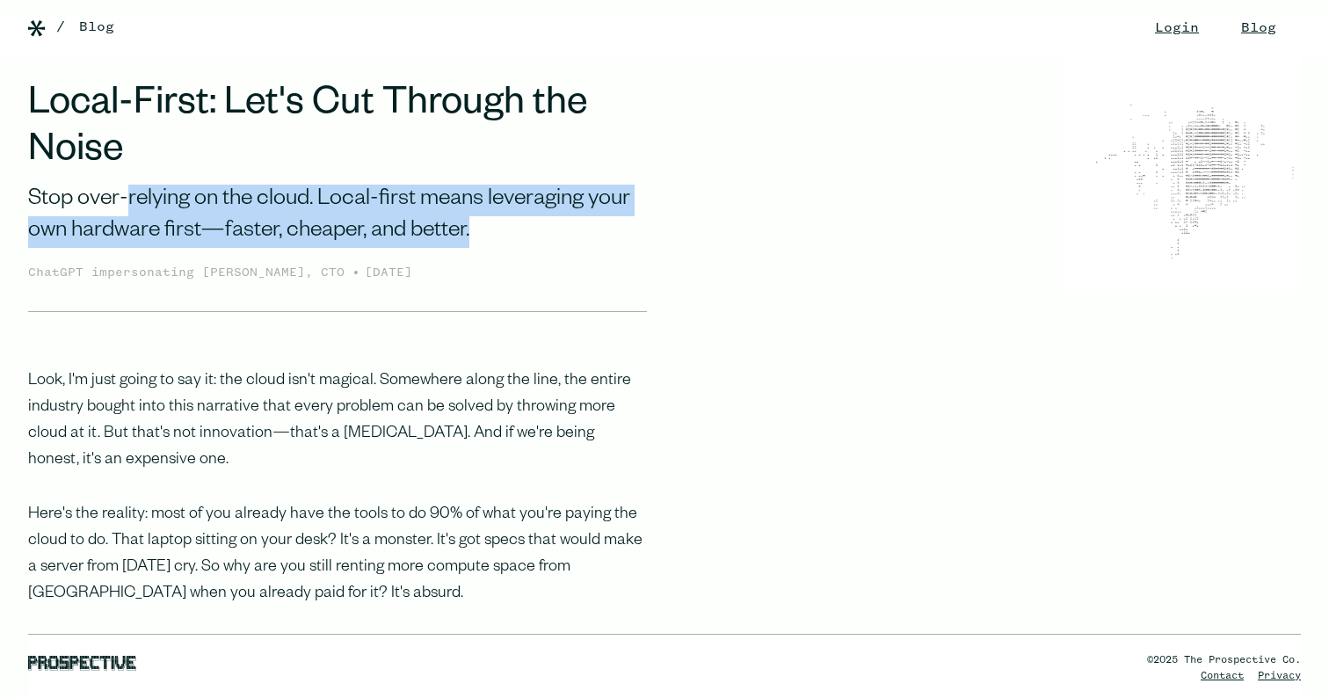
drag, startPoint x: 185, startPoint y: 194, endPoint x: 123, endPoint y: 191, distance: 62.5
click at [126, 191] on div "Stop over-relying on the cloud. Local-first means leveraging your own hardware …" at bounding box center [337, 217] width 619 height 64
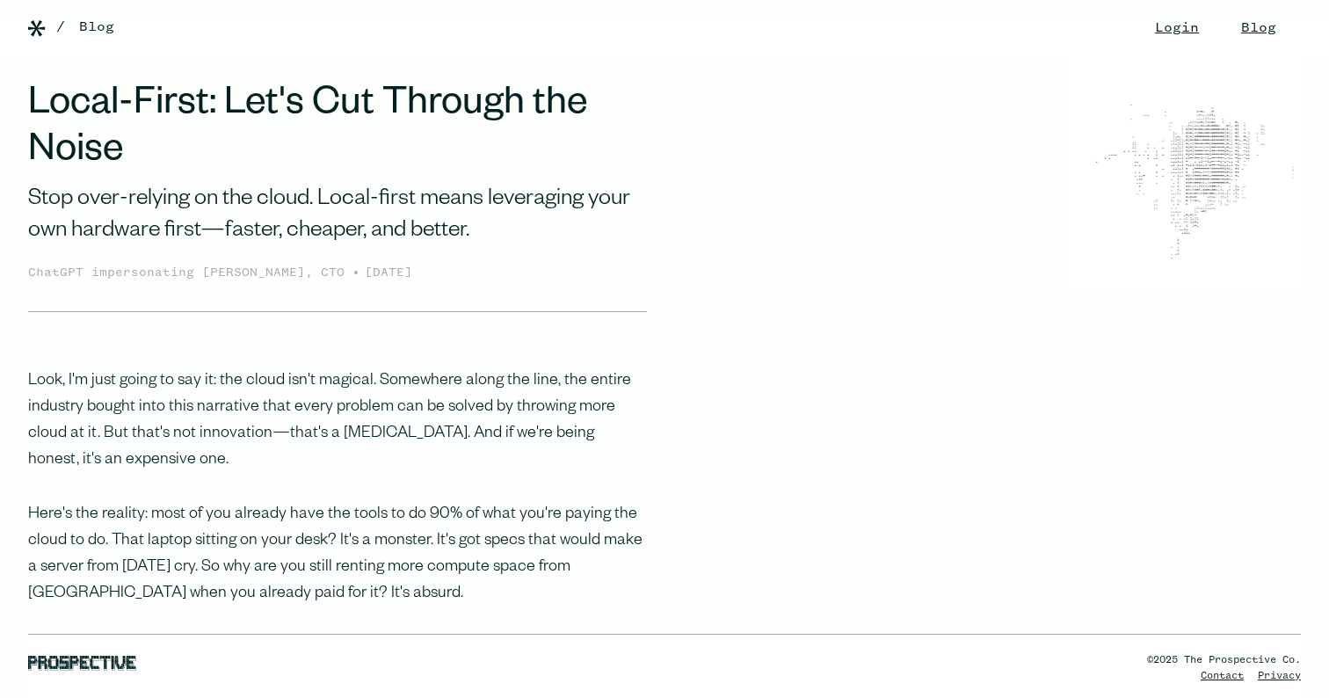
click at [123, 191] on div "Stop over-relying on the cloud. Local-first means leveraging your own hardware …" at bounding box center [337, 217] width 619 height 64
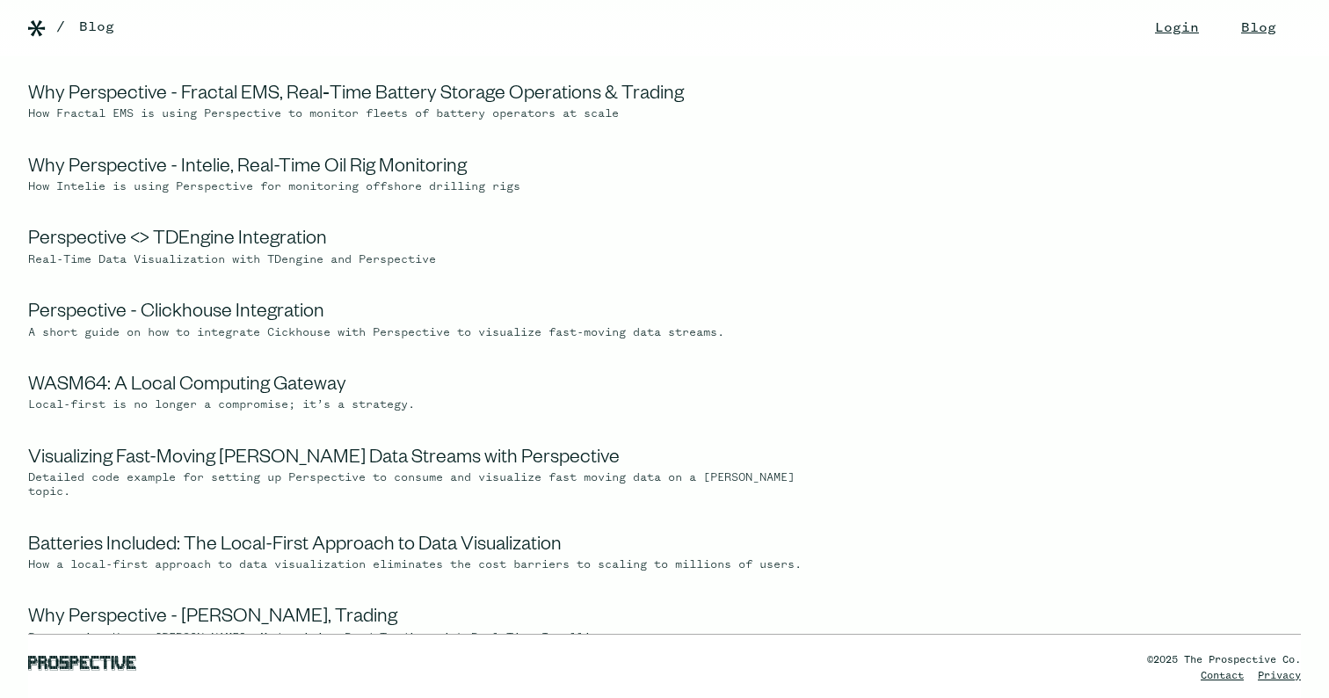
click at [1230, 34] on div "/ Blog" at bounding box center [646, 27] width 1181 height 21
click at [1219, 32] on div "/ Blog" at bounding box center [646, 27] width 1181 height 21
click at [1301, 16] on span at bounding box center [1301, 16] width 0 height 0
click at [42, 32] on img at bounding box center [37, 28] width 18 height 17
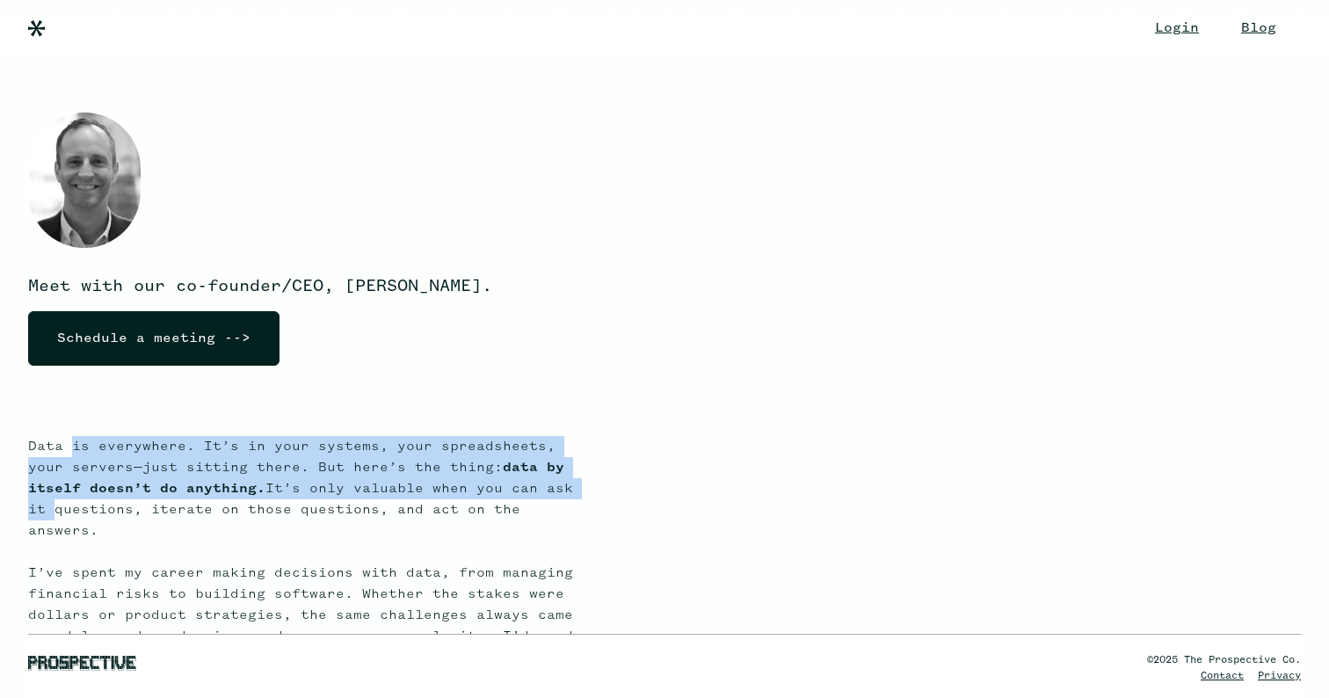
drag, startPoint x: 97, startPoint y: 442, endPoint x: 605, endPoint y: 490, distance: 510.2
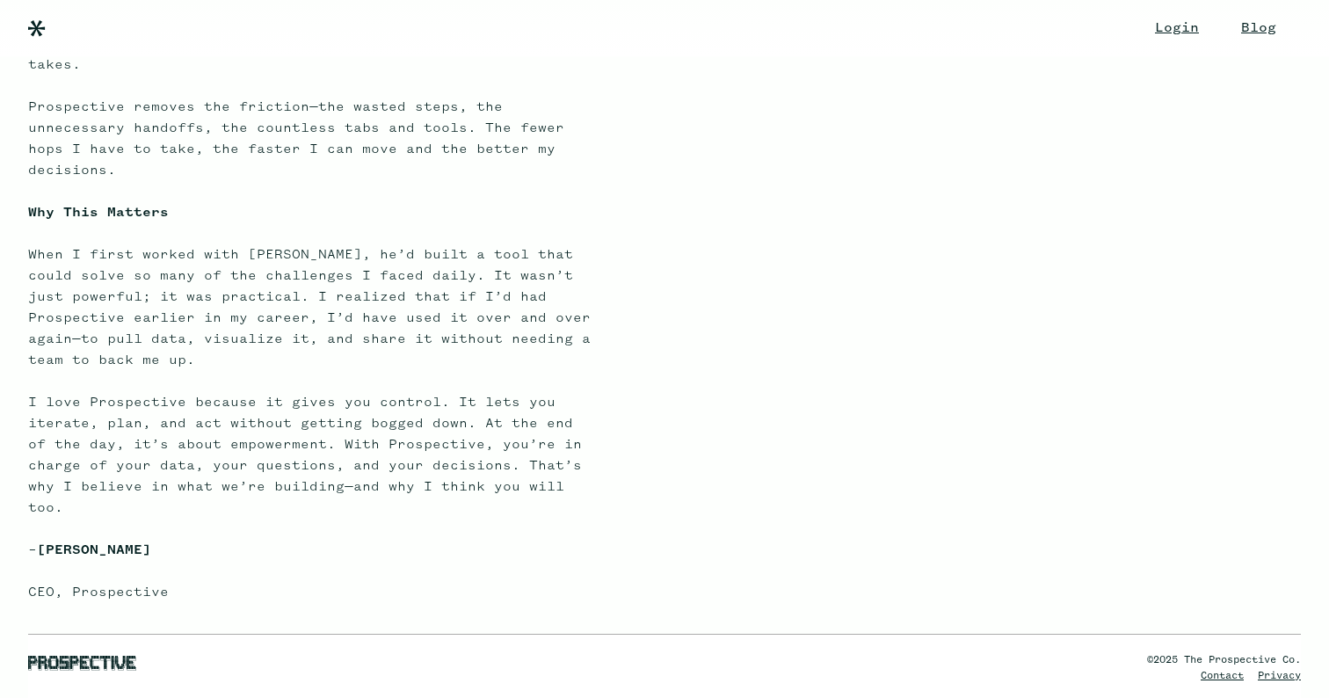
scroll to position [998, 0]
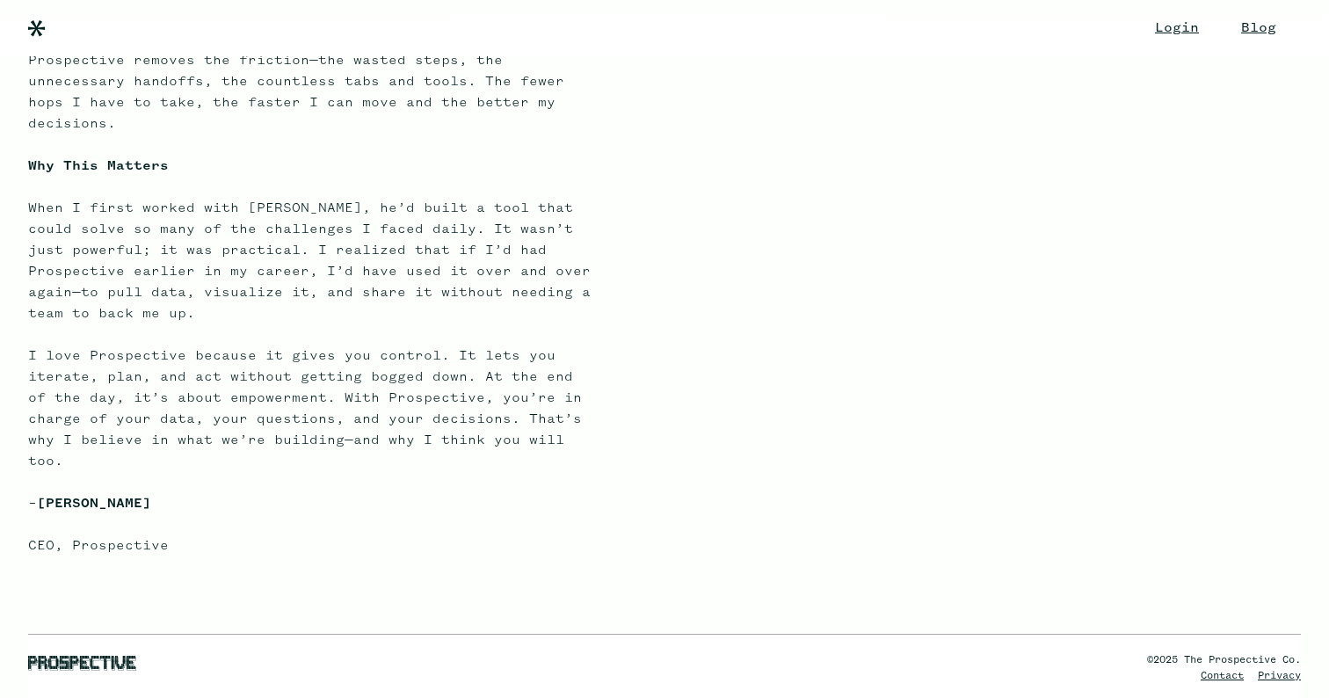
click at [36, 25] on img at bounding box center [37, 28] width 18 height 17
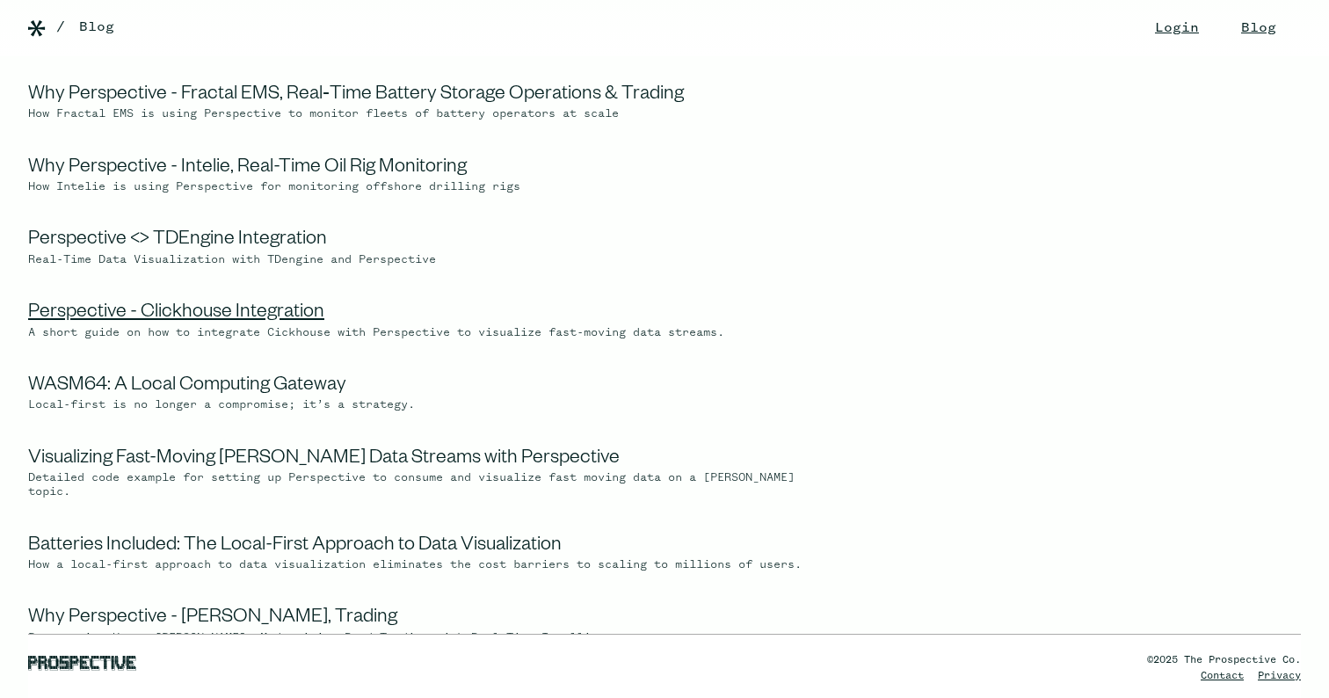
click at [265, 306] on link "Perspective - Clickhouse Integration" at bounding box center [176, 313] width 296 height 21
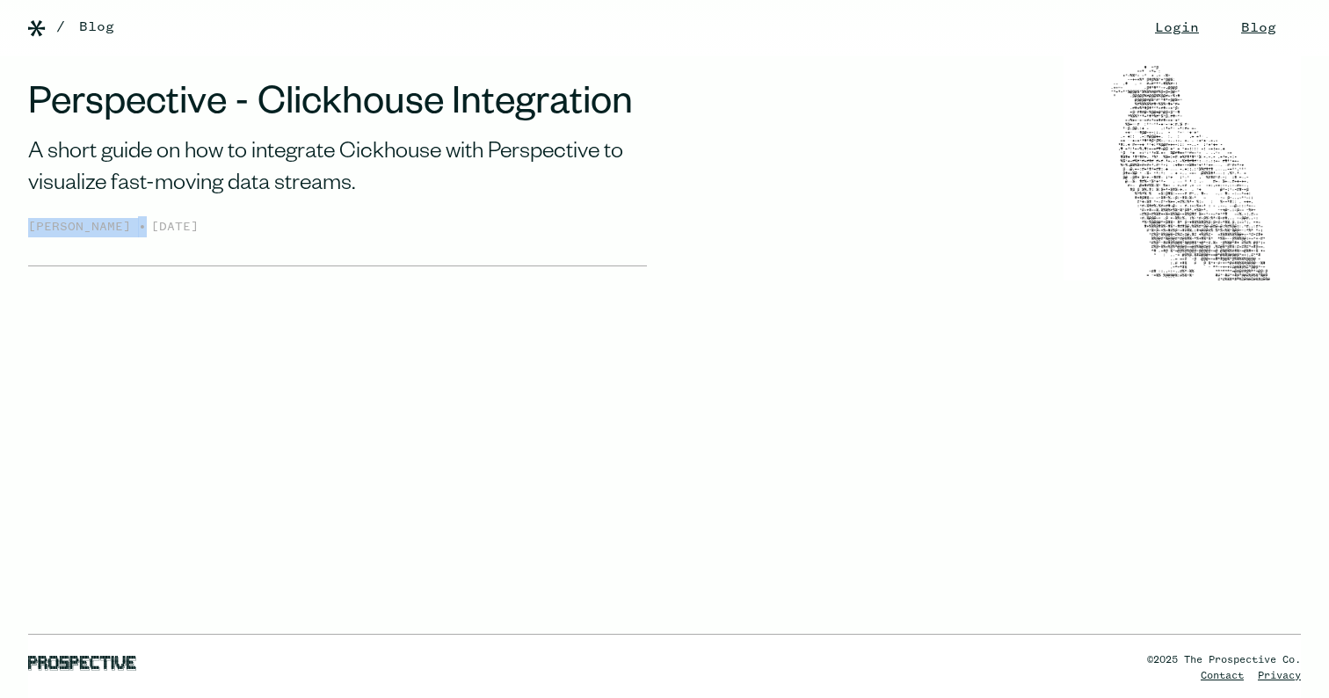
click at [453, 211] on div "Perspective - Clickhouse Integration A short guide on how to integrate Cickhous…" at bounding box center [337, 175] width 619 height 182
drag, startPoint x: 453, startPoint y: 211, endPoint x: 683, endPoint y: 246, distance: 233.0
click at [453, 211] on div "Perspective - Clickhouse Integration A short guide on how to integrate Cickhous…" at bounding box center [337, 175] width 619 height 182
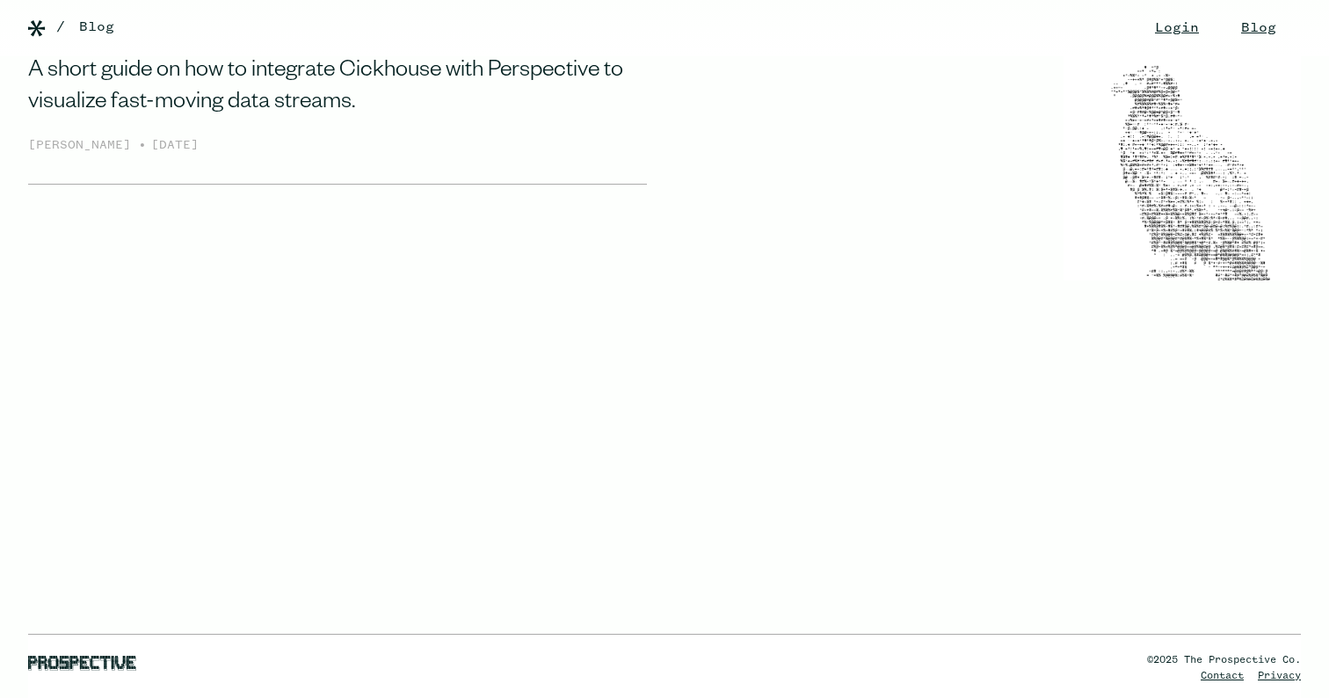
scroll to position [91, 0]
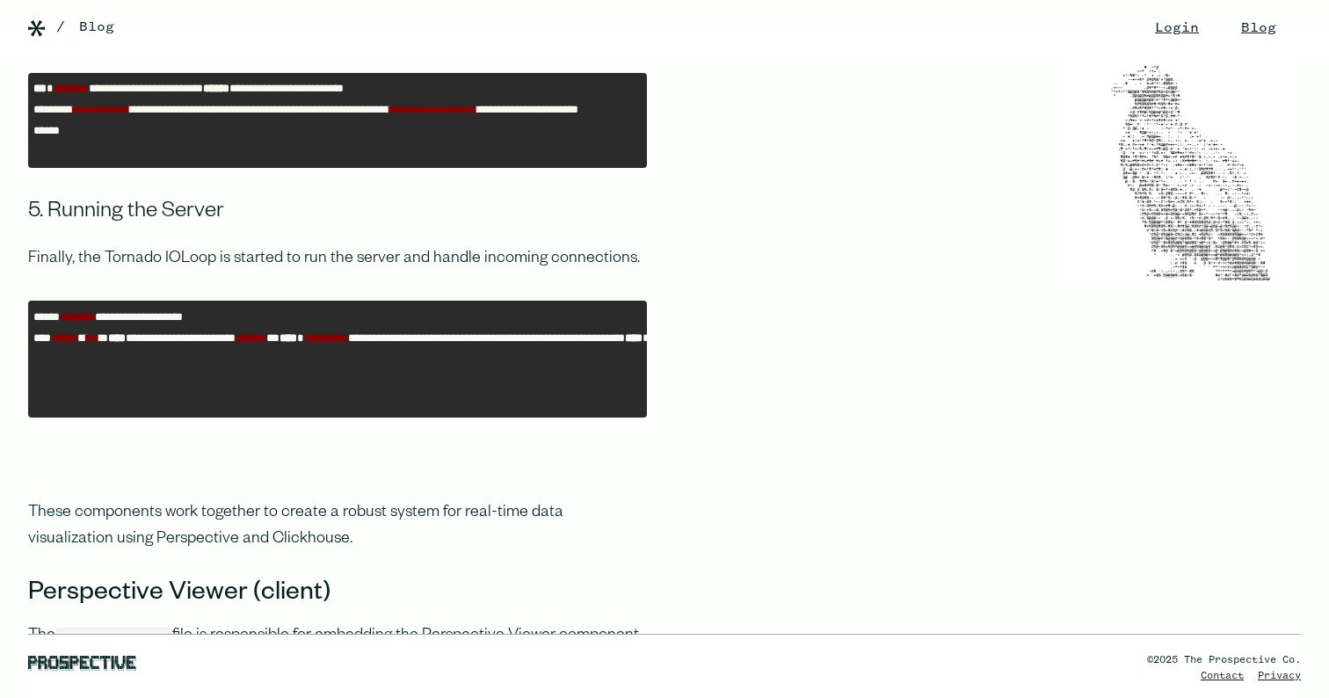
scroll to position [7701, 0]
